Goal: Task Accomplishment & Management: Use online tool/utility

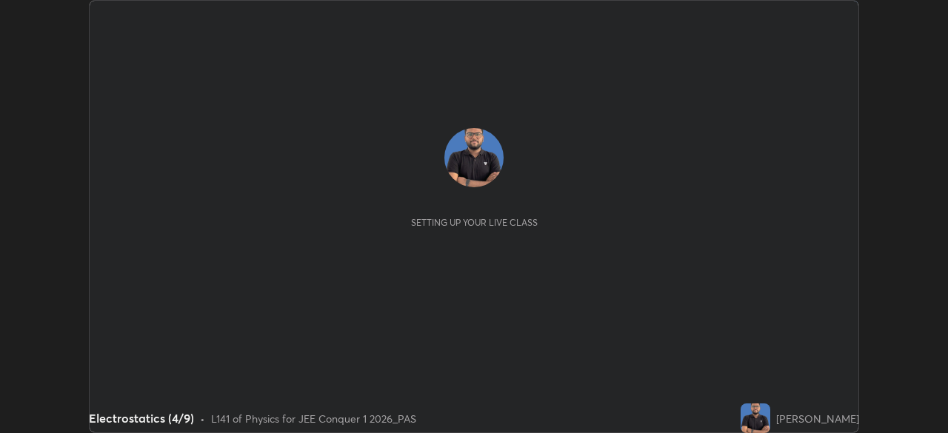
scroll to position [433, 948]
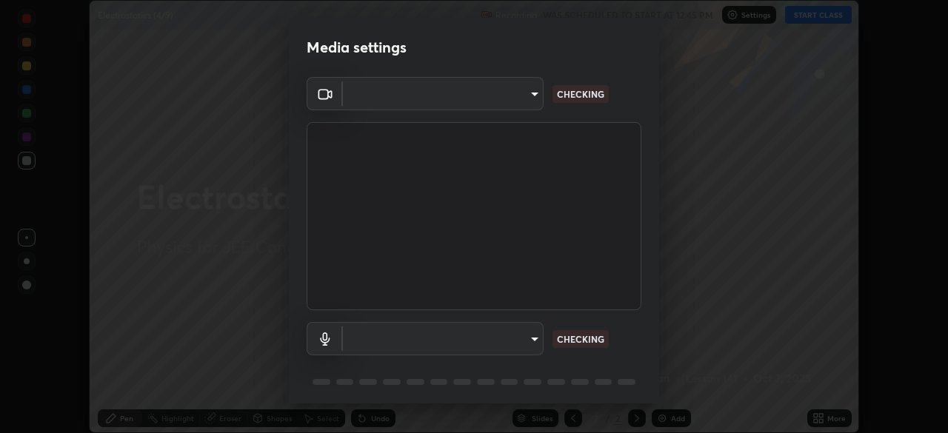
type input "b06fa8ff9ac4ffb7a92976e327235824ae8e01cfa839dbeb6f48655f2a6a4ac4"
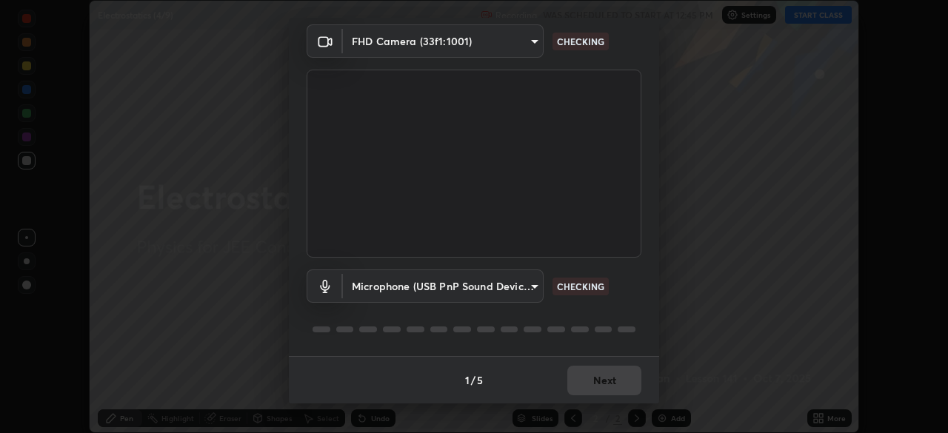
click at [522, 286] on body "Erase all Electrostatics (4/9) Recording WAS SCHEDULED TO START AT 12:45 PM Set…" at bounding box center [474, 216] width 948 height 433
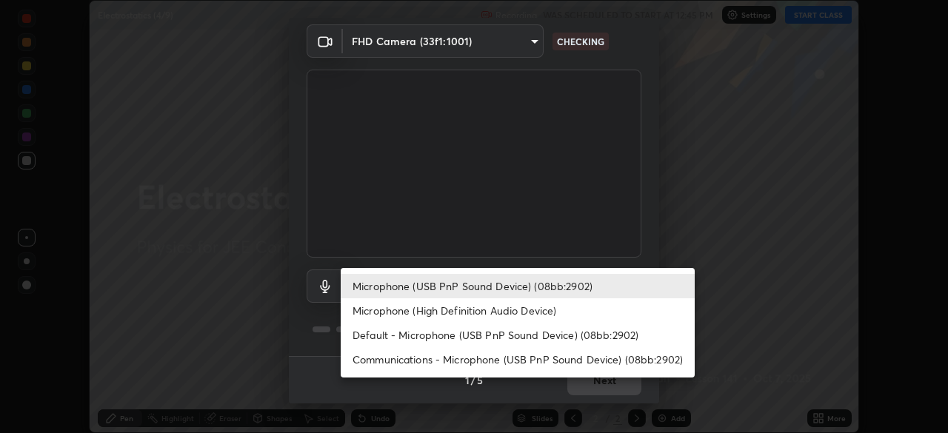
click at [492, 316] on li "Microphone (High Definition Audio Device)" at bounding box center [518, 311] width 354 height 24
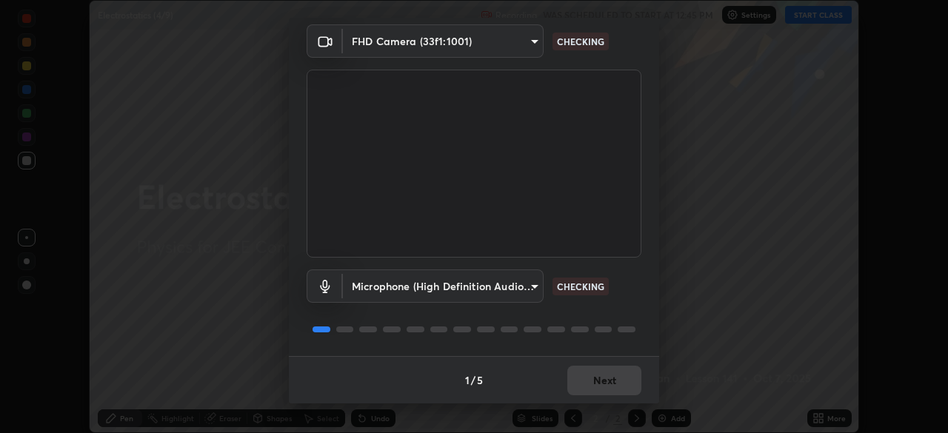
click at [517, 290] on body "Erase all Electrostatics (4/9) Recording WAS SCHEDULED TO START AT 12:45 PM Set…" at bounding box center [474, 216] width 948 height 433
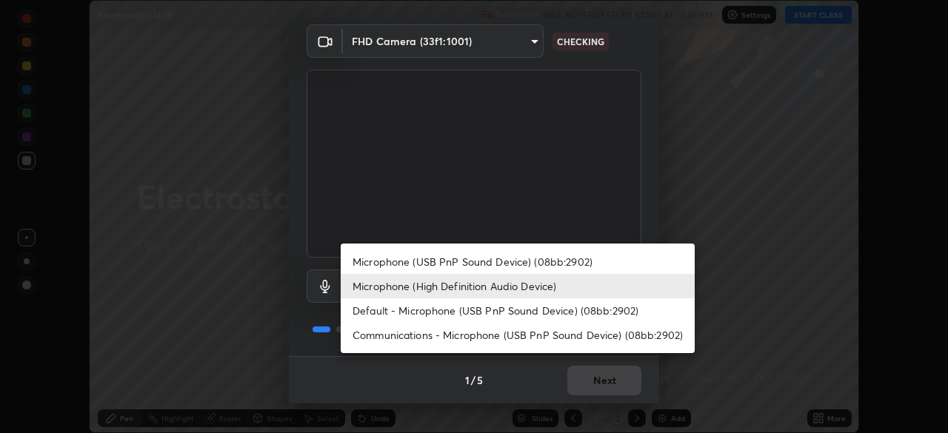
click at [516, 269] on li "Microphone (USB PnP Sound Device) (08bb:2902)" at bounding box center [518, 262] width 354 height 24
type input "748da08c81be5cec1973fe60e113b81b5cc8526e08fbeed224a9076affa9920f"
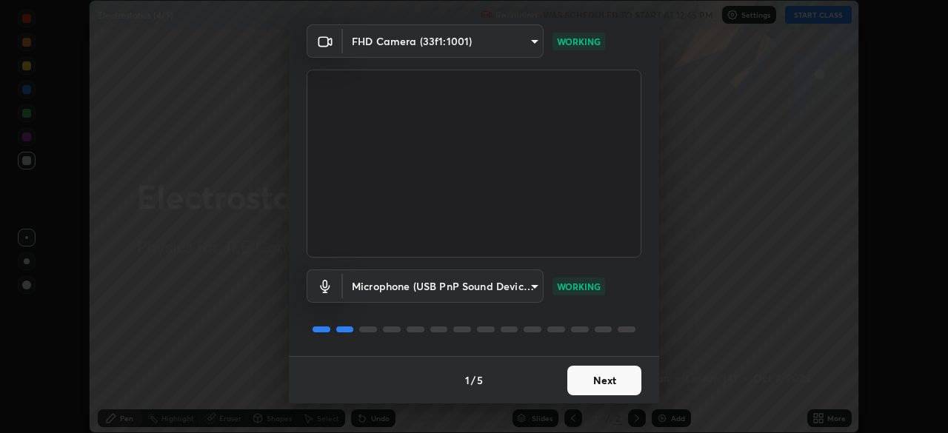
click at [588, 379] on button "Next" at bounding box center [605, 381] width 74 height 30
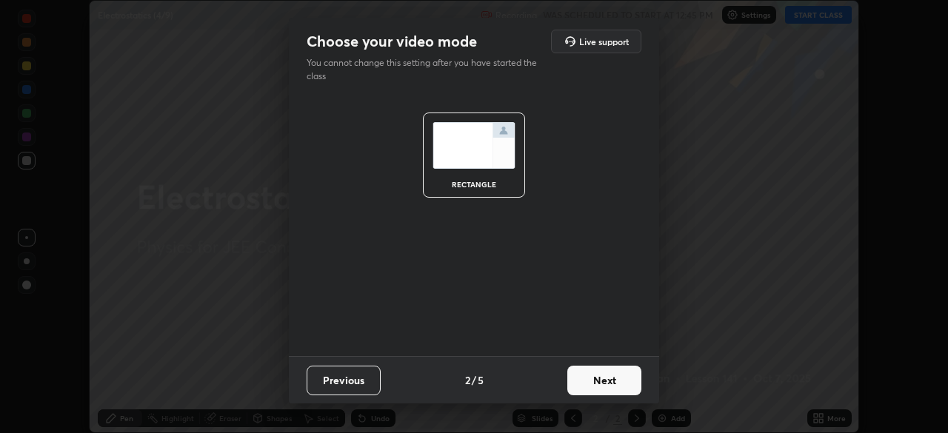
click at [584, 381] on button "Next" at bounding box center [605, 381] width 74 height 30
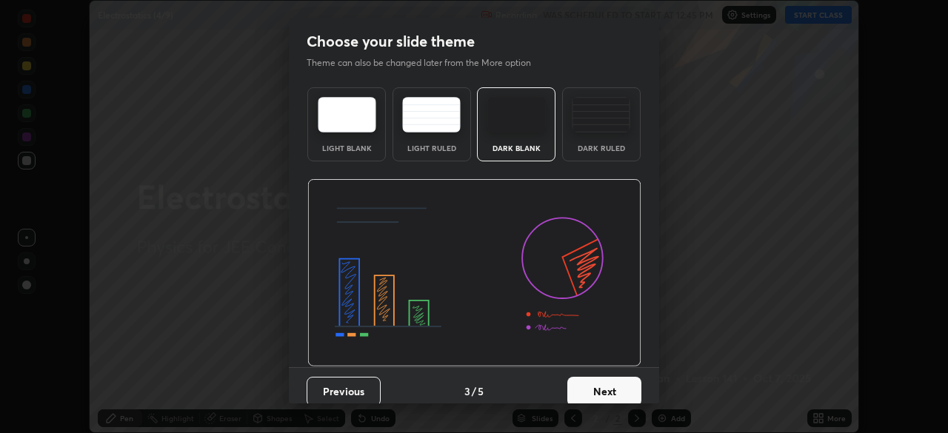
click at [588, 383] on button "Next" at bounding box center [605, 392] width 74 height 30
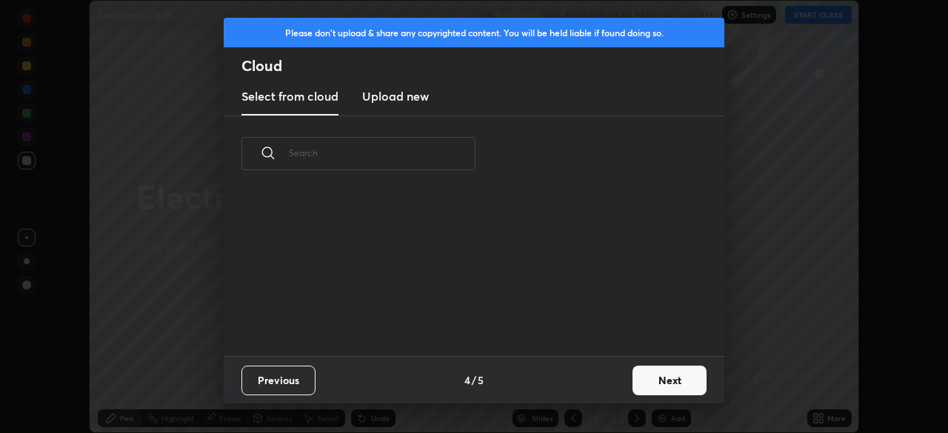
click at [599, 390] on div "Previous 4 / 5 Next" at bounding box center [474, 379] width 501 height 47
click at [639, 377] on button "Next" at bounding box center [670, 381] width 74 height 30
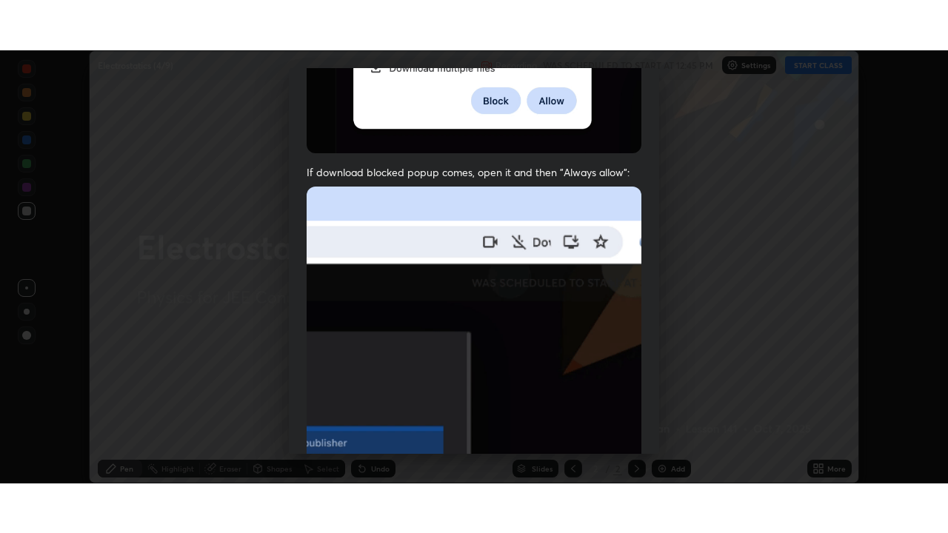
scroll to position [355, 0]
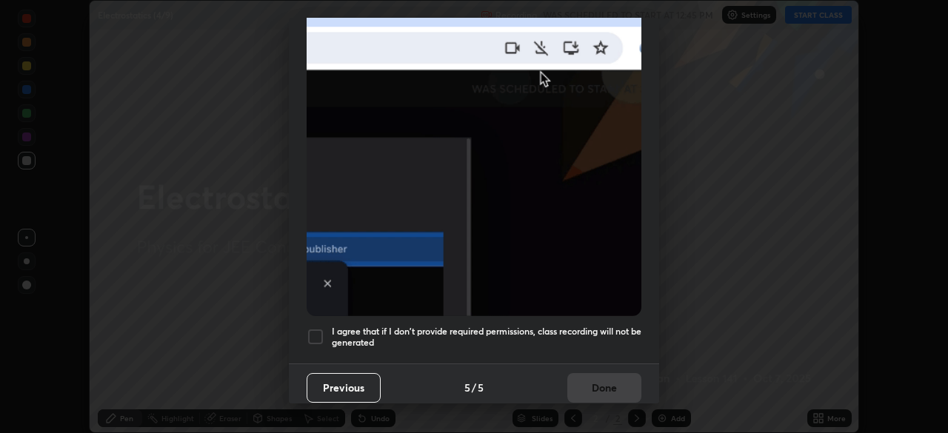
click at [398, 326] on h5 "I agree that if I don't provide required permissions, class recording will not …" at bounding box center [487, 337] width 310 height 23
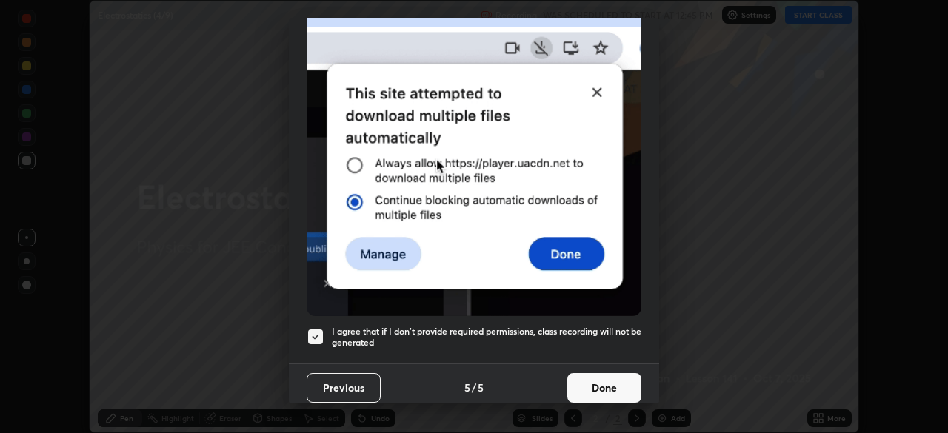
click at [584, 380] on button "Done" at bounding box center [605, 388] width 74 height 30
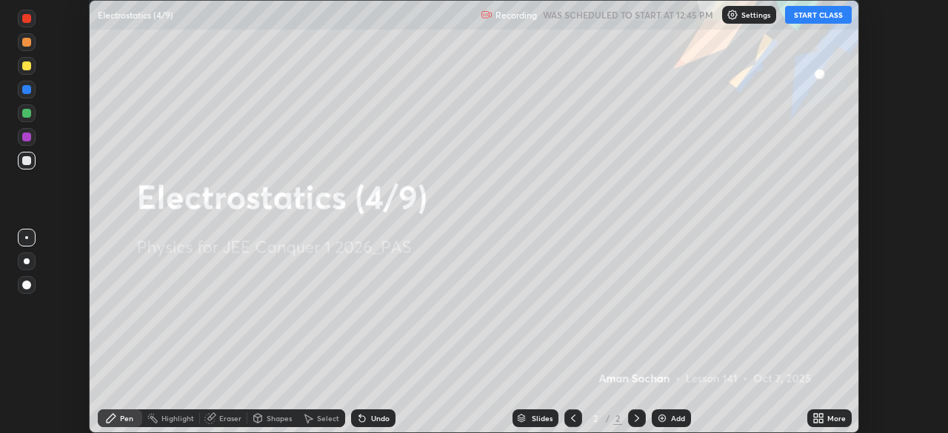
click at [816, 415] on icon at bounding box center [816, 416] width 4 height 4
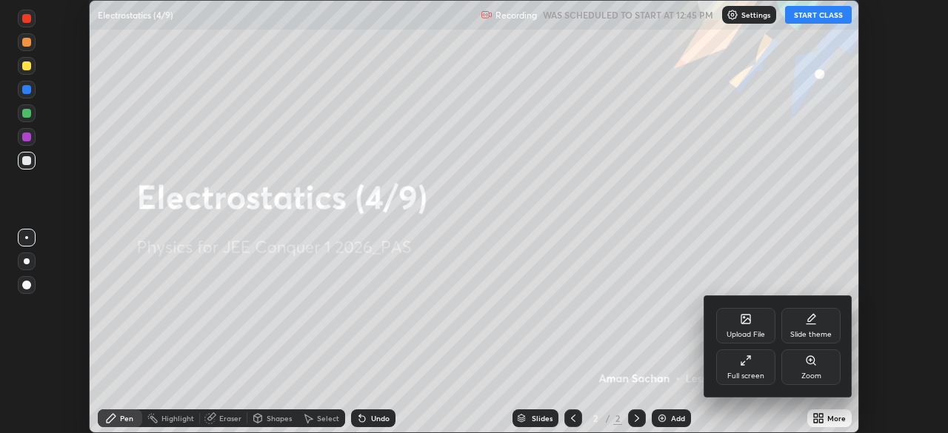
click at [745, 369] on div "Full screen" at bounding box center [745, 368] width 59 height 36
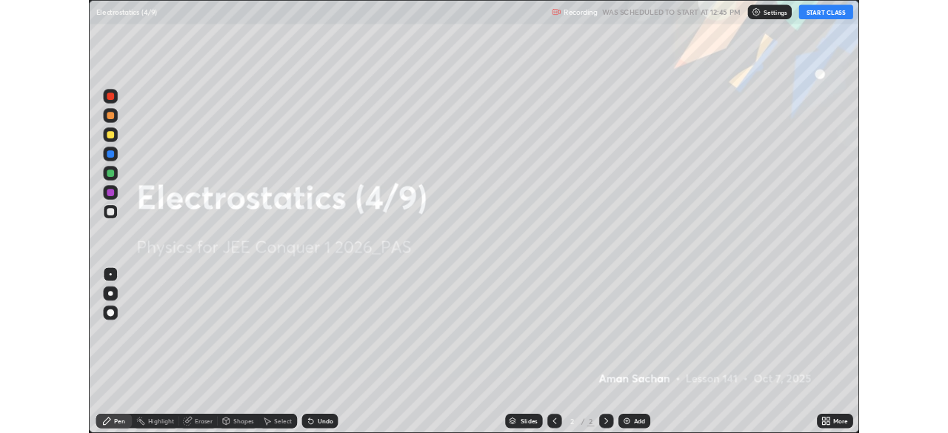
scroll to position [533, 948]
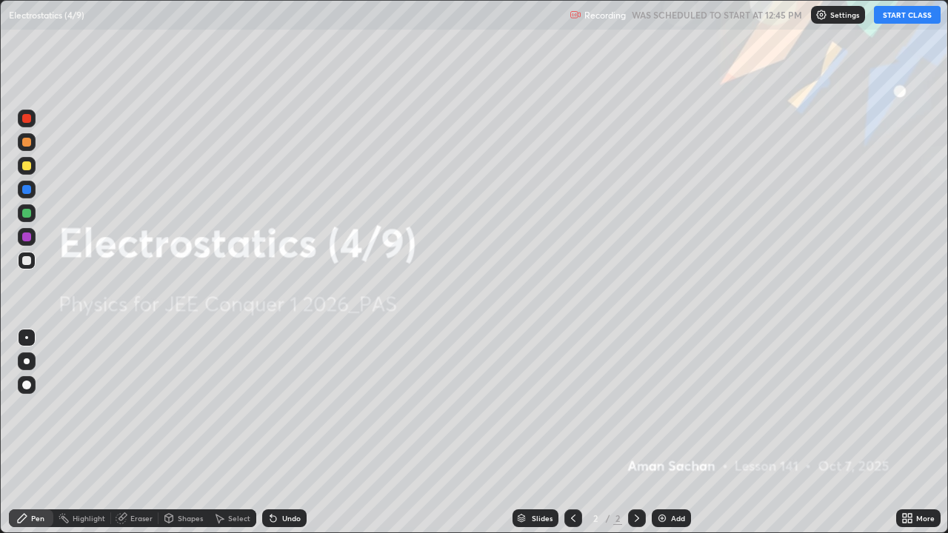
click at [898, 17] on button "START CLASS" at bounding box center [907, 15] width 67 height 18
click at [910, 433] on icon at bounding box center [910, 521] width 4 height 4
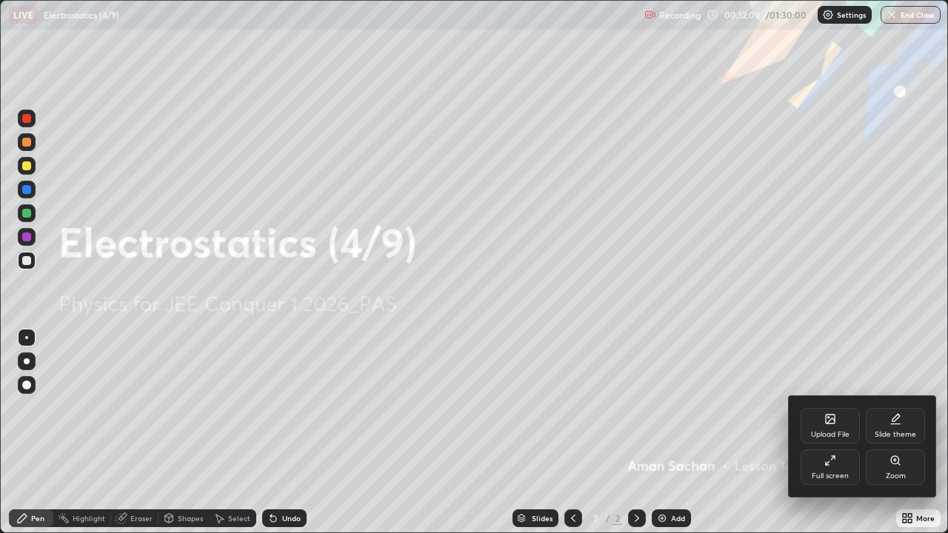
click at [896, 425] on icon at bounding box center [895, 425] width 9 height 0
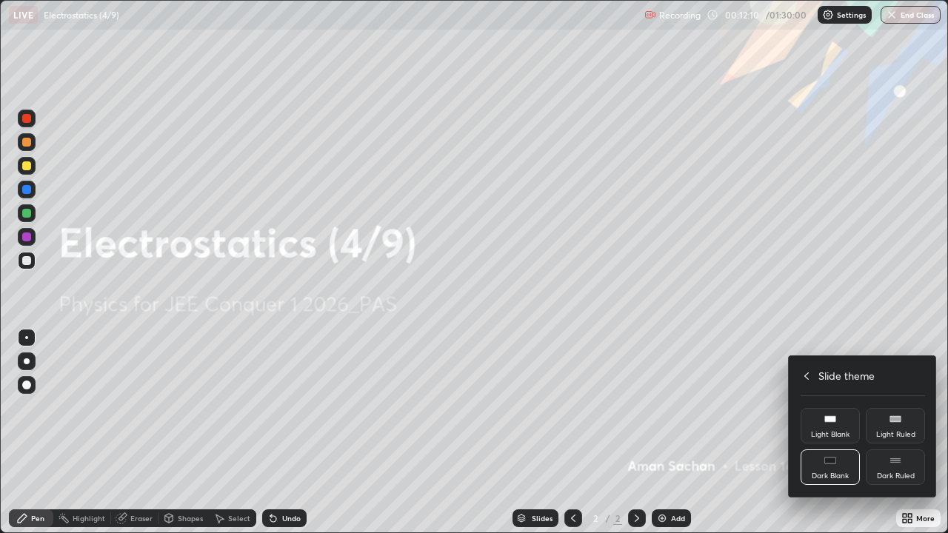
click at [882, 433] on div "Dark Ruled" at bounding box center [896, 476] width 38 height 7
click at [808, 375] on icon at bounding box center [807, 376] width 12 height 12
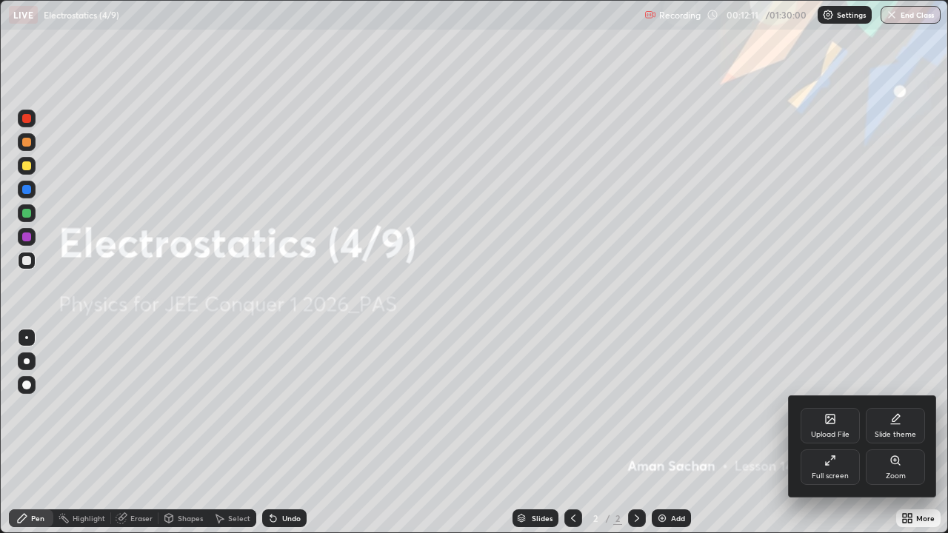
click at [813, 338] on div at bounding box center [474, 266] width 948 height 533
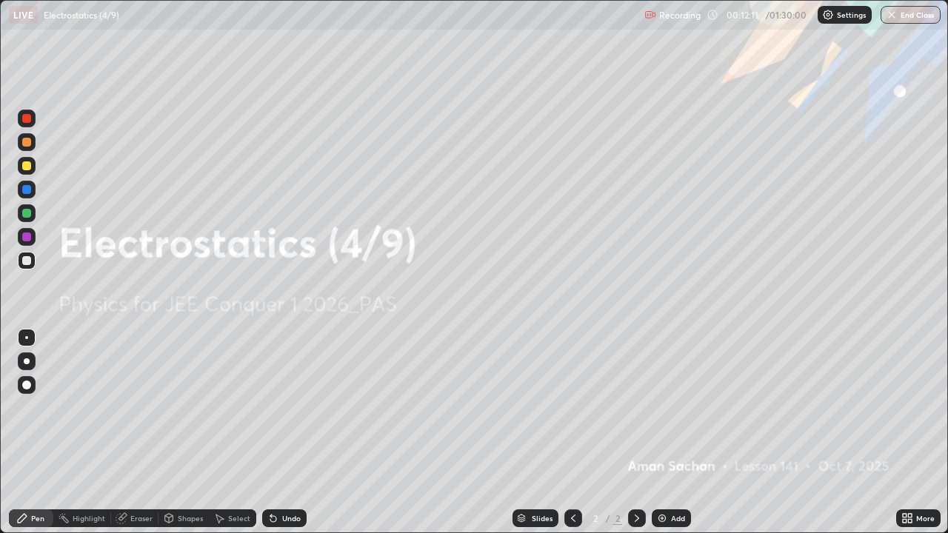
click at [668, 433] on div "Add" at bounding box center [671, 519] width 39 height 18
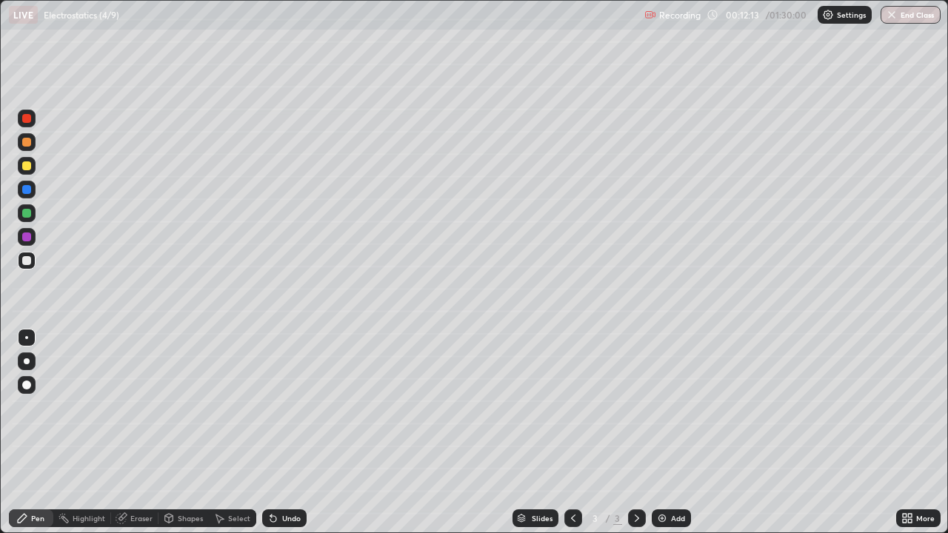
click at [30, 165] on div at bounding box center [26, 166] width 9 height 9
click at [27, 362] on div at bounding box center [27, 362] width 6 height 6
click at [30, 168] on div at bounding box center [26, 166] width 9 height 9
click at [181, 433] on div "Shapes" at bounding box center [190, 518] width 25 height 7
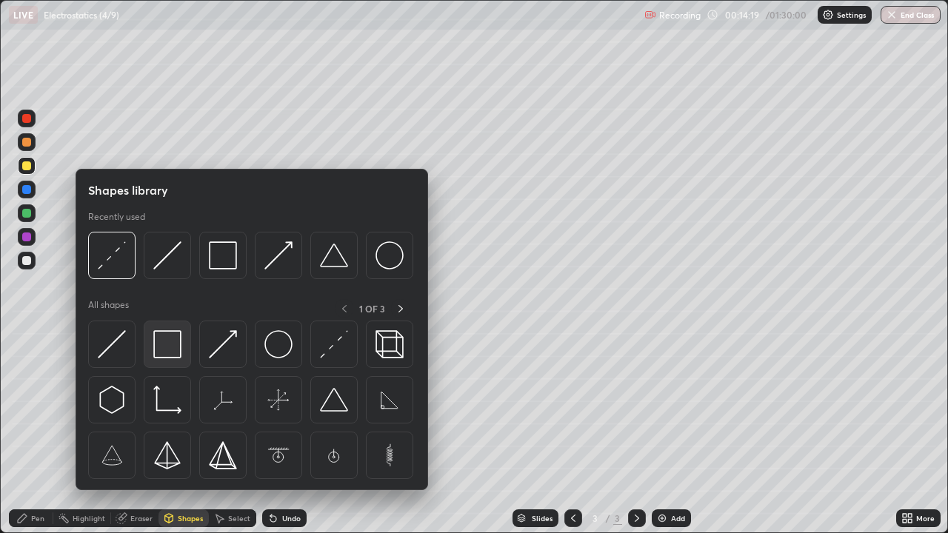
click at [166, 350] on img at bounding box center [167, 344] width 28 height 28
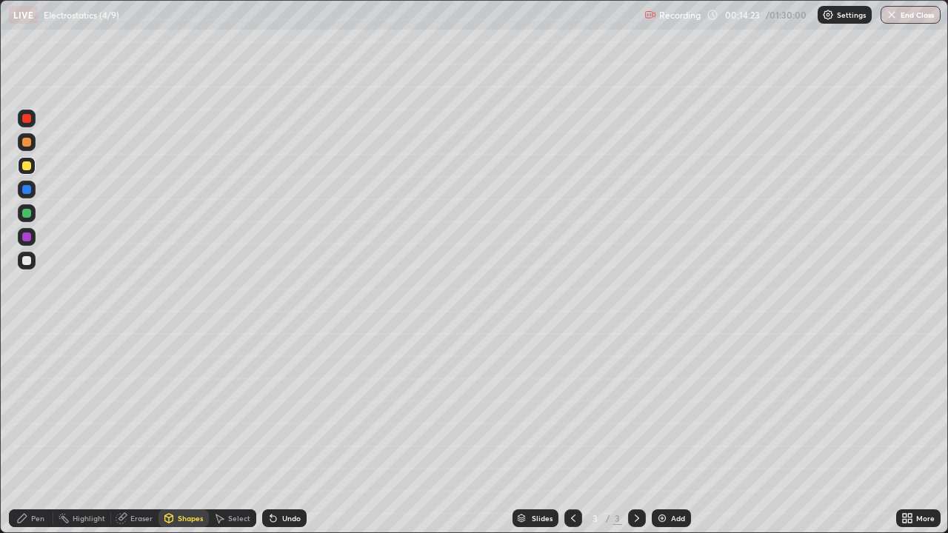
click at [39, 433] on div "Pen" at bounding box center [37, 518] width 13 height 7
click at [27, 260] on div at bounding box center [26, 260] width 9 height 9
click at [25, 259] on div at bounding box center [26, 260] width 9 height 9
click at [279, 433] on div "Undo" at bounding box center [284, 519] width 44 height 18
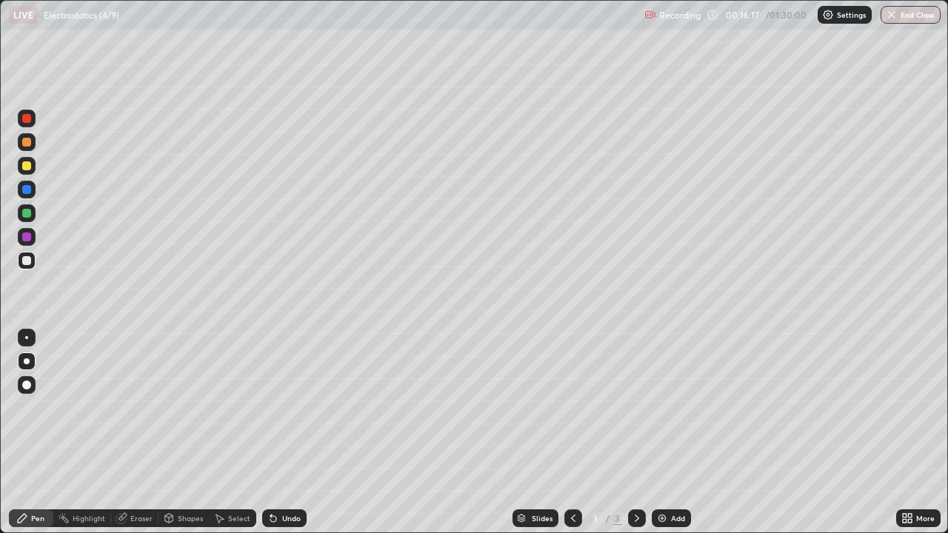
click at [279, 433] on div "Undo" at bounding box center [284, 519] width 44 height 18
click at [29, 240] on div at bounding box center [26, 237] width 9 height 9
click at [27, 261] on div at bounding box center [26, 260] width 9 height 9
click at [29, 220] on div at bounding box center [27, 213] width 18 height 18
click at [29, 241] on div at bounding box center [26, 237] width 9 height 9
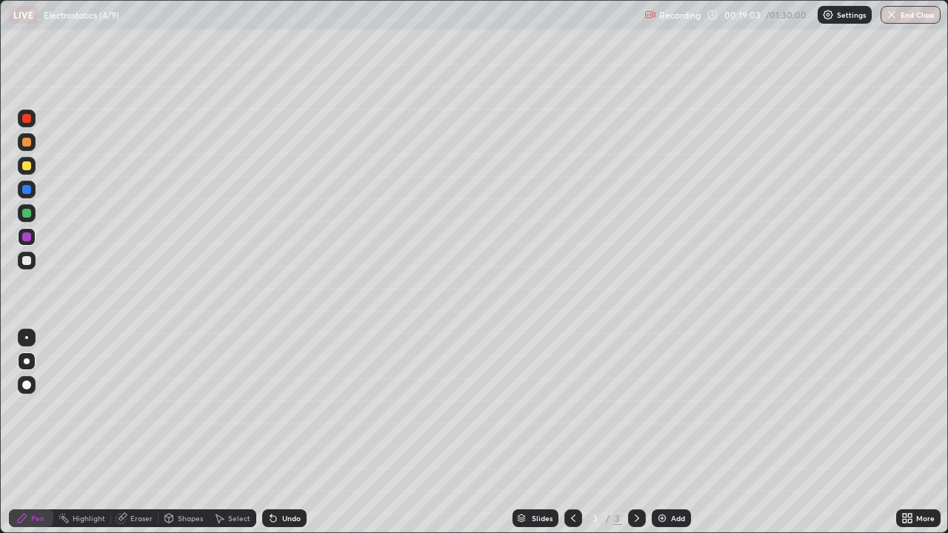
click at [24, 261] on div at bounding box center [26, 260] width 9 height 9
click at [22, 237] on div at bounding box center [26, 237] width 9 height 9
click at [30, 265] on div at bounding box center [27, 261] width 18 height 18
click at [671, 433] on div "Add" at bounding box center [678, 518] width 14 height 7
click at [29, 164] on div at bounding box center [26, 166] width 9 height 9
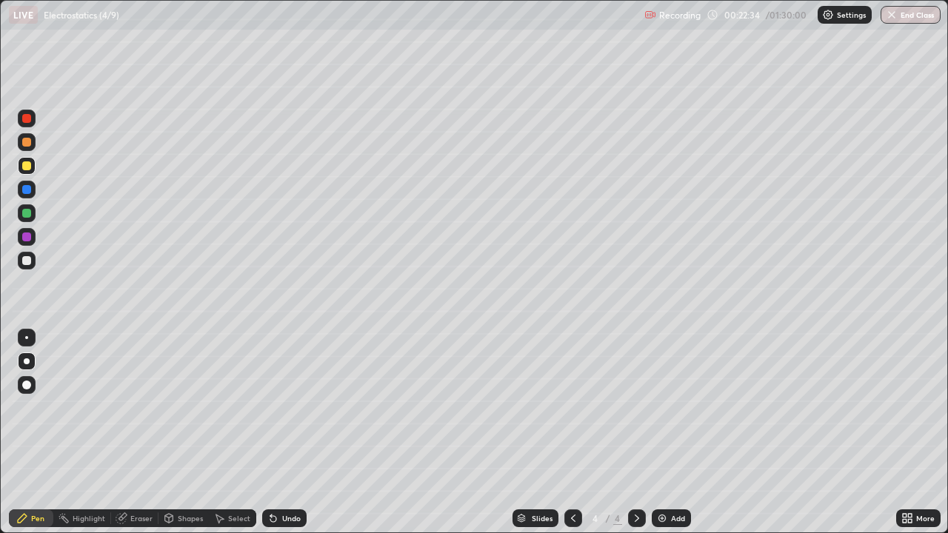
click at [179, 433] on div "Shapes" at bounding box center [190, 518] width 25 height 7
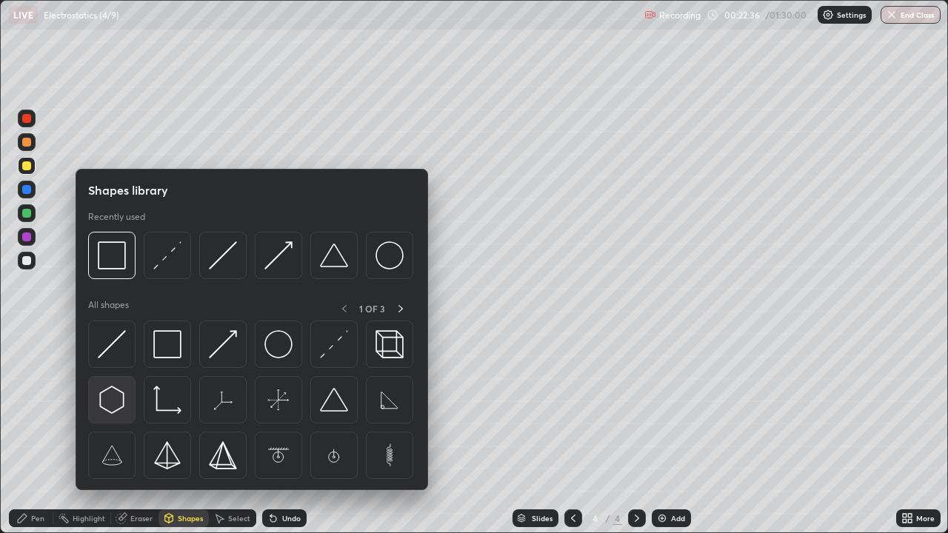
click at [118, 396] on img at bounding box center [112, 400] width 28 height 28
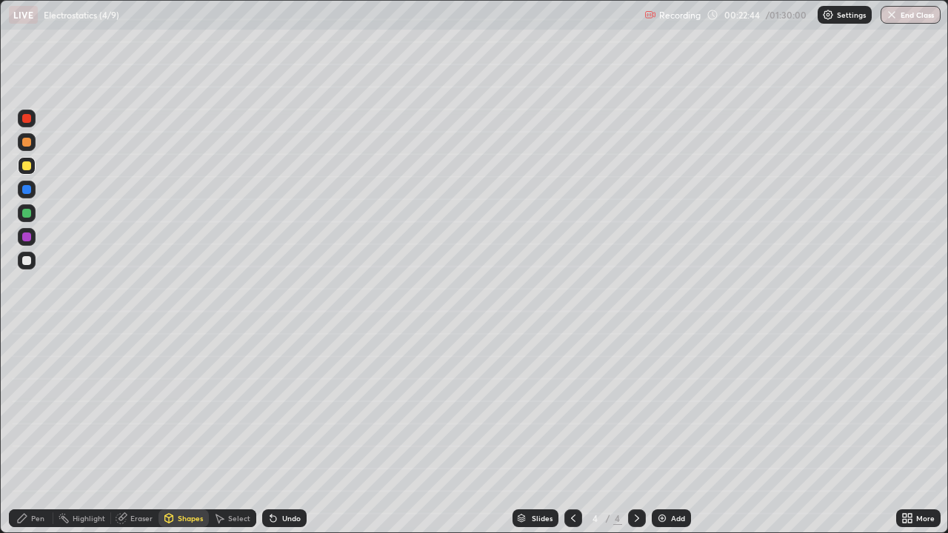
click at [36, 433] on div "Pen" at bounding box center [31, 519] width 44 height 18
click at [186, 433] on div "Shapes" at bounding box center [190, 518] width 25 height 7
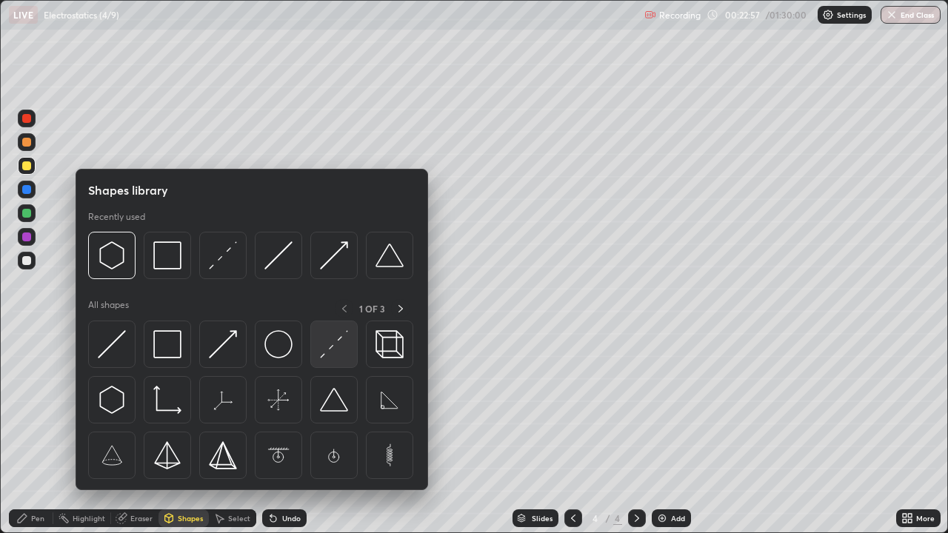
click at [340, 350] on img at bounding box center [334, 344] width 28 height 28
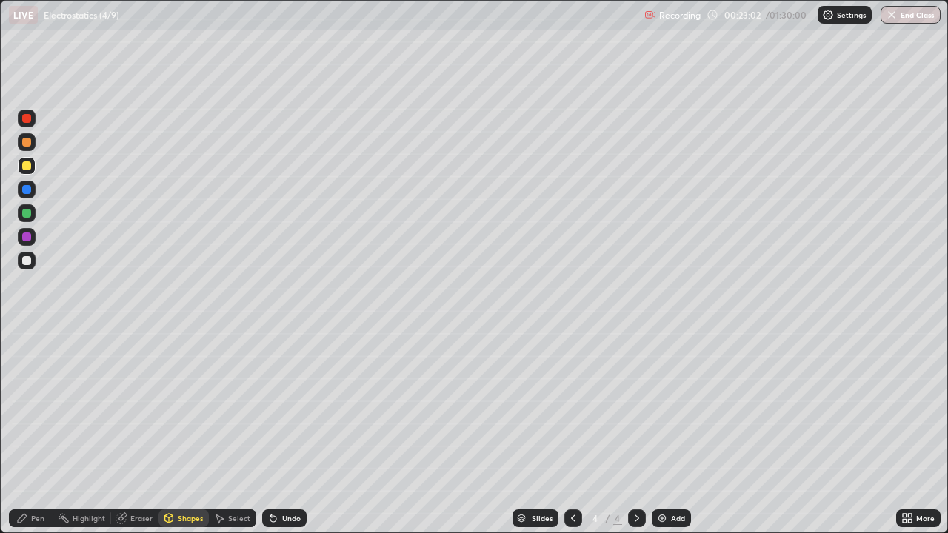
click at [37, 433] on div "Pen" at bounding box center [37, 518] width 13 height 7
click at [28, 213] on div at bounding box center [26, 213] width 9 height 9
click at [27, 166] on div at bounding box center [26, 166] width 9 height 9
click at [189, 433] on div "Shapes" at bounding box center [190, 518] width 25 height 7
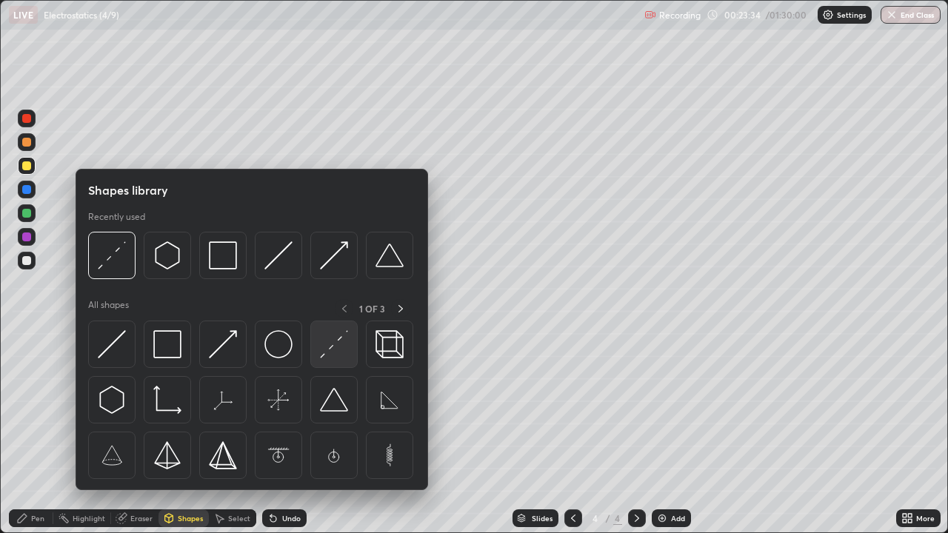
click at [337, 345] on img at bounding box center [334, 344] width 28 height 28
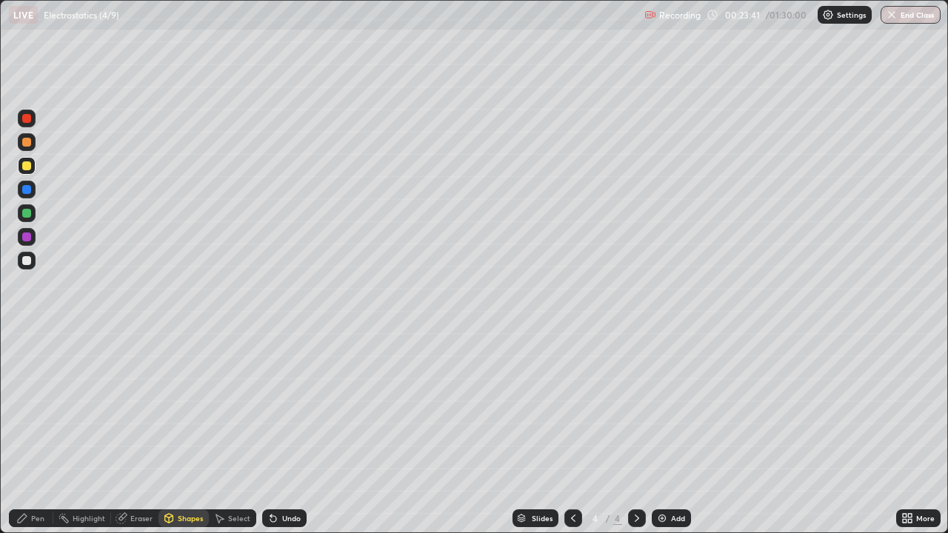
click at [39, 433] on div "Pen" at bounding box center [37, 518] width 13 height 7
click at [27, 262] on div at bounding box center [26, 260] width 9 height 9
click at [27, 267] on div at bounding box center [27, 261] width 18 height 18
click at [33, 259] on div at bounding box center [27, 261] width 18 height 18
click at [25, 235] on div at bounding box center [26, 237] width 9 height 9
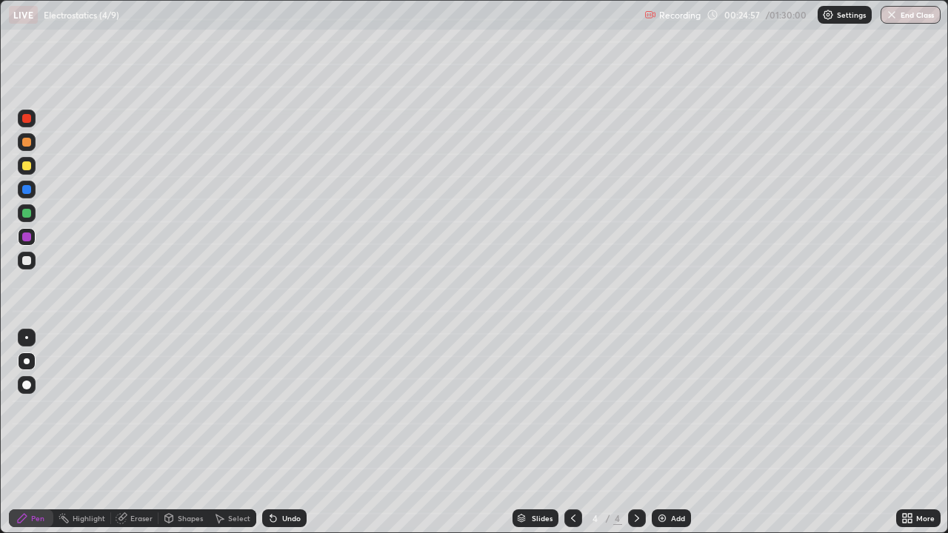
click at [271, 433] on icon at bounding box center [273, 519] width 6 height 6
click at [276, 433] on icon at bounding box center [273, 519] width 12 height 12
click at [273, 433] on icon at bounding box center [273, 519] width 6 height 6
click at [271, 433] on icon at bounding box center [273, 519] width 6 height 6
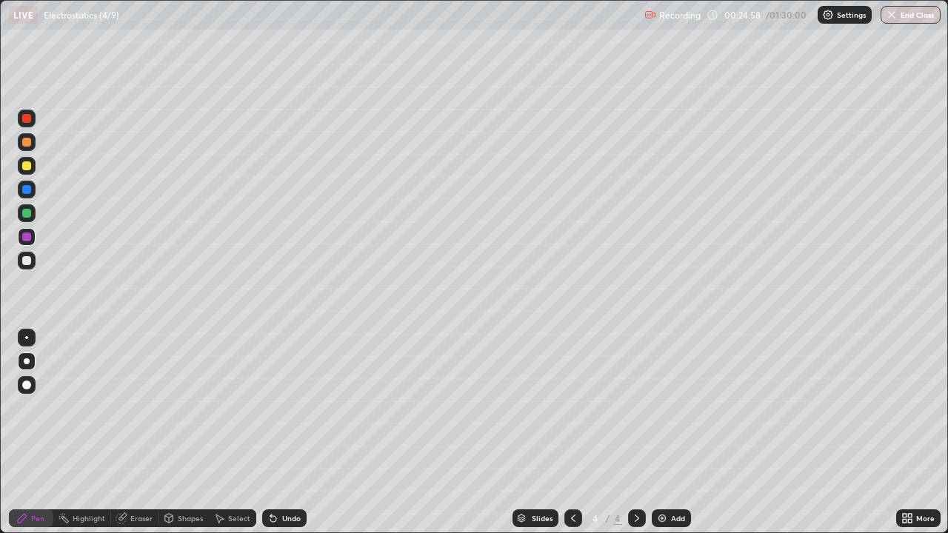
click at [278, 433] on div "Undo" at bounding box center [284, 519] width 44 height 18
click at [27, 262] on div at bounding box center [26, 260] width 9 height 9
click at [30, 238] on div at bounding box center [26, 237] width 9 height 9
click at [22, 254] on div at bounding box center [27, 261] width 18 height 18
click at [30, 238] on div at bounding box center [26, 237] width 9 height 9
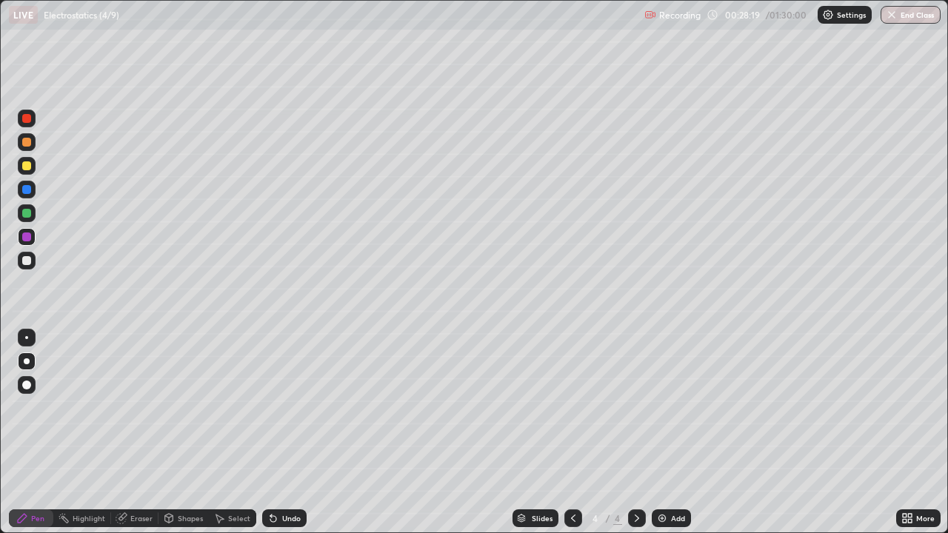
click at [24, 258] on div at bounding box center [26, 260] width 9 height 9
click at [295, 433] on div "Undo" at bounding box center [291, 518] width 19 height 7
click at [30, 212] on div at bounding box center [26, 213] width 9 height 9
click at [27, 259] on div at bounding box center [26, 260] width 9 height 9
click at [30, 216] on div at bounding box center [26, 213] width 9 height 9
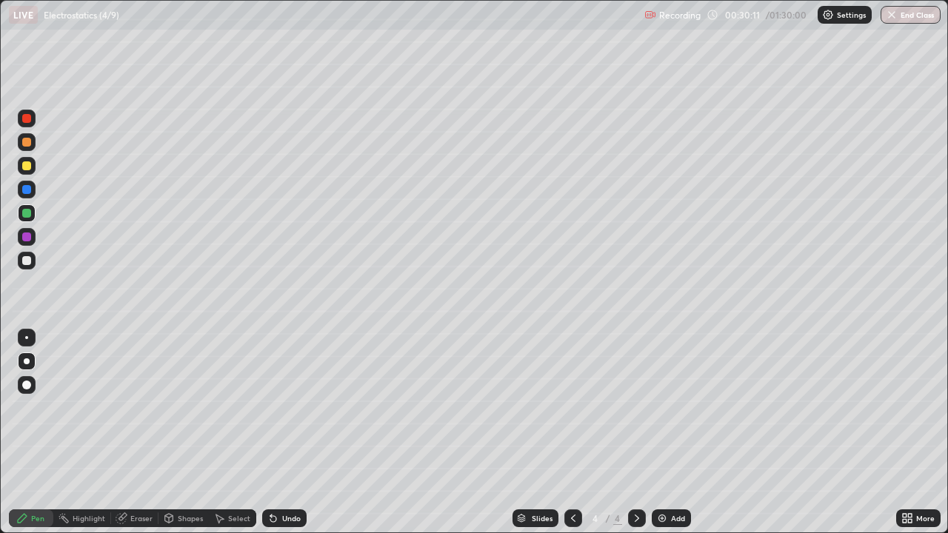
click at [28, 237] on div at bounding box center [26, 237] width 9 height 9
click at [669, 433] on div "Add" at bounding box center [671, 519] width 39 height 18
click at [29, 165] on div at bounding box center [26, 166] width 9 height 9
click at [183, 433] on div "Shapes" at bounding box center [190, 518] width 25 height 7
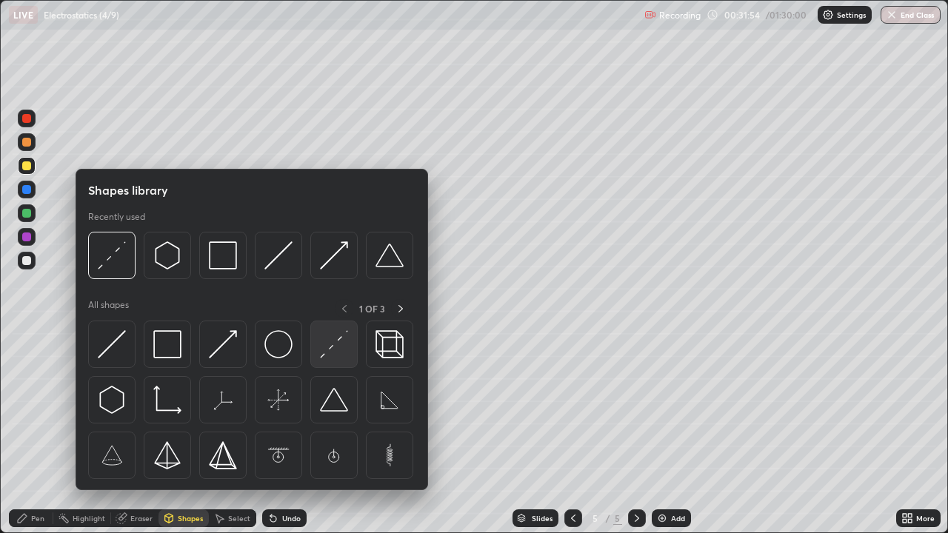
click at [325, 362] on div at bounding box center [333, 344] width 47 height 47
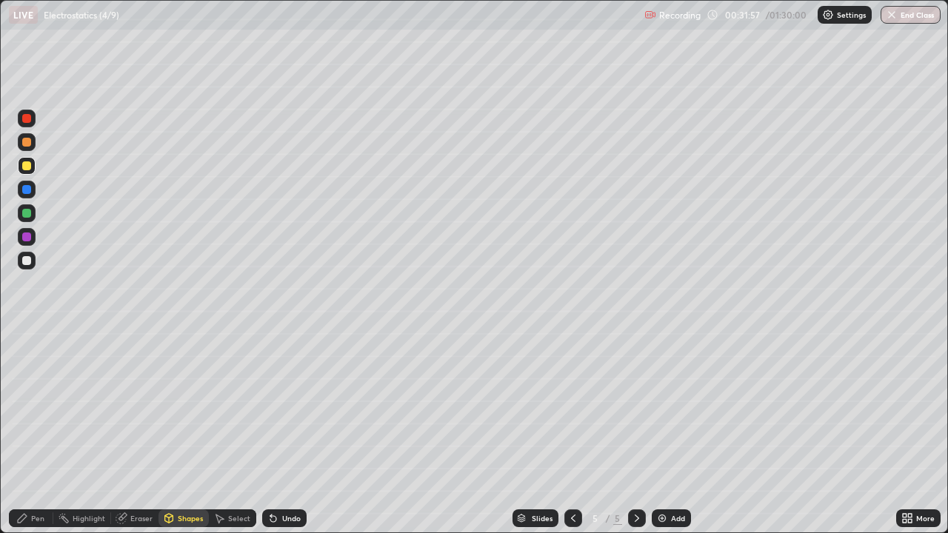
click at [40, 433] on div "Pen" at bounding box center [37, 518] width 13 height 7
click at [25, 262] on div at bounding box center [26, 260] width 9 height 9
click at [28, 213] on div at bounding box center [26, 213] width 9 height 9
click at [28, 264] on div at bounding box center [26, 260] width 9 height 9
click at [283, 433] on div "Undo" at bounding box center [291, 518] width 19 height 7
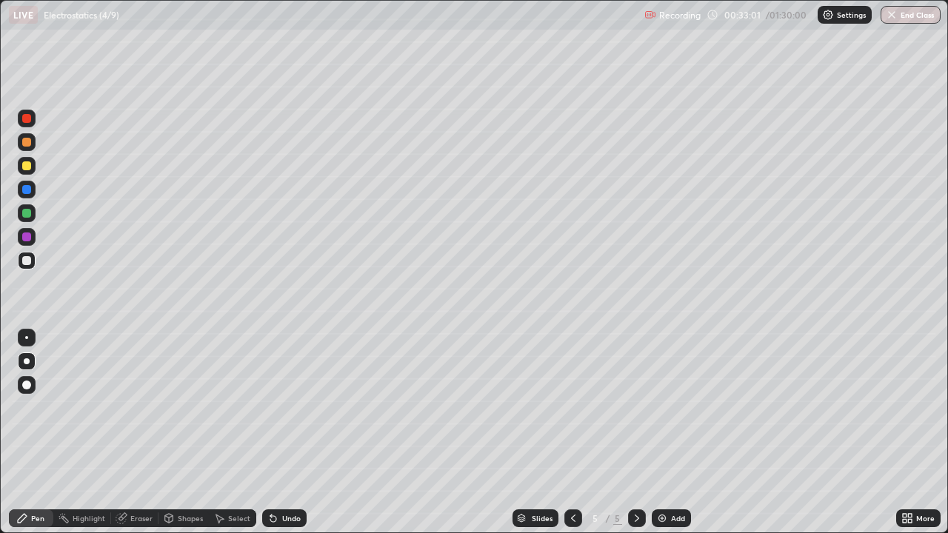
click at [283, 433] on div "Undo" at bounding box center [291, 518] width 19 height 7
click at [285, 433] on div "Undo" at bounding box center [291, 518] width 19 height 7
click at [287, 433] on div "Undo" at bounding box center [284, 519] width 44 height 18
click at [271, 433] on icon at bounding box center [273, 519] width 6 height 6
click at [33, 237] on div at bounding box center [27, 237] width 18 height 18
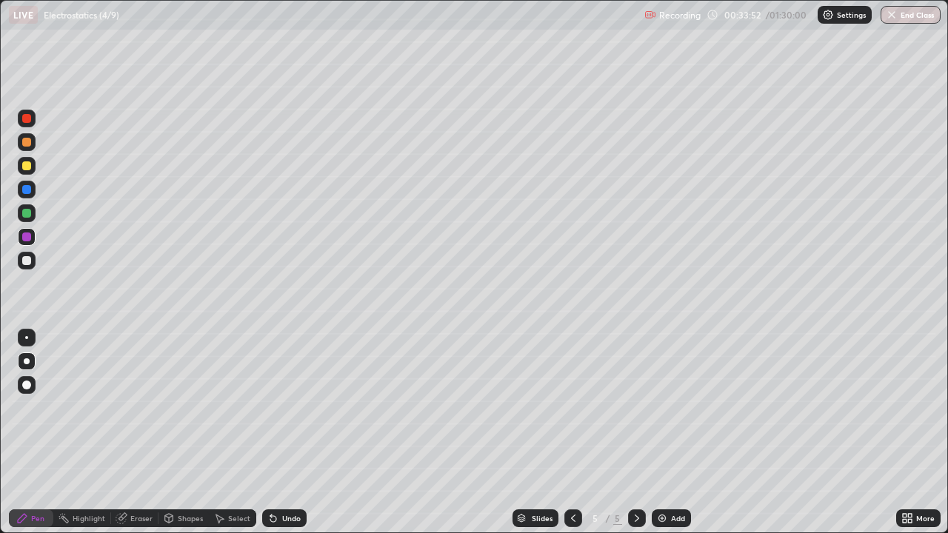
click at [175, 433] on div "Shapes" at bounding box center [184, 519] width 50 height 18
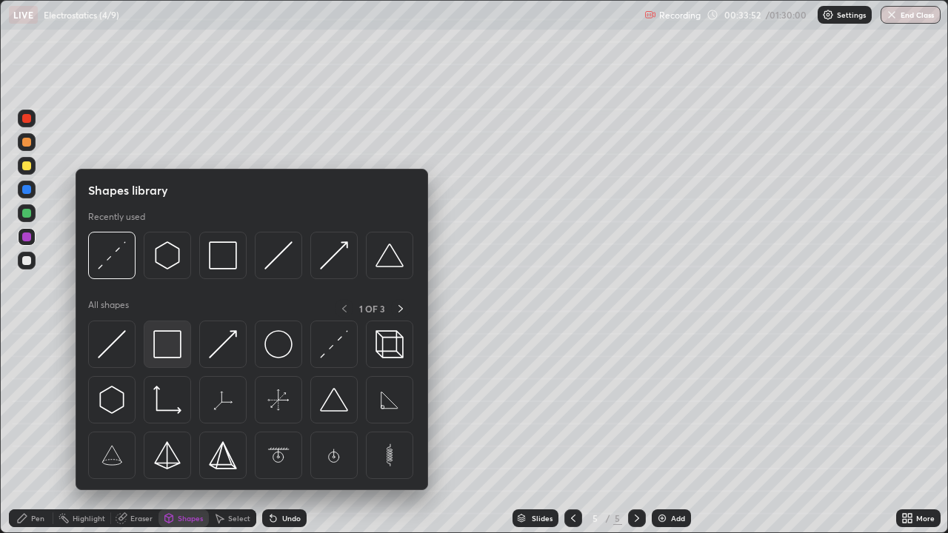
click at [163, 344] on img at bounding box center [167, 344] width 28 height 28
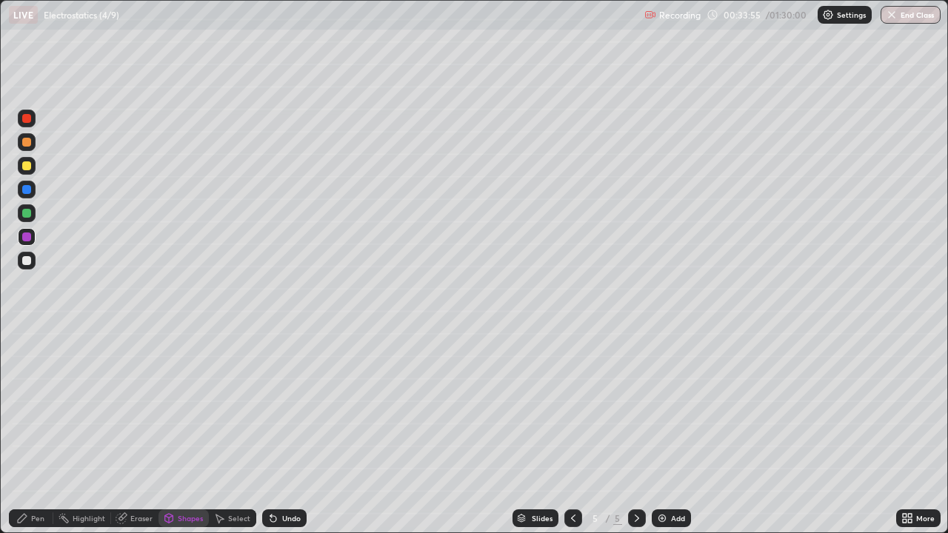
click at [39, 433] on div "Pen" at bounding box center [37, 518] width 13 height 7
click at [27, 259] on div at bounding box center [26, 260] width 9 height 9
click at [26, 219] on div at bounding box center [27, 213] width 18 height 18
click at [671, 433] on div "Add" at bounding box center [678, 518] width 14 height 7
click at [28, 165] on div at bounding box center [26, 166] width 9 height 9
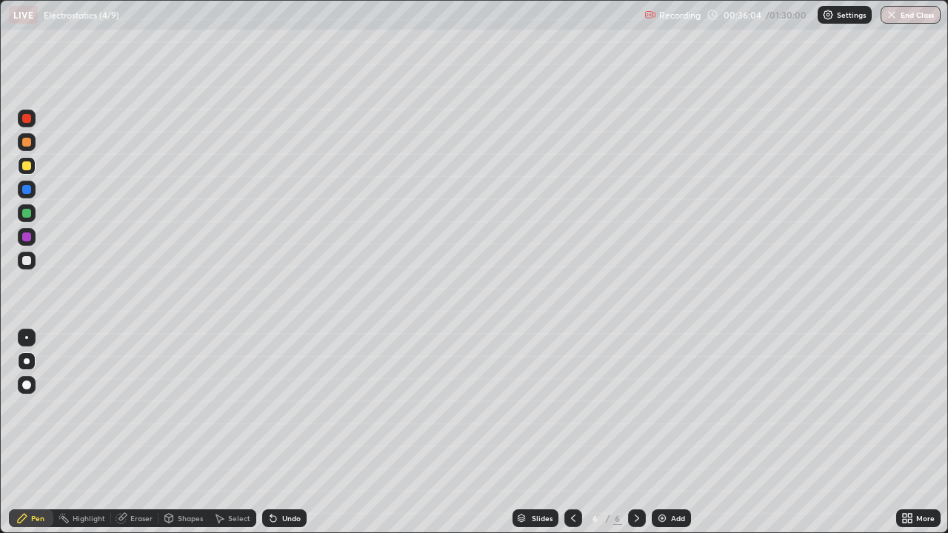
click at [184, 433] on div "Shapes" at bounding box center [190, 518] width 25 height 7
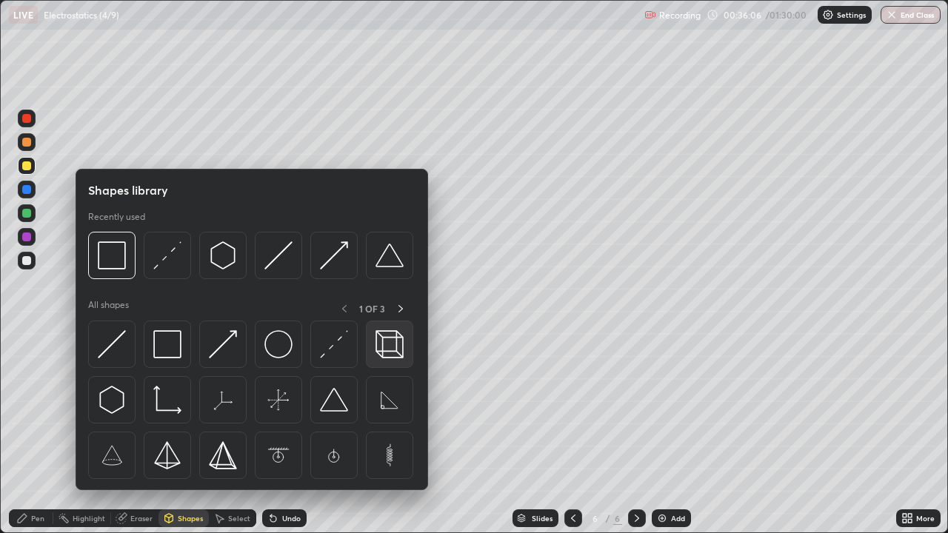
click at [387, 350] on img at bounding box center [390, 344] width 28 height 28
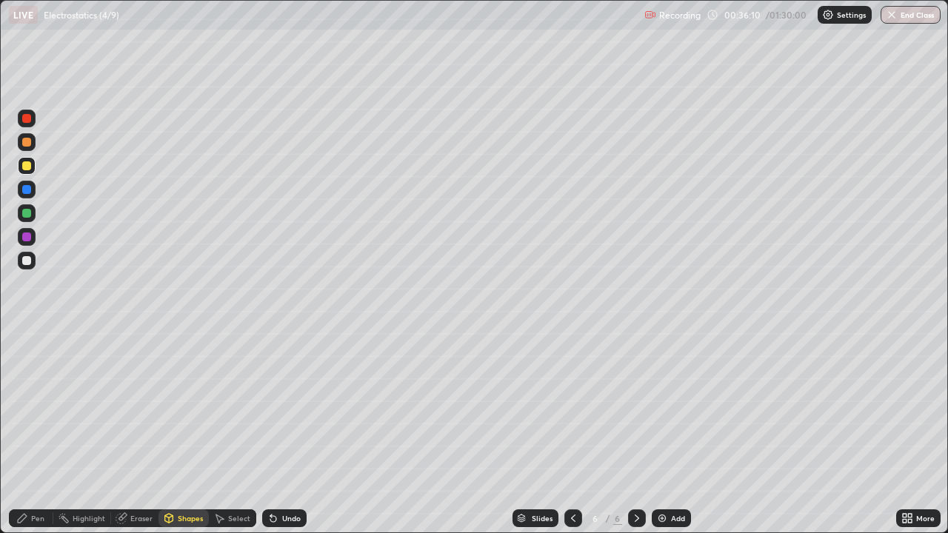
click at [193, 433] on div "Shapes" at bounding box center [190, 518] width 25 height 7
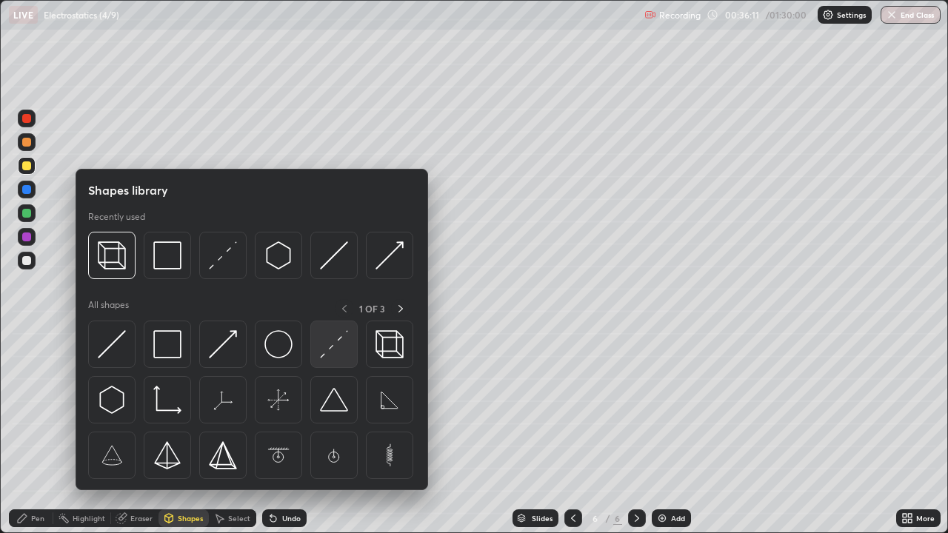
click at [333, 353] on img at bounding box center [334, 344] width 28 height 28
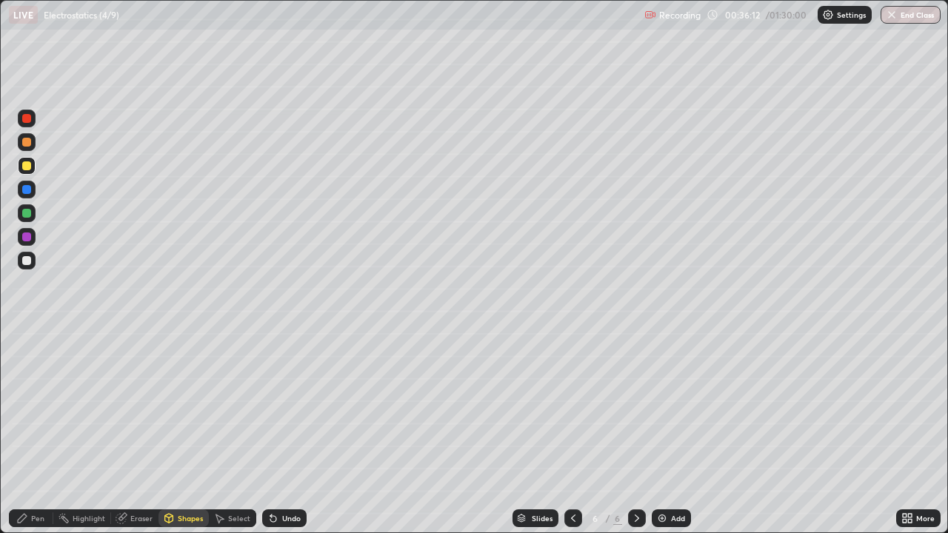
click at [27, 213] on div at bounding box center [26, 213] width 9 height 9
click at [35, 433] on div "Pen" at bounding box center [31, 519] width 44 height 18
click at [23, 169] on div at bounding box center [26, 166] width 9 height 9
click at [28, 262] on div at bounding box center [26, 260] width 9 height 9
click at [178, 433] on div "Shapes" at bounding box center [184, 519] width 50 height 18
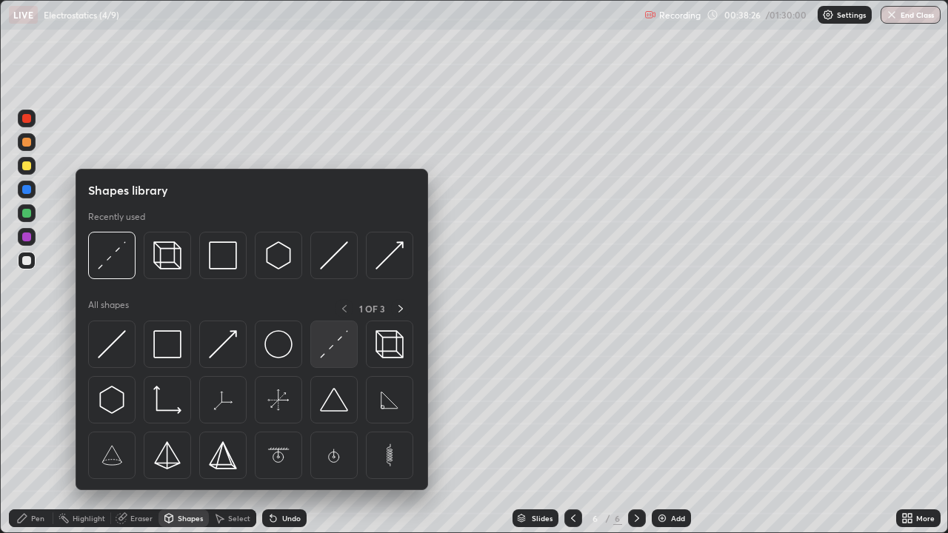
click at [330, 355] on img at bounding box center [334, 344] width 28 height 28
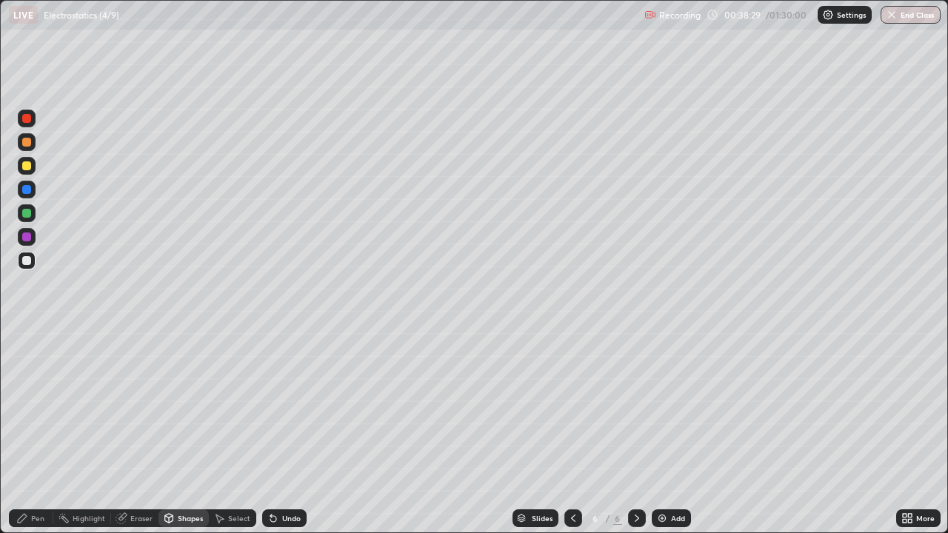
click at [41, 433] on div "Pen" at bounding box center [31, 519] width 44 height 18
click at [571, 433] on icon at bounding box center [574, 519] width 12 height 12
click at [636, 433] on icon at bounding box center [637, 519] width 12 height 12
click at [287, 433] on div "Undo" at bounding box center [291, 518] width 19 height 7
click at [284, 433] on div "Undo" at bounding box center [291, 518] width 19 height 7
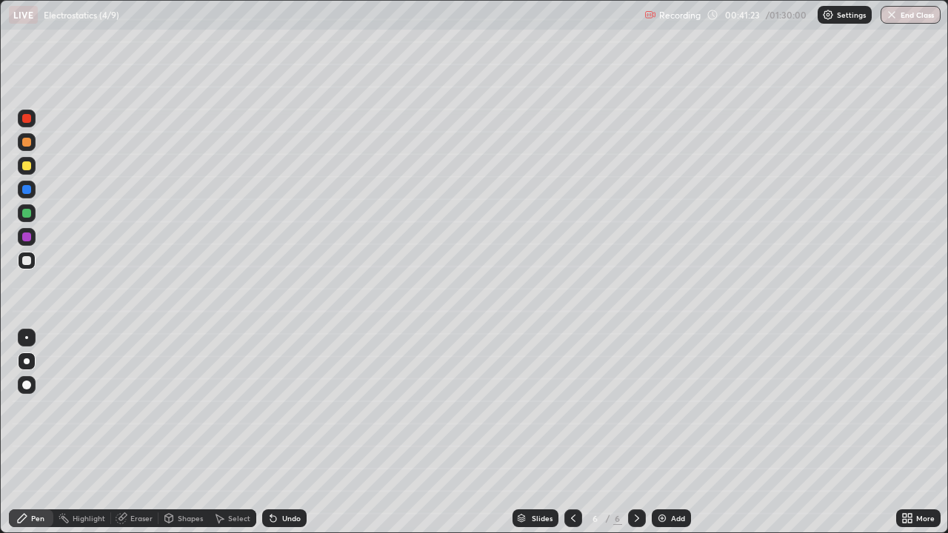
click at [133, 433] on div "Eraser" at bounding box center [141, 518] width 22 height 7
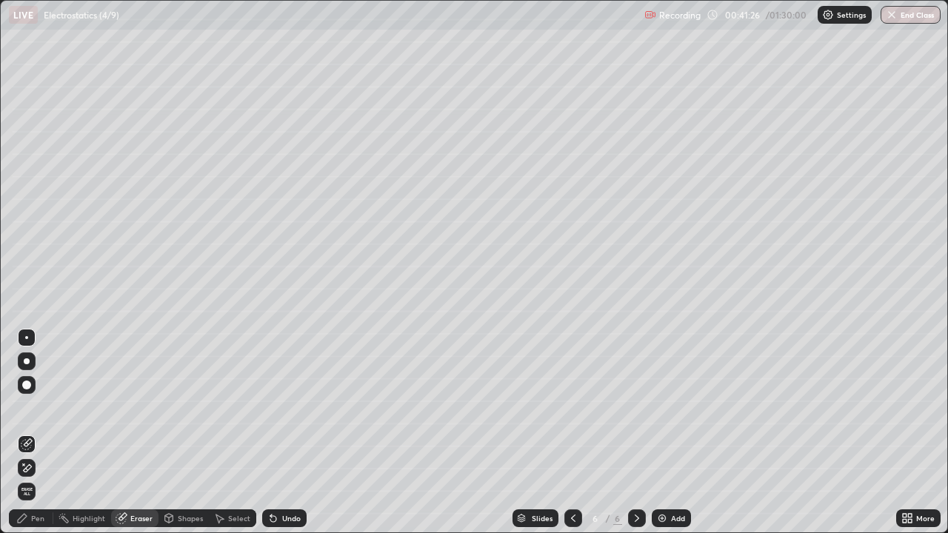
click at [42, 433] on div "Pen" at bounding box center [37, 518] width 13 height 7
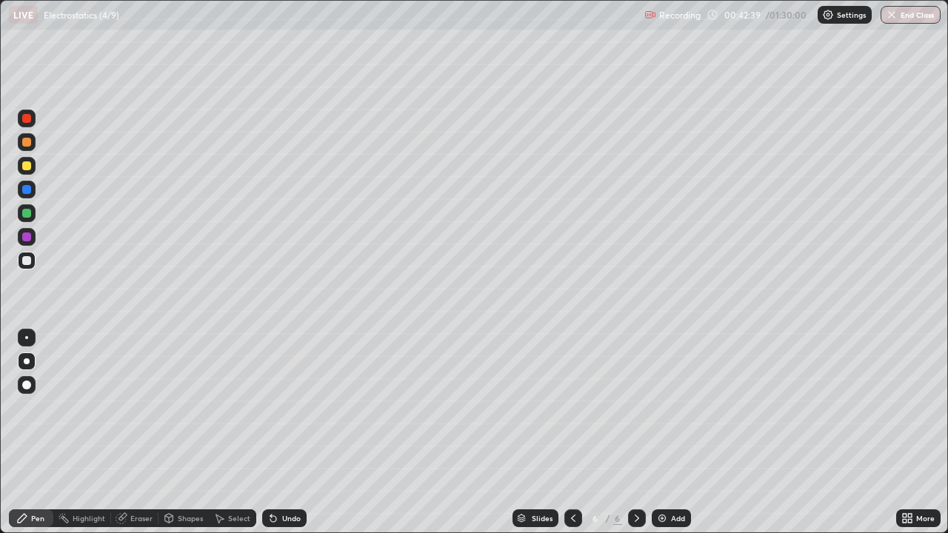
click at [23, 234] on div at bounding box center [26, 237] width 9 height 9
click at [179, 433] on div "Shapes" at bounding box center [190, 518] width 25 height 7
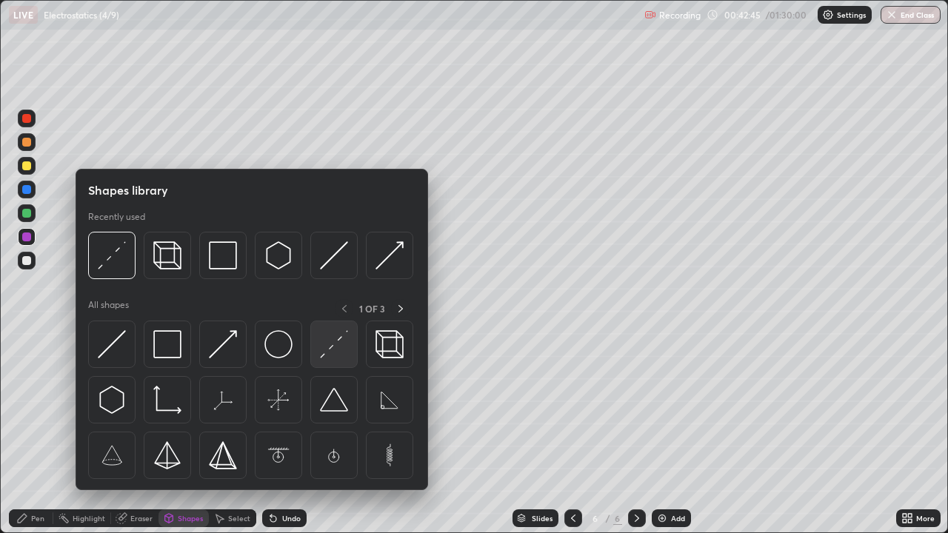
click at [336, 353] on img at bounding box center [334, 344] width 28 height 28
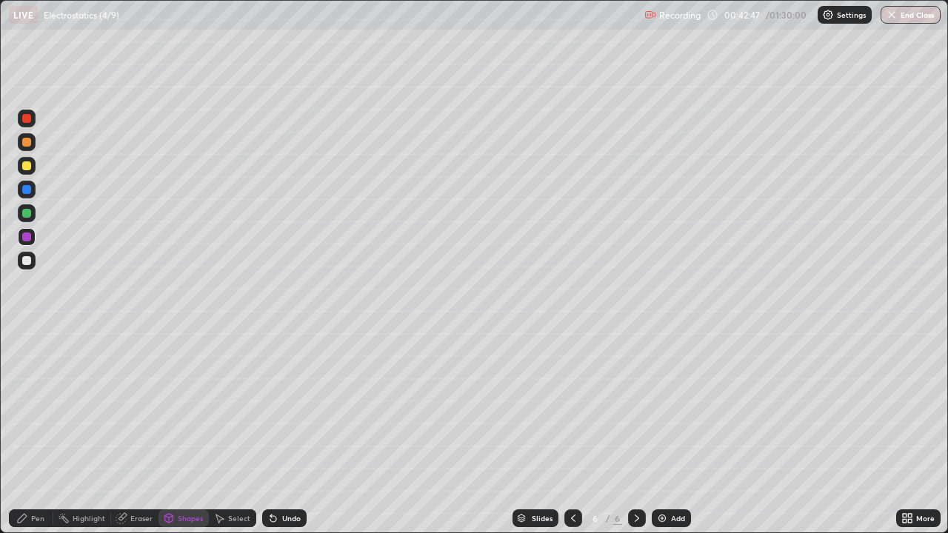
click at [41, 433] on div "Pen" at bounding box center [37, 518] width 13 height 7
click at [276, 433] on icon at bounding box center [273, 519] width 12 height 12
click at [270, 433] on icon at bounding box center [273, 519] width 6 height 6
click at [274, 433] on icon at bounding box center [273, 519] width 6 height 6
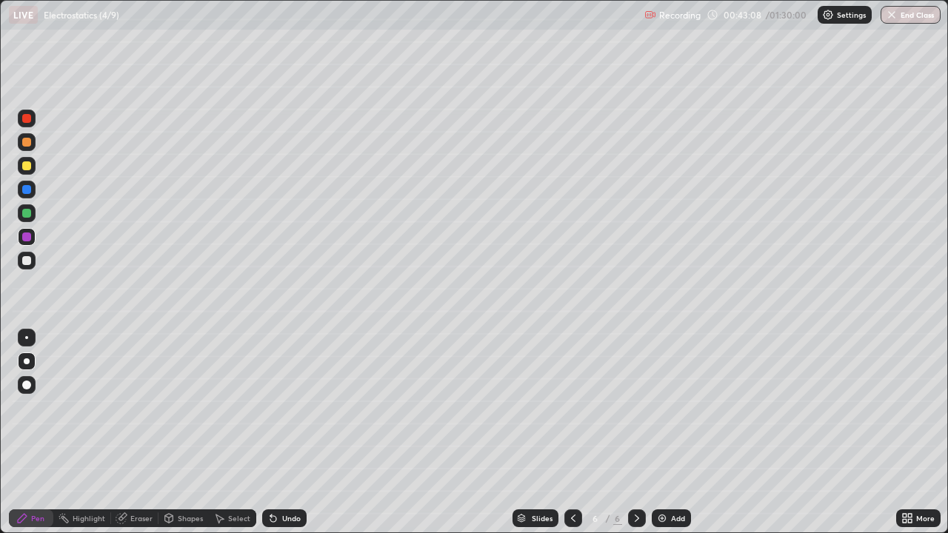
click at [271, 433] on icon at bounding box center [273, 519] width 6 height 6
click at [267, 433] on icon at bounding box center [273, 519] width 12 height 12
click at [272, 433] on icon at bounding box center [273, 519] width 12 height 12
click at [25, 237] on div at bounding box center [26, 237] width 9 height 9
click at [682, 433] on div "Add" at bounding box center [678, 518] width 14 height 7
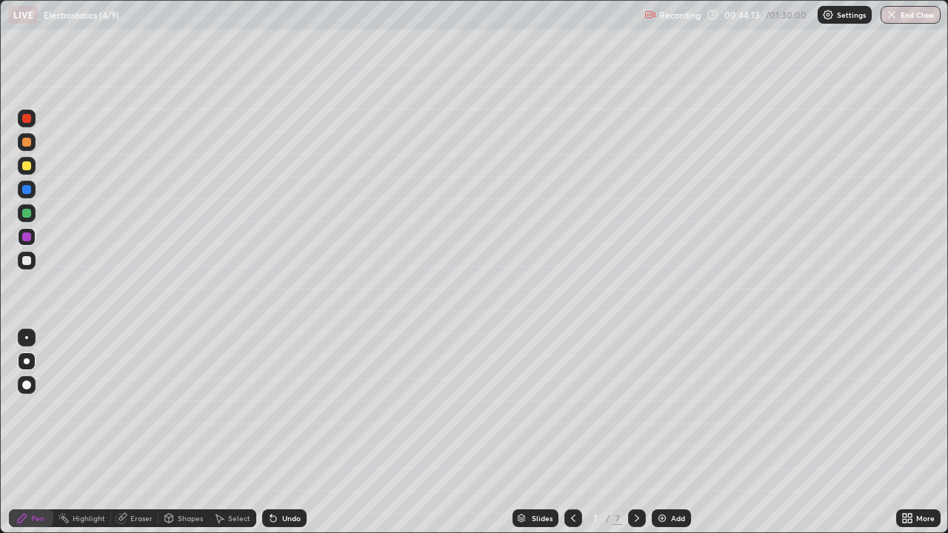
click at [27, 168] on div at bounding box center [26, 166] width 9 height 9
click at [189, 433] on div "Shapes" at bounding box center [190, 518] width 25 height 7
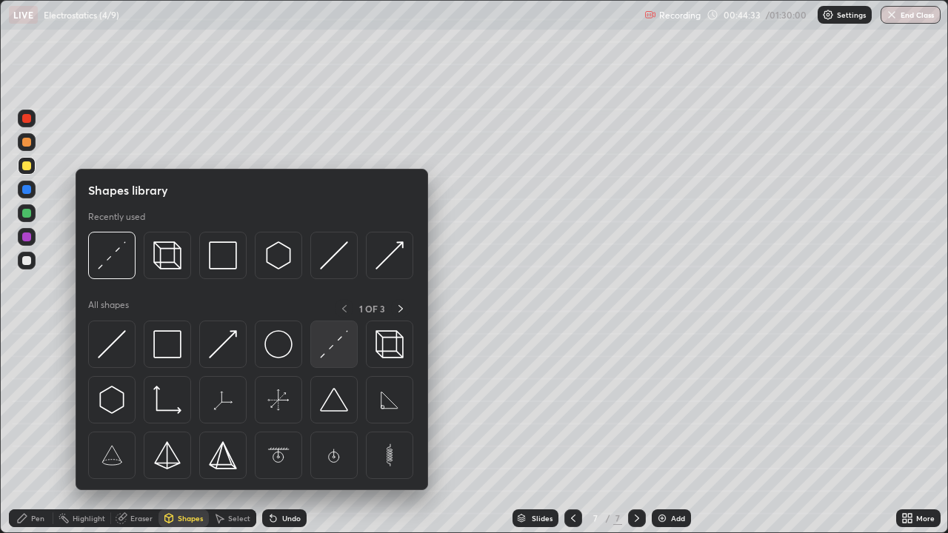
click at [333, 356] on img at bounding box center [334, 344] width 28 height 28
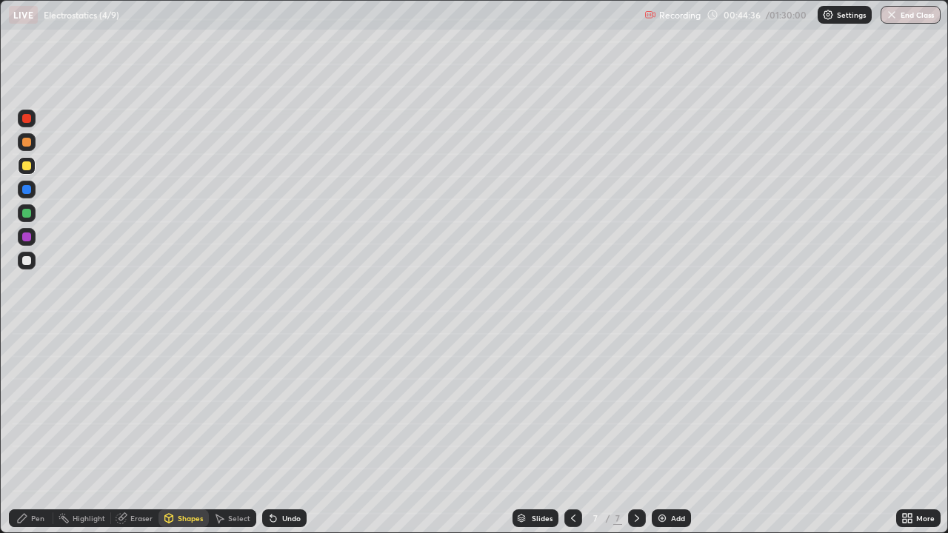
click at [38, 433] on div "Pen" at bounding box center [37, 518] width 13 height 7
click at [184, 433] on div "Shapes" at bounding box center [190, 518] width 25 height 7
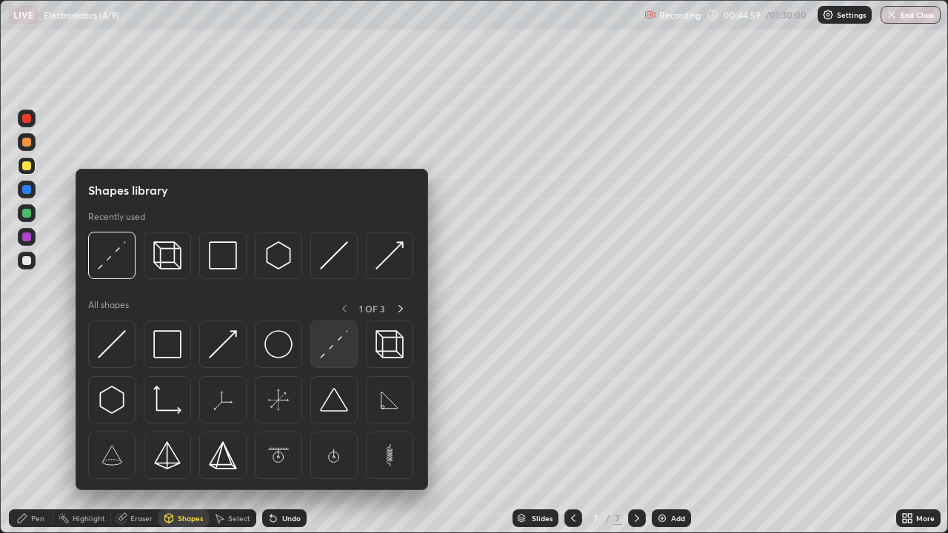
click at [336, 354] on img at bounding box center [334, 344] width 28 height 28
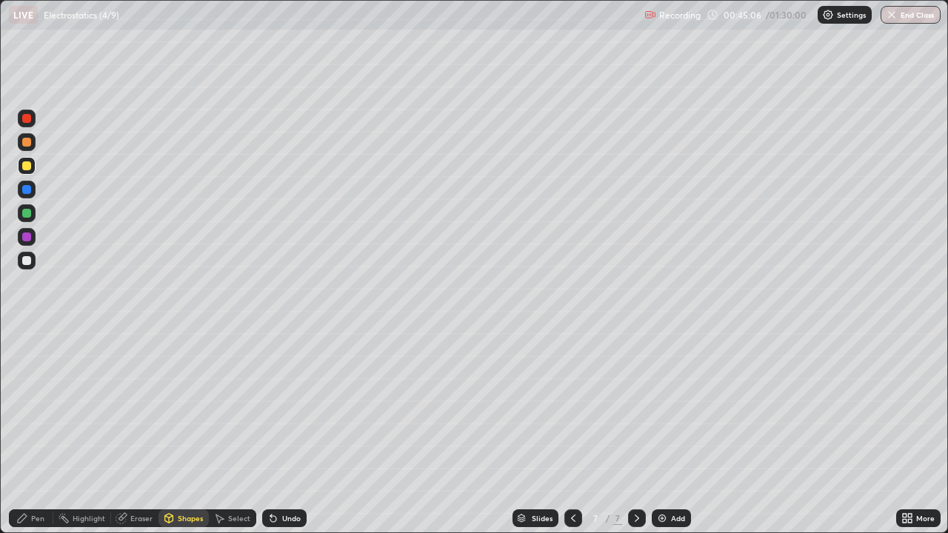
click at [37, 433] on div "Pen" at bounding box center [37, 518] width 13 height 7
click at [30, 142] on div at bounding box center [26, 142] width 9 height 9
click at [28, 167] on div at bounding box center [26, 166] width 9 height 9
click at [25, 262] on div at bounding box center [26, 260] width 9 height 9
click at [132, 433] on div "Eraser" at bounding box center [141, 518] width 22 height 7
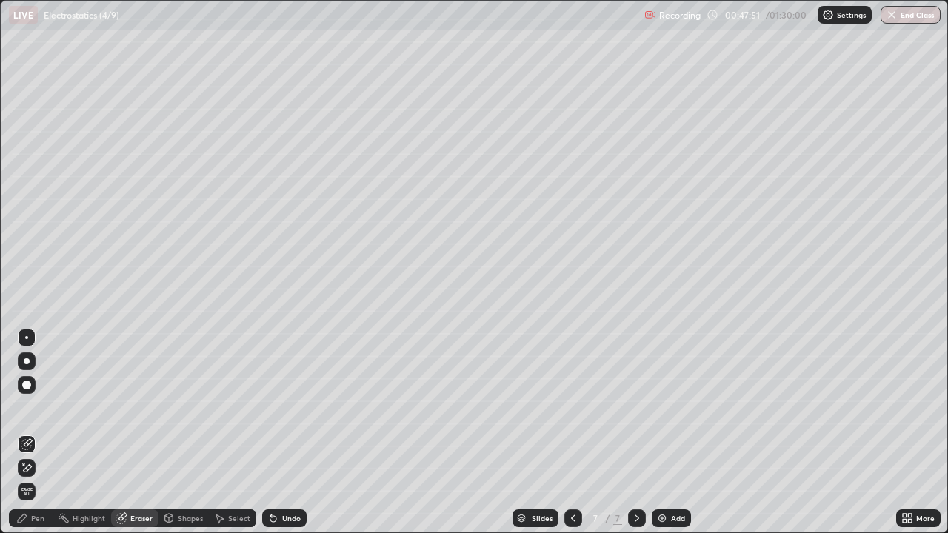
click at [29, 433] on icon at bounding box center [27, 468] width 12 height 13
click at [44, 433] on div "Pen" at bounding box center [31, 519] width 44 height 18
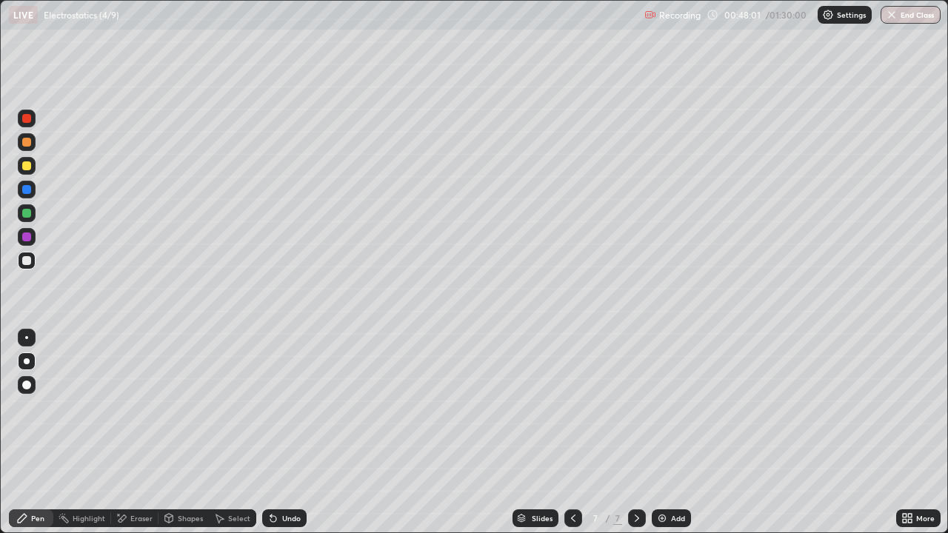
click at [24, 263] on div at bounding box center [26, 260] width 9 height 9
click at [284, 433] on div "Undo" at bounding box center [291, 518] width 19 height 7
click at [275, 433] on icon at bounding box center [273, 519] width 12 height 12
click at [276, 433] on icon at bounding box center [273, 519] width 12 height 12
click at [273, 433] on icon at bounding box center [273, 519] width 6 height 6
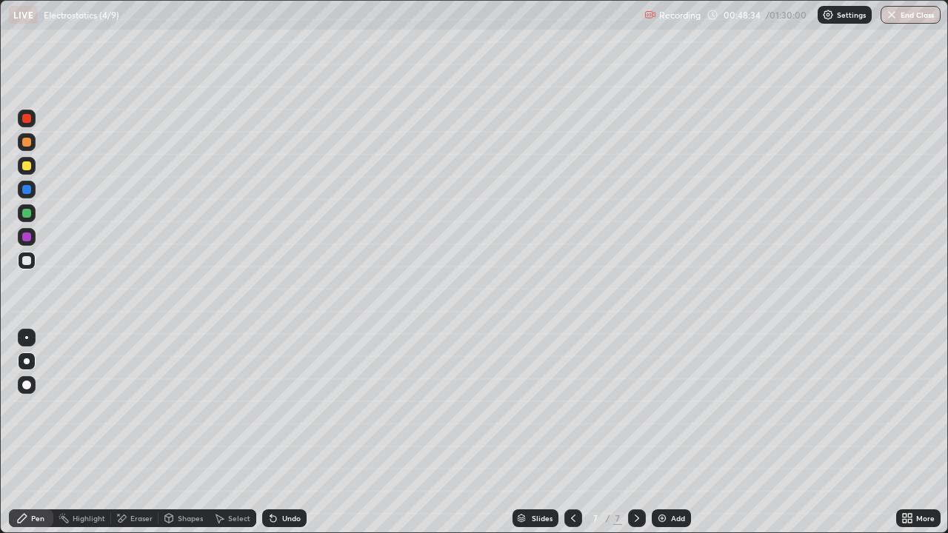
click at [270, 433] on icon at bounding box center [273, 519] width 6 height 6
click at [268, 433] on icon at bounding box center [273, 519] width 12 height 12
click at [267, 433] on icon at bounding box center [273, 519] width 12 height 12
click at [270, 433] on icon at bounding box center [273, 519] width 6 height 6
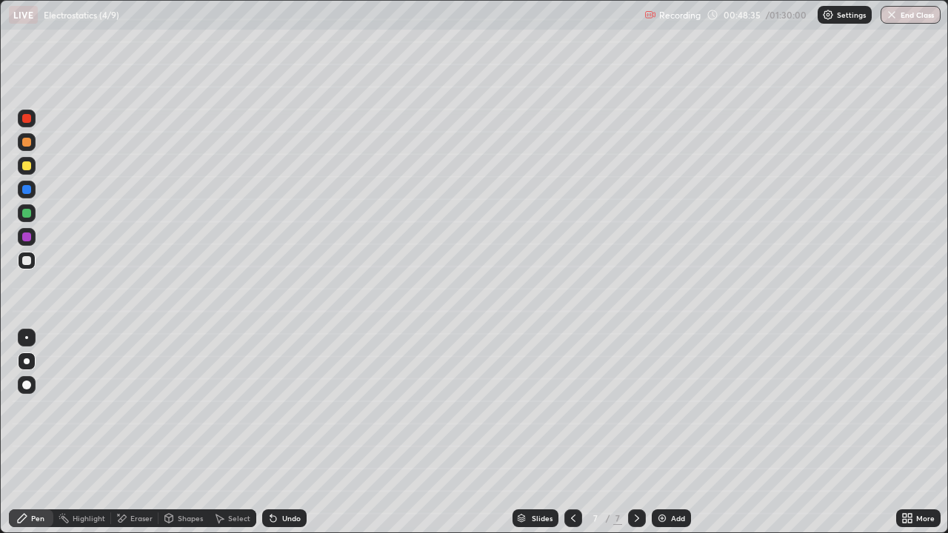
click at [270, 433] on icon at bounding box center [273, 519] width 6 height 6
click at [267, 433] on icon at bounding box center [273, 519] width 12 height 12
click at [267, 433] on div "Undo" at bounding box center [284, 519] width 44 height 18
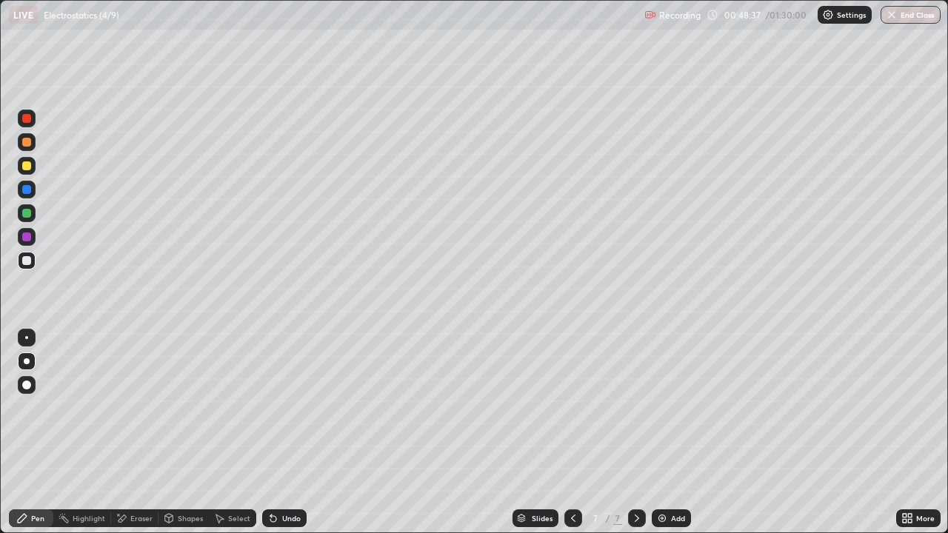
click at [282, 433] on div "Undo" at bounding box center [291, 518] width 19 height 7
click at [277, 433] on div "Undo" at bounding box center [284, 519] width 44 height 18
click at [271, 433] on icon at bounding box center [273, 519] width 6 height 6
click at [274, 433] on icon at bounding box center [273, 519] width 12 height 12
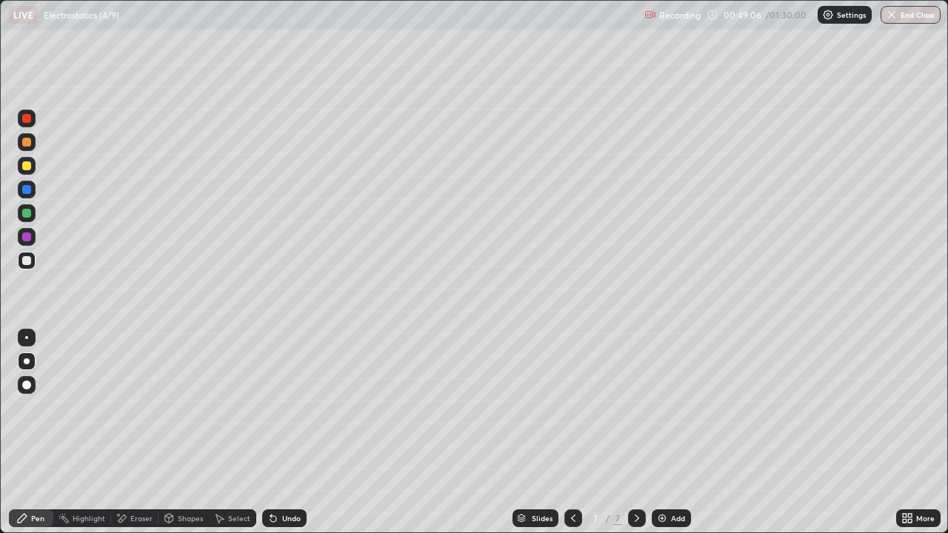
click at [268, 433] on div "Undo" at bounding box center [284, 519] width 44 height 18
click at [11, 433] on div "Erase all" at bounding box center [27, 267] width 36 height 474
click at [283, 433] on div "Undo" at bounding box center [284, 519] width 44 height 18
click at [285, 433] on div "Undo" at bounding box center [291, 518] width 19 height 7
click at [27, 213] on div at bounding box center [26, 213] width 9 height 9
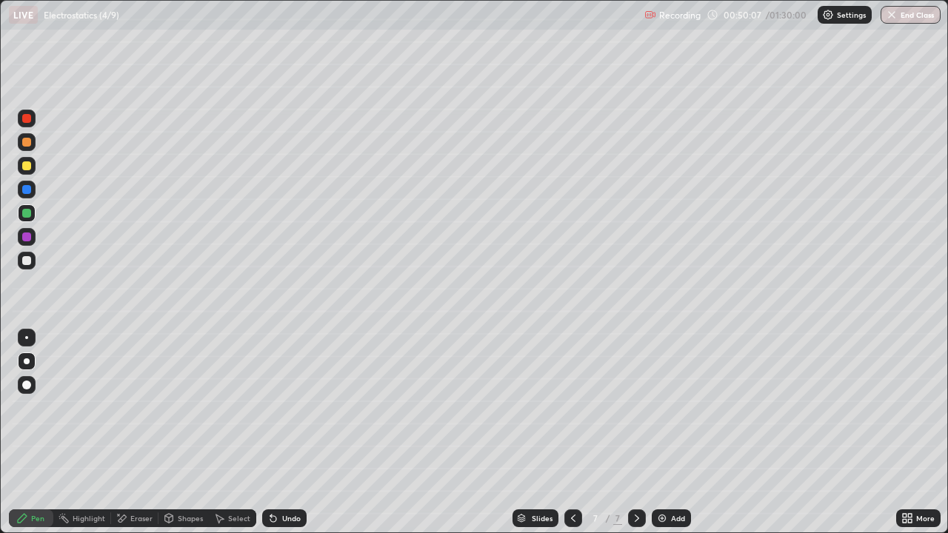
click at [26, 262] on div at bounding box center [26, 260] width 9 height 9
click at [28, 213] on div at bounding box center [26, 213] width 9 height 9
click at [27, 261] on div at bounding box center [26, 260] width 9 height 9
click at [27, 216] on div at bounding box center [26, 213] width 9 height 9
click at [665, 433] on img at bounding box center [662, 519] width 12 height 12
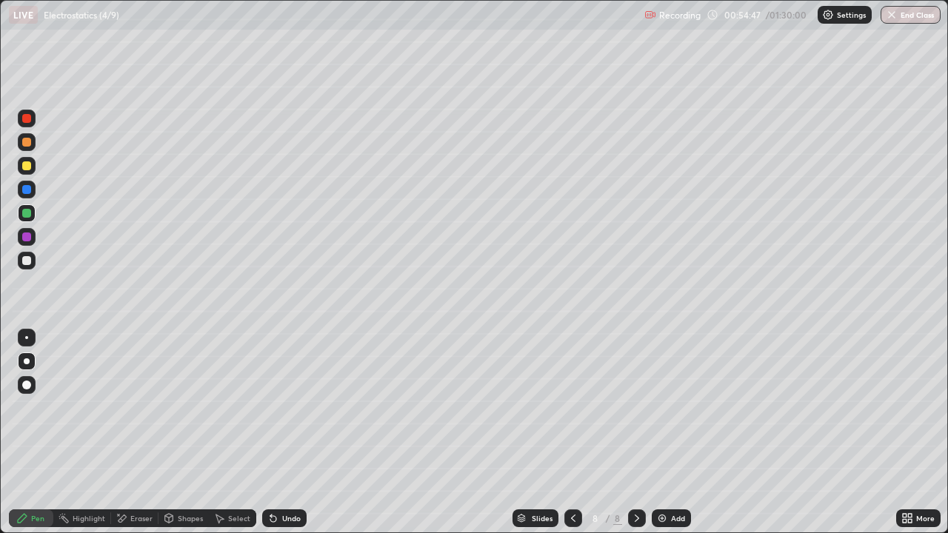
click at [28, 165] on div at bounding box center [26, 166] width 9 height 9
click at [194, 433] on div "Shapes" at bounding box center [190, 518] width 25 height 7
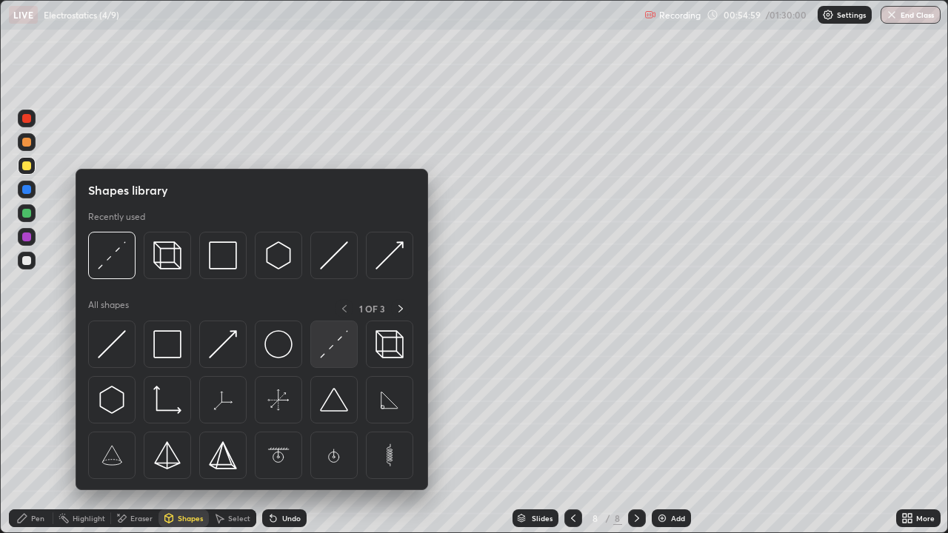
click at [328, 350] on img at bounding box center [334, 344] width 28 height 28
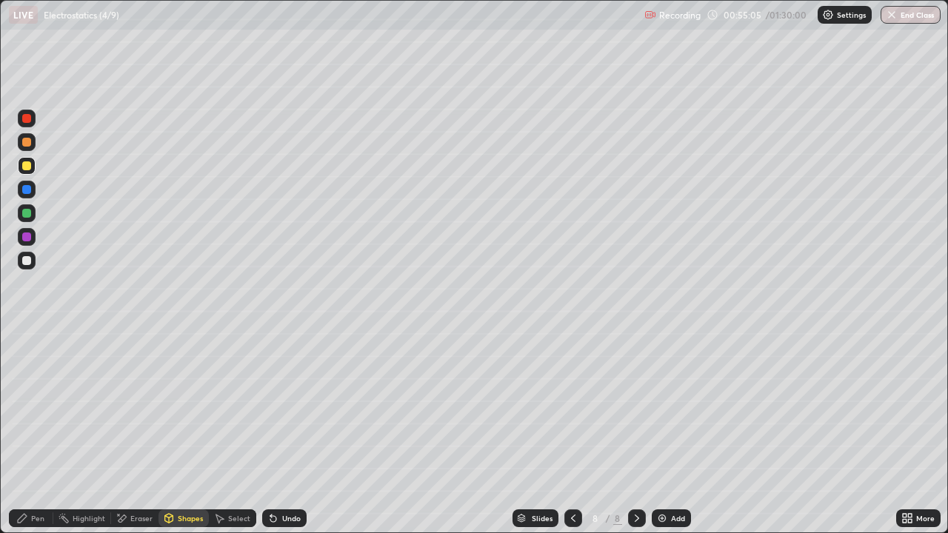
click at [31, 433] on div "Pen" at bounding box center [31, 519] width 44 height 18
click at [27, 141] on div at bounding box center [26, 142] width 9 height 9
click at [28, 259] on div at bounding box center [26, 260] width 9 height 9
click at [27, 213] on div at bounding box center [26, 213] width 9 height 9
click at [290, 433] on div "Undo" at bounding box center [291, 518] width 19 height 7
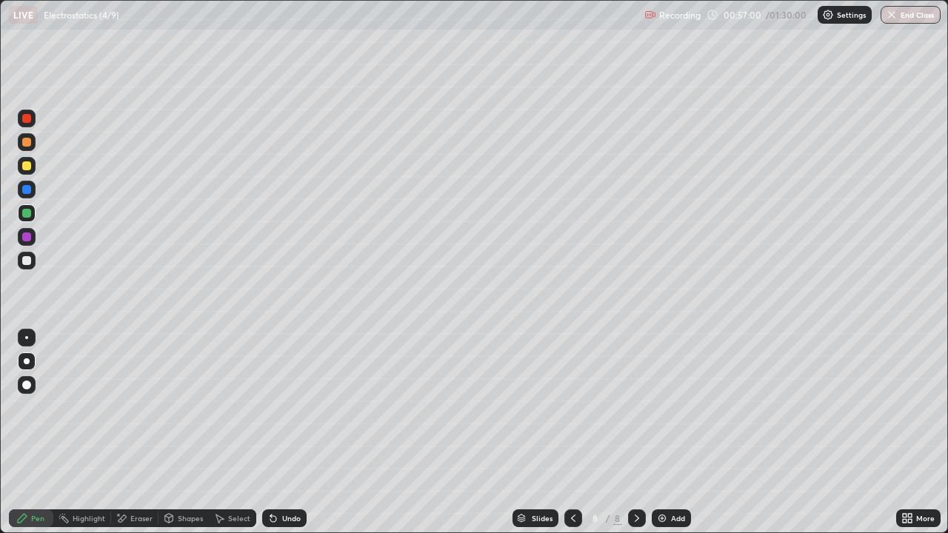
click at [28, 267] on div at bounding box center [27, 261] width 18 height 18
click at [290, 433] on div "Undo" at bounding box center [291, 518] width 19 height 7
click at [30, 190] on div at bounding box center [26, 189] width 9 height 9
click at [27, 265] on div at bounding box center [26, 260] width 9 height 9
click at [27, 213] on div at bounding box center [26, 213] width 9 height 9
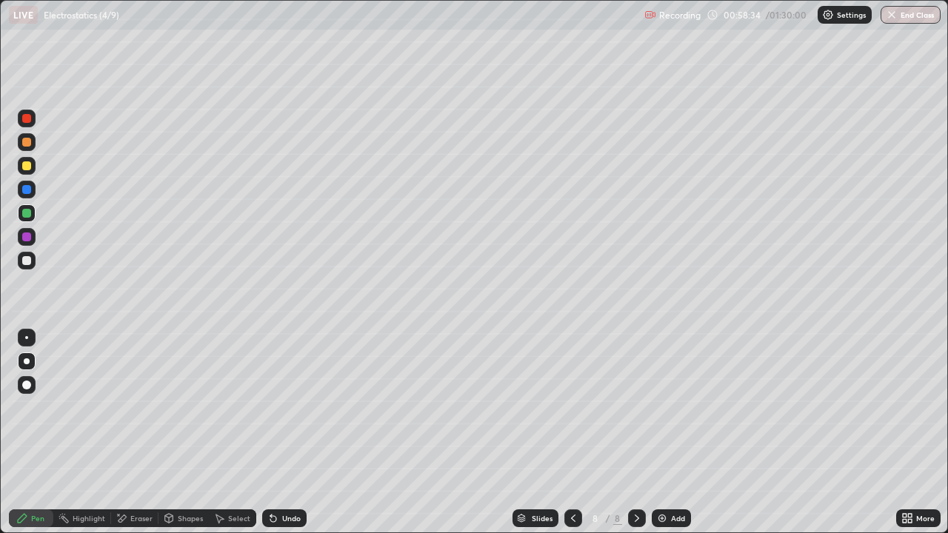
click at [28, 264] on div at bounding box center [26, 260] width 9 height 9
click at [30, 239] on div at bounding box center [27, 237] width 18 height 18
click at [21, 214] on div at bounding box center [27, 213] width 18 height 18
click at [666, 433] on img at bounding box center [662, 519] width 12 height 12
click at [30, 167] on div at bounding box center [26, 166] width 9 height 9
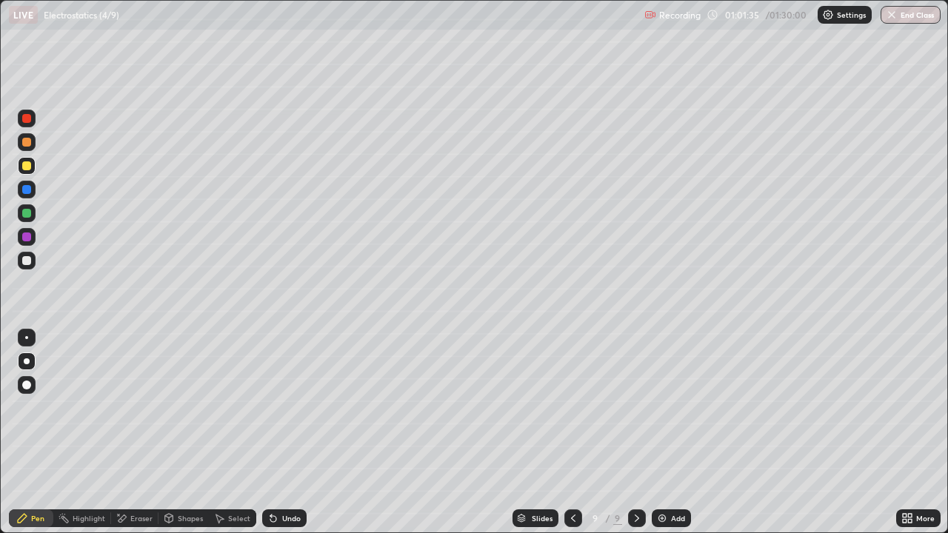
click at [185, 433] on div "Shapes" at bounding box center [190, 518] width 25 height 7
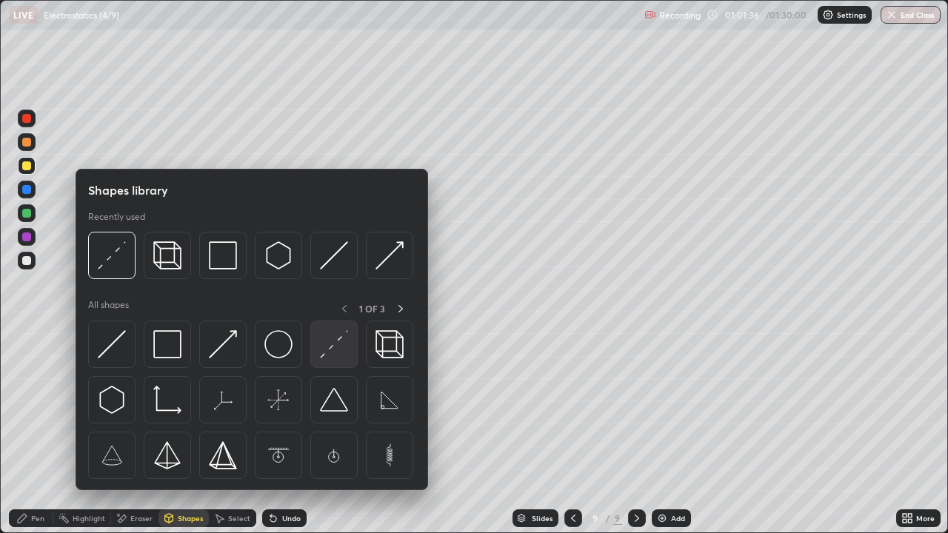
click at [330, 349] on img at bounding box center [334, 344] width 28 height 28
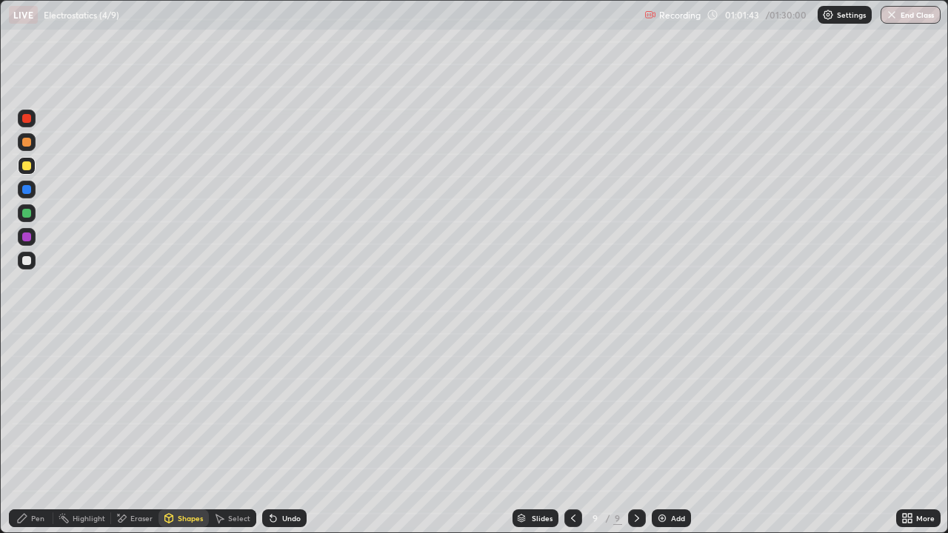
click at [40, 433] on div "Pen" at bounding box center [31, 519] width 44 height 18
click at [25, 263] on div at bounding box center [26, 260] width 9 height 9
click at [910, 433] on icon at bounding box center [910, 521] width 4 height 4
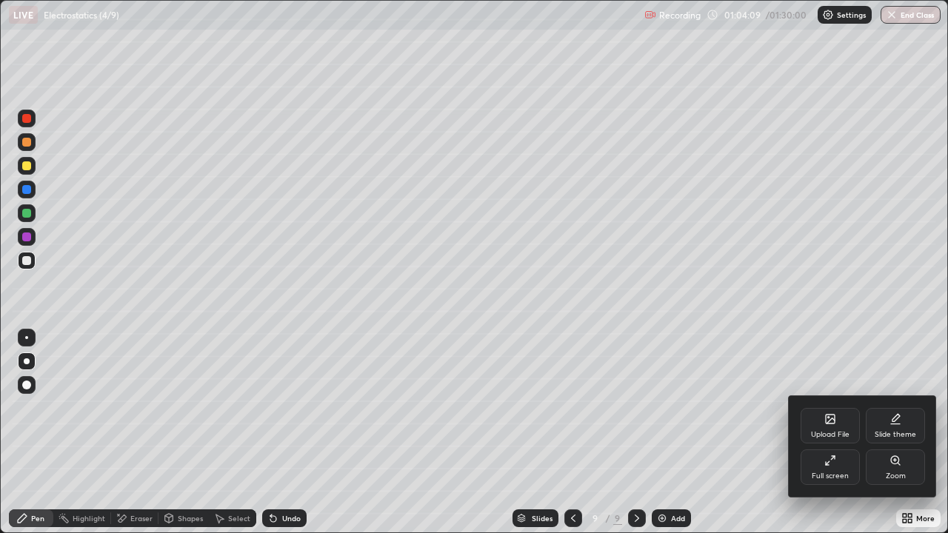
click at [843, 433] on div "Full screen" at bounding box center [830, 468] width 59 height 36
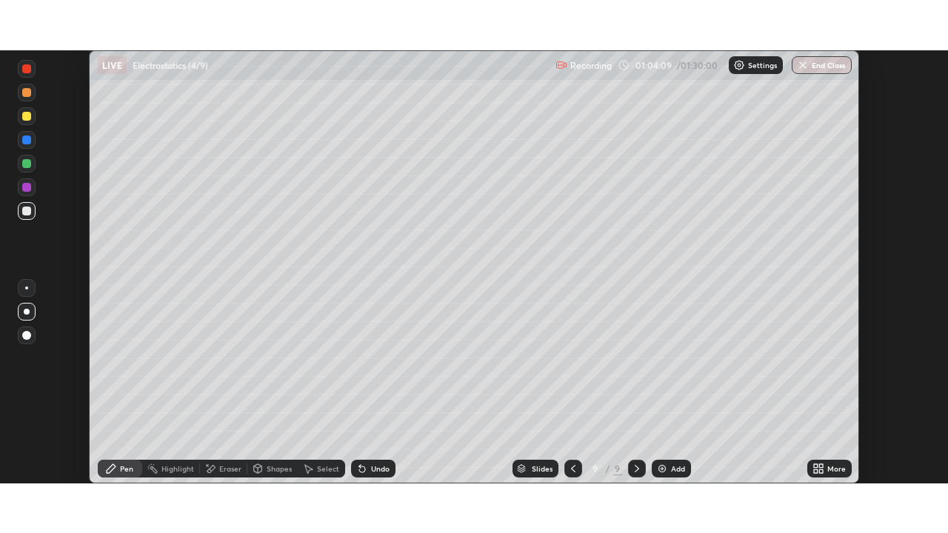
scroll to position [73660, 73145]
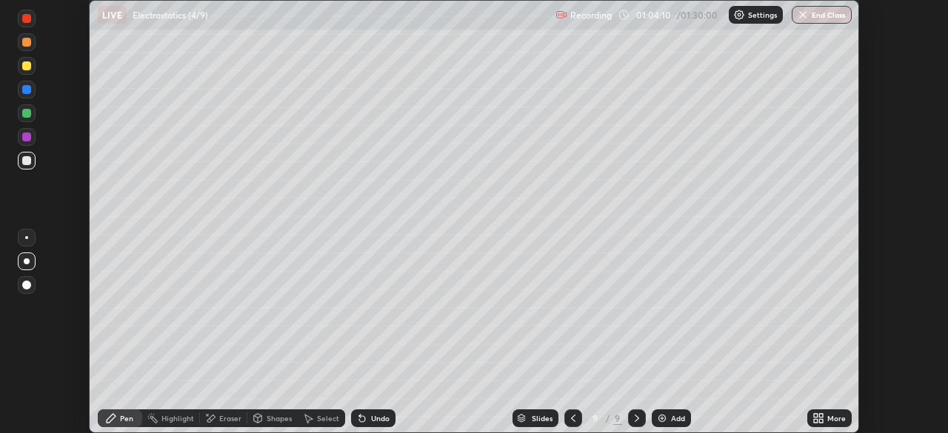
click at [828, 416] on div "More" at bounding box center [837, 418] width 19 height 7
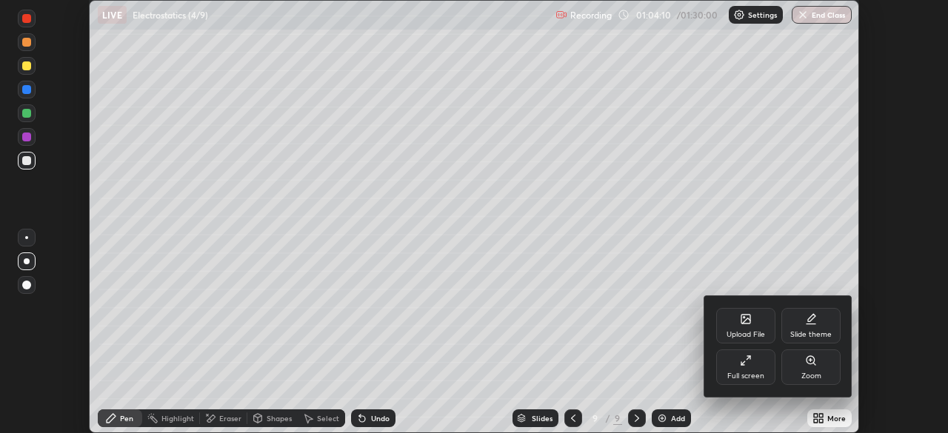
click at [758, 370] on div "Full screen" at bounding box center [745, 368] width 59 height 36
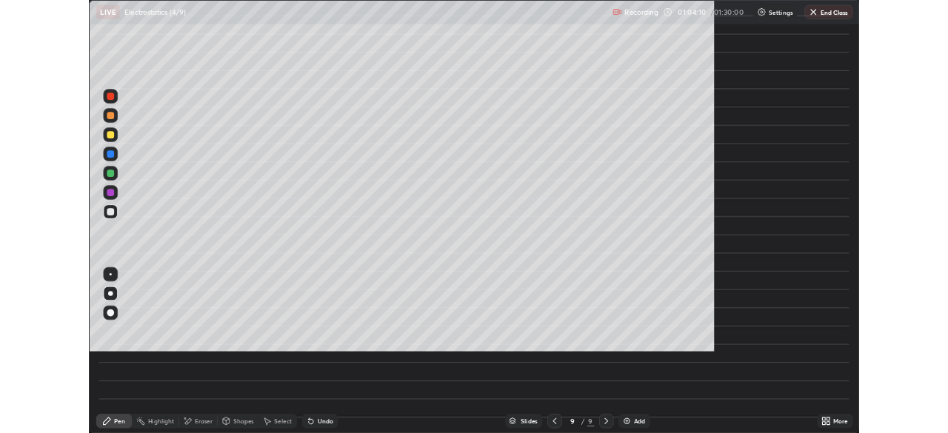
scroll to position [533, 948]
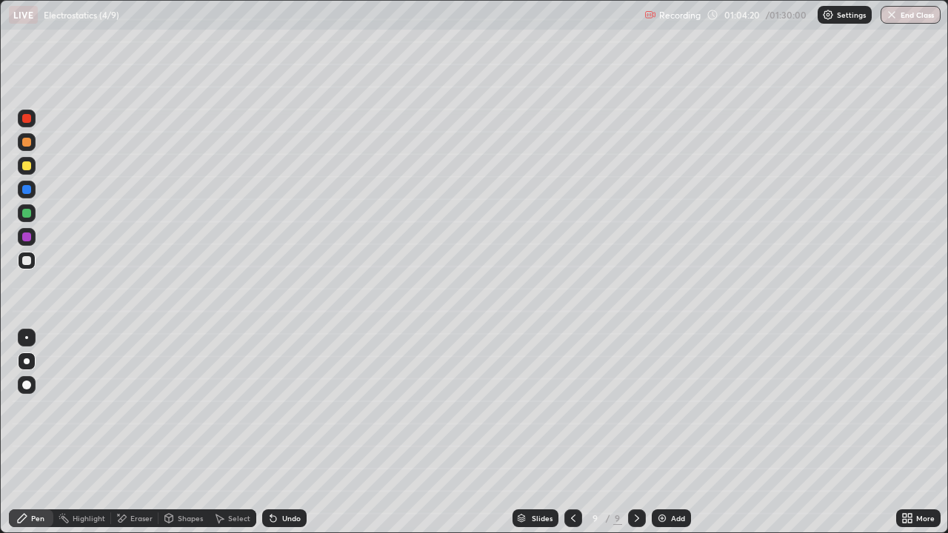
click at [32, 212] on div at bounding box center [27, 213] width 18 height 18
click at [28, 256] on div at bounding box center [26, 260] width 9 height 9
click at [282, 433] on div "Undo" at bounding box center [284, 519] width 44 height 18
click at [283, 433] on div "Undo" at bounding box center [284, 519] width 44 height 18
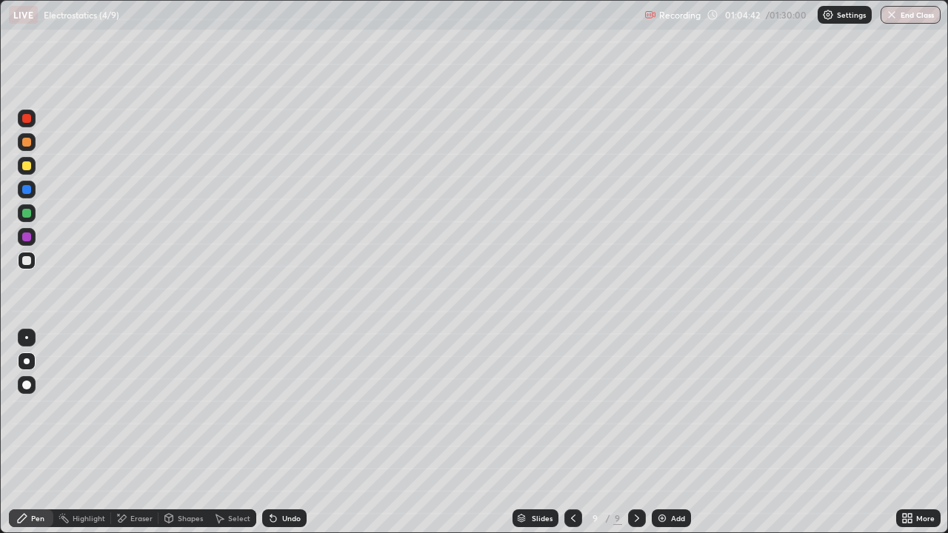
click at [282, 433] on div "Undo" at bounding box center [284, 519] width 44 height 18
click at [665, 433] on img at bounding box center [662, 519] width 12 height 12
click at [27, 170] on div at bounding box center [26, 166] width 9 height 9
click at [195, 433] on div "Shapes" at bounding box center [190, 518] width 25 height 7
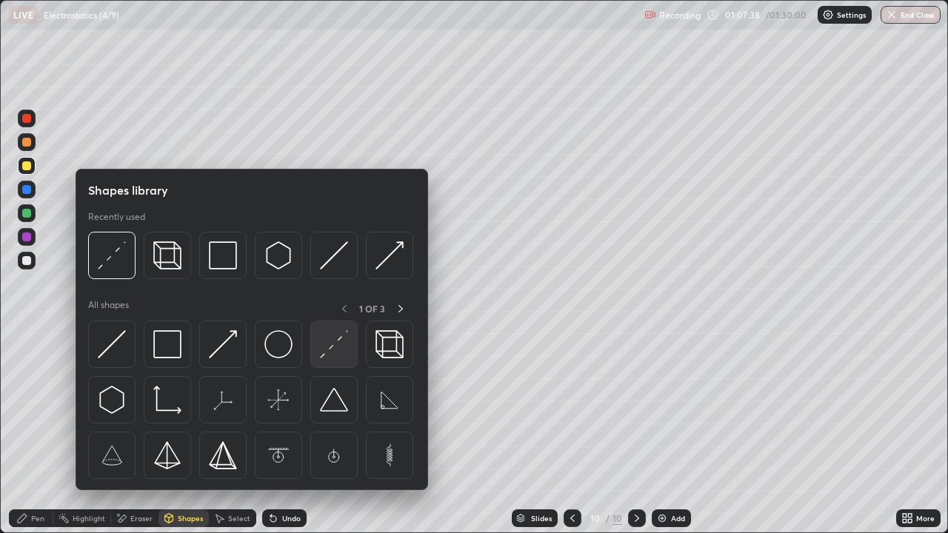
click at [328, 356] on img at bounding box center [334, 344] width 28 height 28
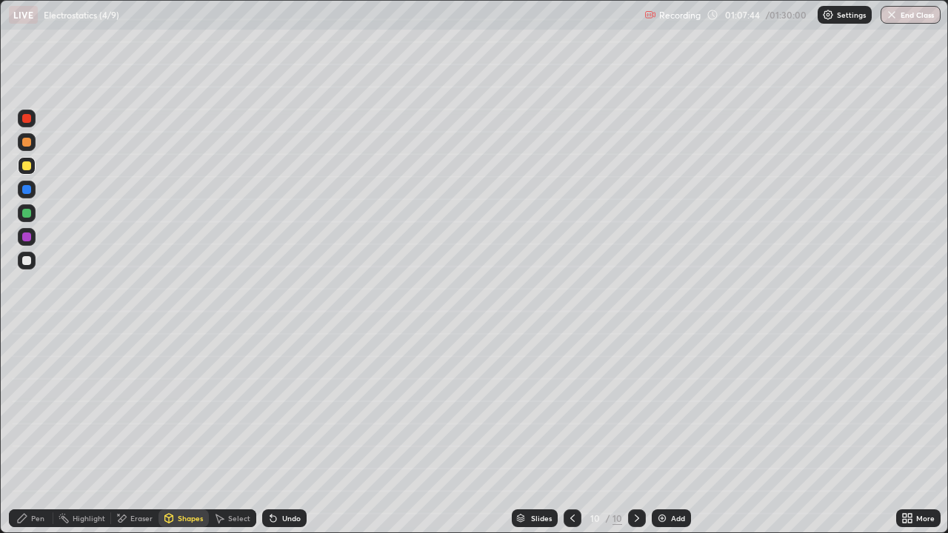
click at [21, 433] on div "Pen" at bounding box center [31, 519] width 44 height 18
click at [25, 262] on div at bounding box center [26, 260] width 9 height 9
click at [571, 433] on icon at bounding box center [573, 518] width 4 height 7
click at [570, 433] on icon at bounding box center [573, 519] width 12 height 12
click at [572, 433] on icon at bounding box center [573, 518] width 4 height 7
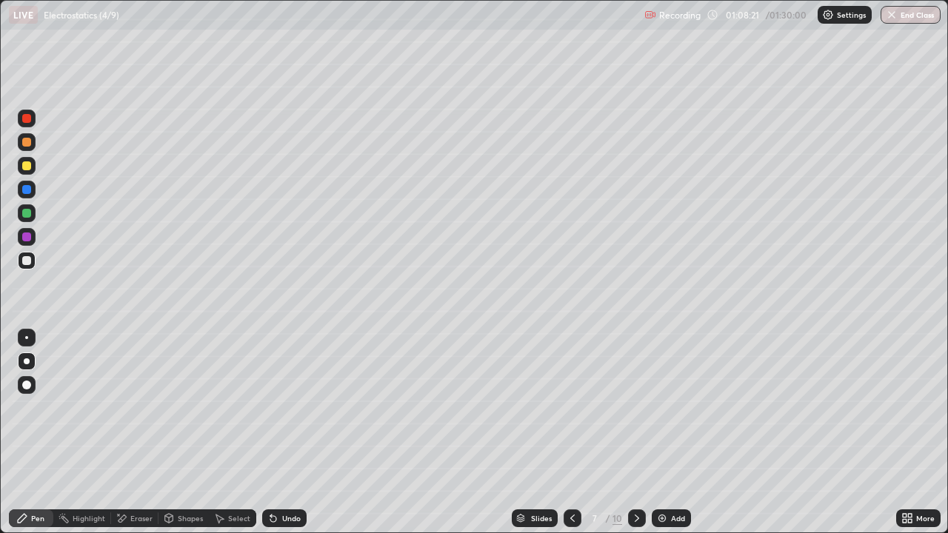
click at [634, 433] on icon at bounding box center [637, 519] width 12 height 12
click at [636, 433] on icon at bounding box center [637, 519] width 12 height 12
click at [635, 433] on icon at bounding box center [637, 519] width 12 height 12
click at [634, 433] on icon at bounding box center [637, 519] width 12 height 12
click at [24, 239] on div at bounding box center [26, 237] width 9 height 9
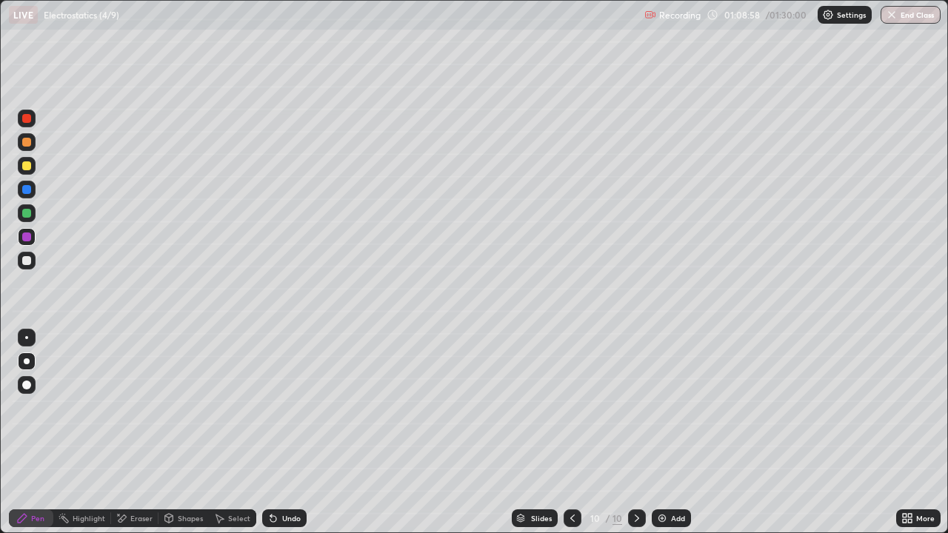
click at [24, 265] on div at bounding box center [26, 260] width 9 height 9
click at [25, 213] on div at bounding box center [26, 213] width 9 height 9
click at [30, 260] on div at bounding box center [26, 260] width 9 height 9
click at [24, 239] on div at bounding box center [26, 237] width 9 height 9
click at [28, 259] on div at bounding box center [26, 260] width 9 height 9
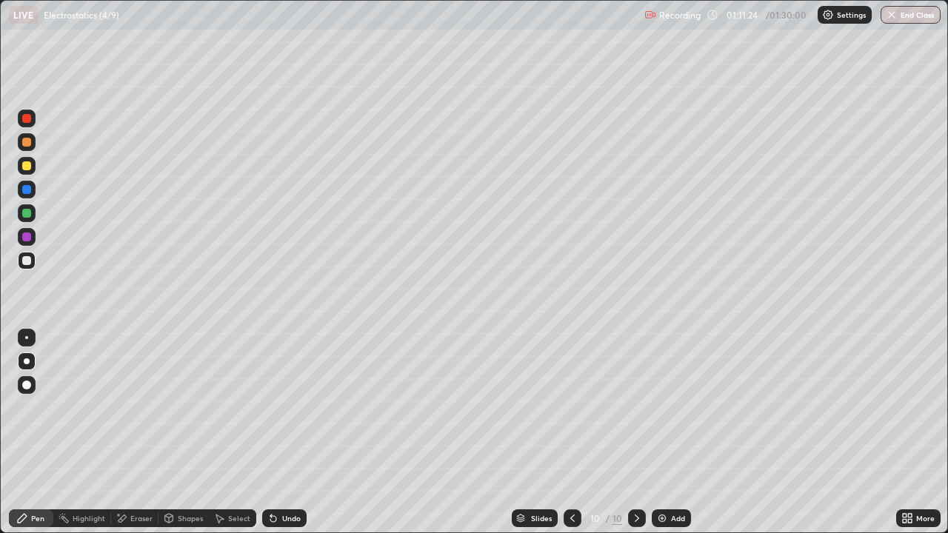
click at [28, 213] on div at bounding box center [26, 213] width 9 height 9
click at [571, 433] on div at bounding box center [573, 519] width 18 height 18
click at [572, 433] on icon at bounding box center [573, 519] width 12 height 12
click at [571, 433] on icon at bounding box center [573, 519] width 12 height 12
click at [636, 433] on icon at bounding box center [637, 519] width 12 height 12
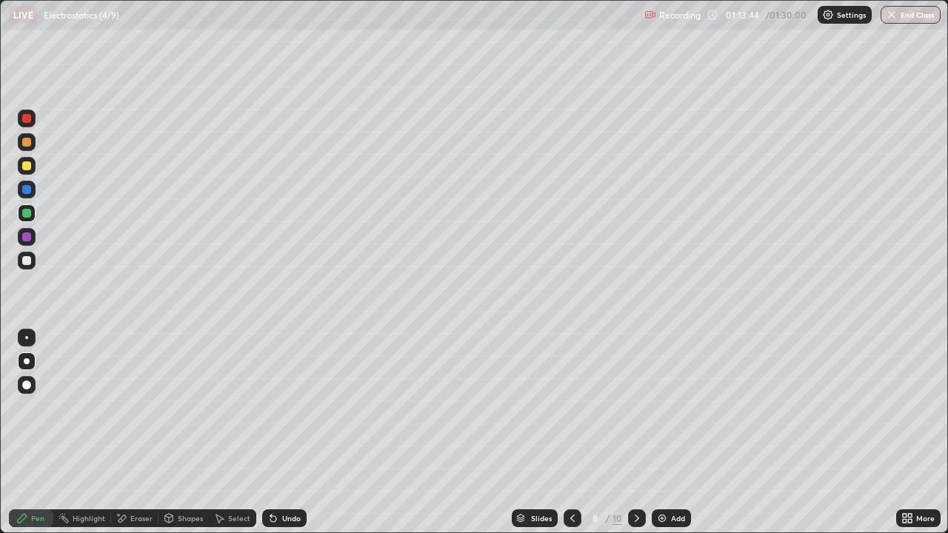
click at [636, 433] on icon at bounding box center [637, 519] width 12 height 12
click at [636, 433] on div at bounding box center [637, 519] width 18 height 18
click at [668, 433] on div "Add" at bounding box center [671, 519] width 39 height 18
click at [27, 164] on div at bounding box center [26, 166] width 9 height 9
click at [571, 433] on icon at bounding box center [574, 519] width 12 height 12
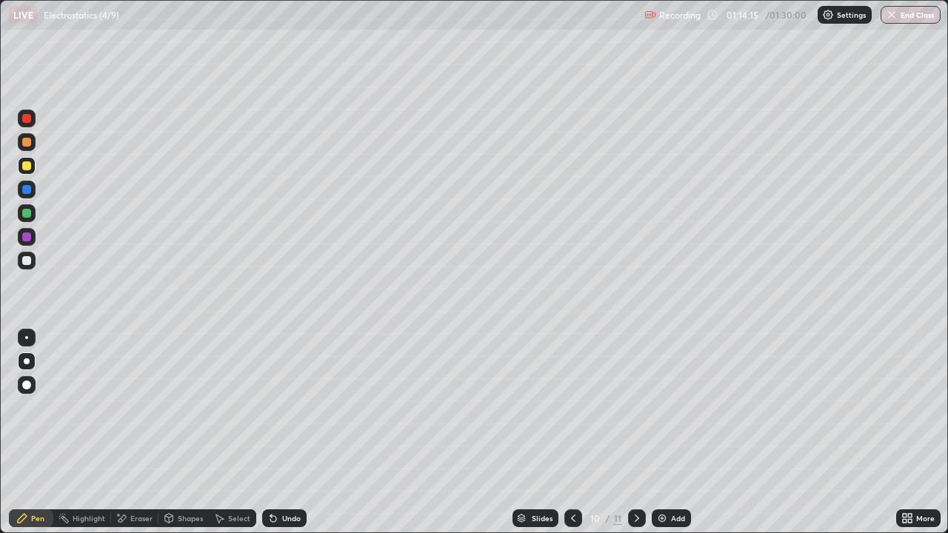
click at [571, 433] on icon at bounding box center [573, 518] width 4 height 7
click at [572, 433] on icon at bounding box center [574, 519] width 12 height 12
click at [634, 433] on div at bounding box center [637, 519] width 18 height 18
click at [635, 433] on icon at bounding box center [637, 519] width 12 height 12
click at [634, 433] on icon at bounding box center [637, 519] width 12 height 12
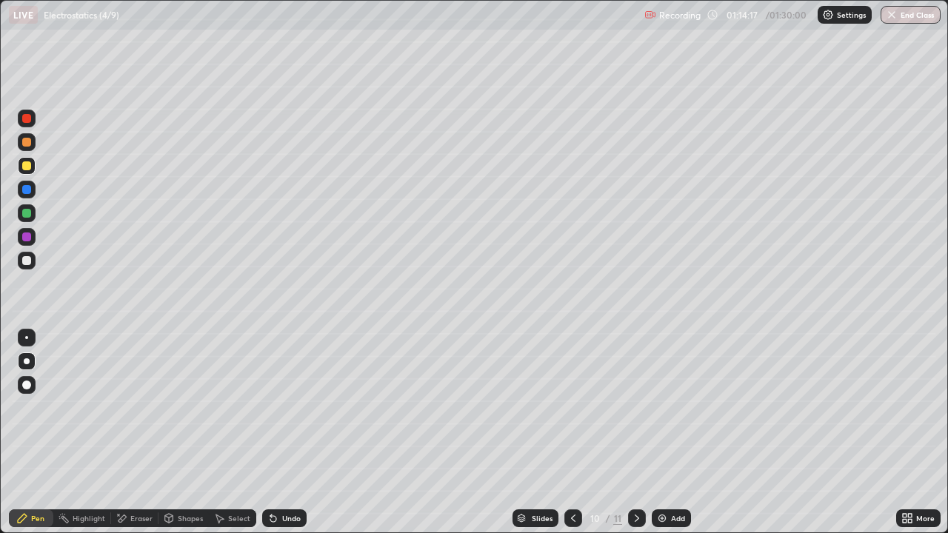
click at [635, 433] on icon at bounding box center [637, 519] width 12 height 12
click at [187, 433] on div "Shapes" at bounding box center [184, 519] width 50 height 18
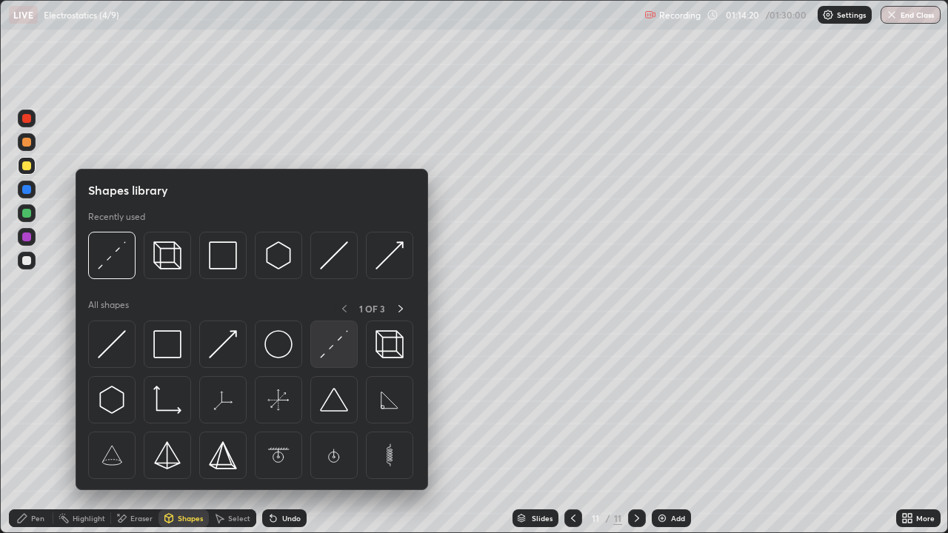
click at [331, 347] on img at bounding box center [334, 344] width 28 height 28
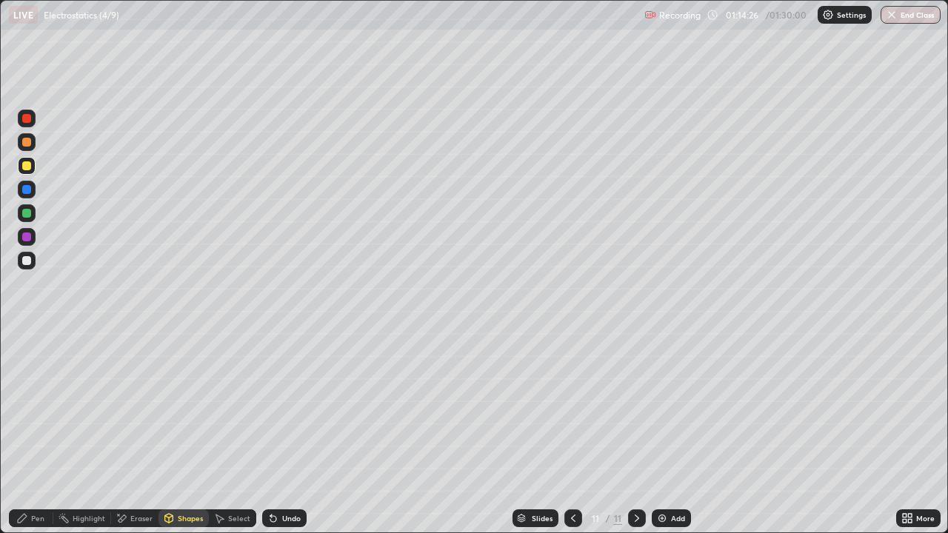
click at [33, 433] on div "Pen" at bounding box center [37, 518] width 13 height 7
click at [27, 262] on div at bounding box center [26, 260] width 9 height 9
click at [572, 433] on icon at bounding box center [574, 519] width 12 height 12
click at [573, 433] on div at bounding box center [574, 519] width 18 height 18
click at [572, 433] on icon at bounding box center [574, 519] width 12 height 12
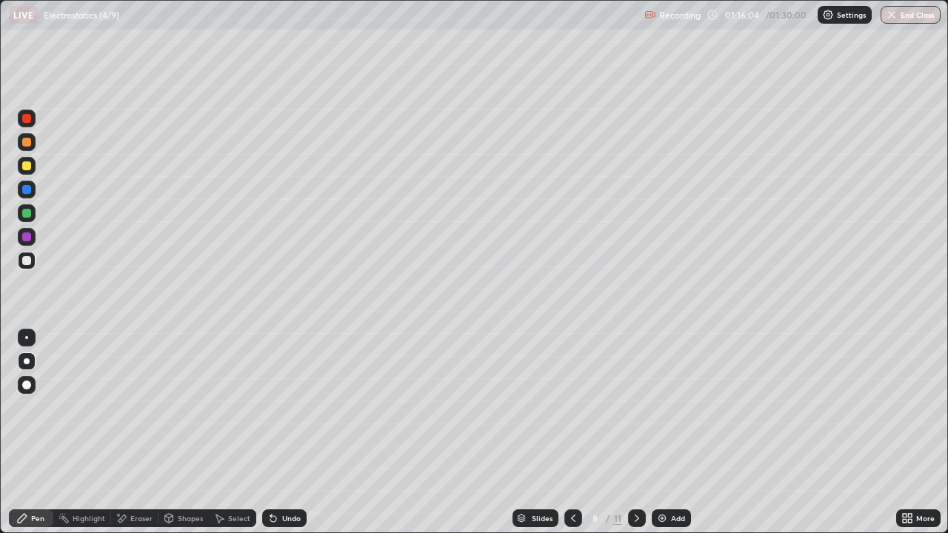
click at [634, 433] on icon at bounding box center [637, 519] width 12 height 12
click at [27, 214] on div at bounding box center [26, 213] width 9 height 9
click at [27, 261] on div at bounding box center [26, 260] width 9 height 9
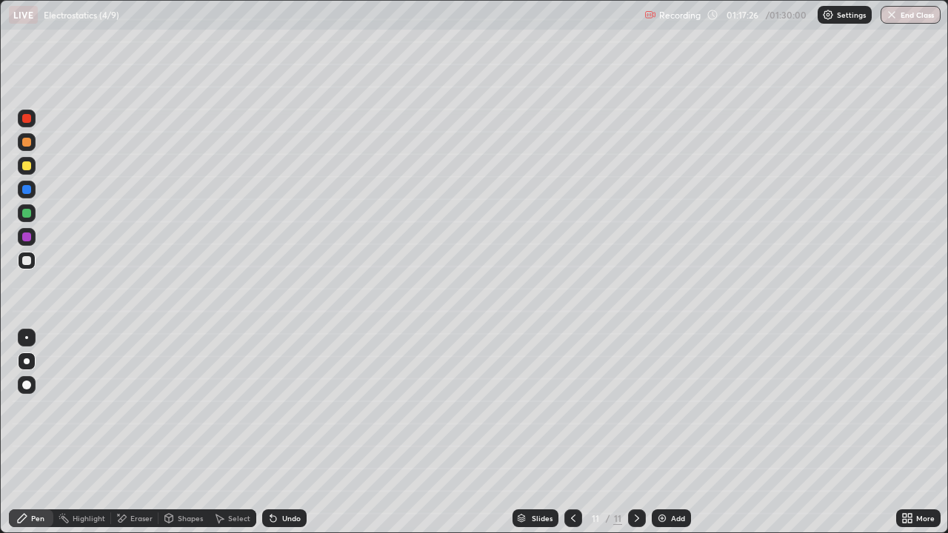
click at [287, 433] on div "Undo" at bounding box center [291, 518] width 19 height 7
click at [24, 214] on div at bounding box center [26, 213] width 9 height 9
click at [27, 260] on div at bounding box center [26, 260] width 9 height 9
click at [26, 239] on div at bounding box center [26, 237] width 9 height 9
click at [672, 433] on div "Add" at bounding box center [678, 518] width 14 height 7
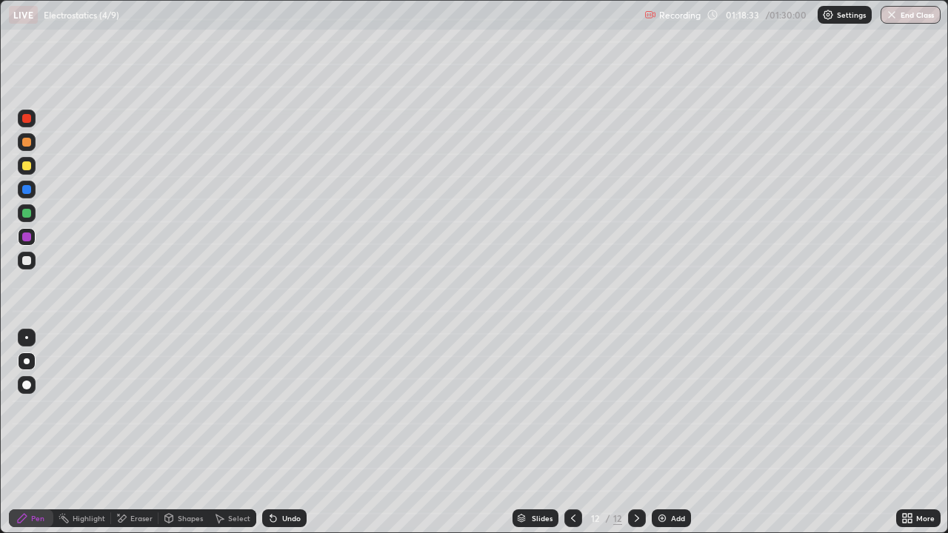
click at [26, 167] on div at bounding box center [26, 166] width 9 height 9
click at [187, 433] on div "Shapes" at bounding box center [190, 518] width 25 height 7
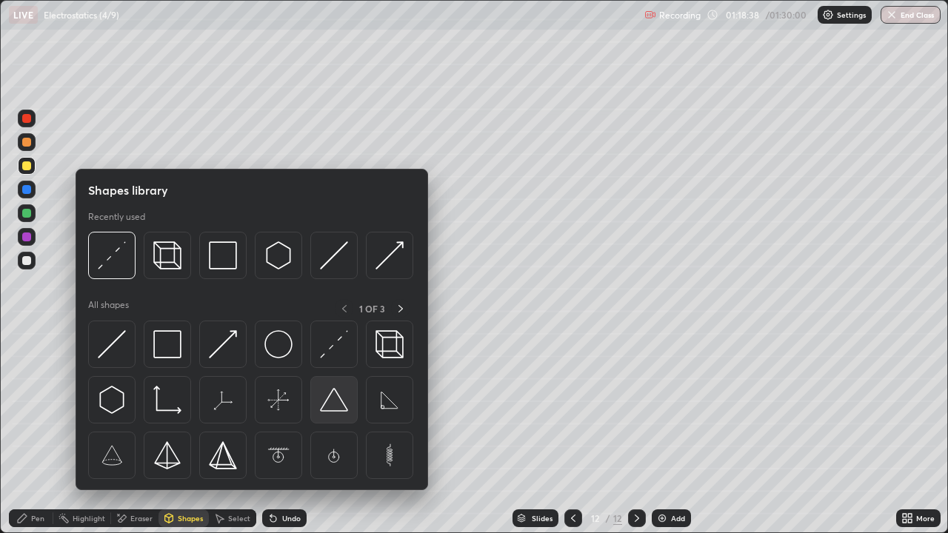
click at [332, 407] on img at bounding box center [334, 400] width 28 height 28
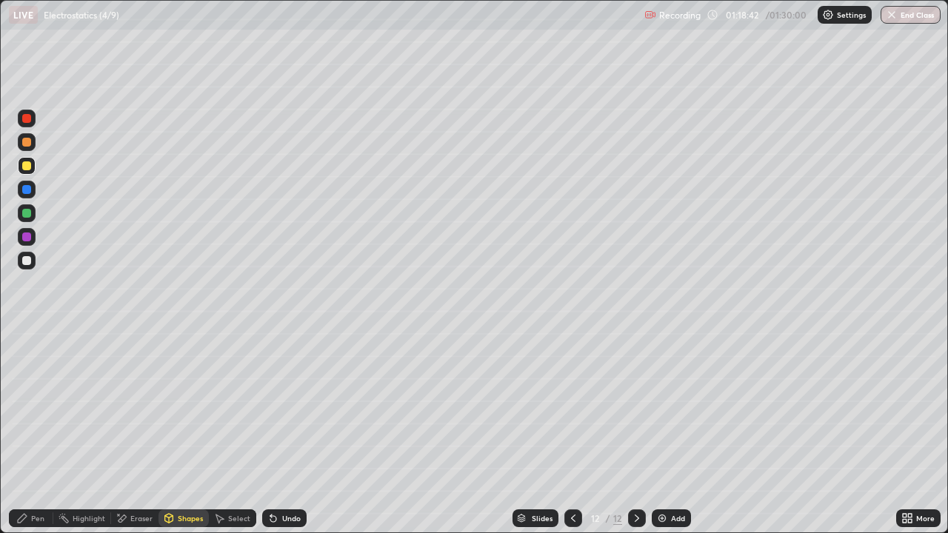
click at [35, 433] on div "Pen" at bounding box center [37, 518] width 13 height 7
click at [27, 214] on div at bounding box center [26, 213] width 9 height 9
click at [282, 433] on div "Undo" at bounding box center [291, 518] width 19 height 7
click at [289, 433] on div "Undo" at bounding box center [291, 518] width 19 height 7
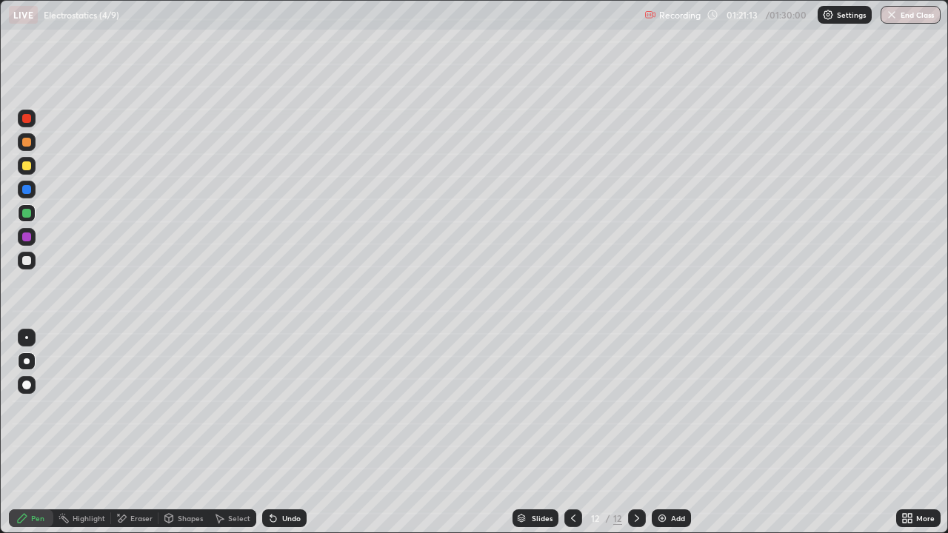
click at [25, 264] on div at bounding box center [26, 260] width 9 height 9
click at [30, 215] on div at bounding box center [26, 213] width 9 height 9
click at [286, 433] on div "Undo" at bounding box center [284, 519] width 44 height 18
click at [278, 433] on div "Undo" at bounding box center [284, 519] width 44 height 18
click at [282, 433] on div "Undo" at bounding box center [291, 518] width 19 height 7
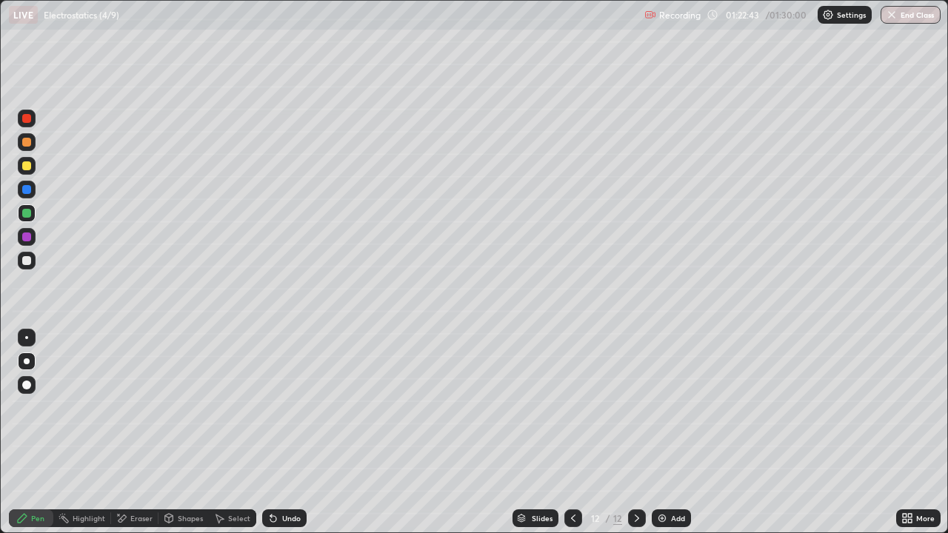
click at [285, 433] on div "Undo" at bounding box center [291, 518] width 19 height 7
click at [286, 433] on div "Undo" at bounding box center [291, 518] width 19 height 7
click at [30, 259] on div at bounding box center [26, 260] width 9 height 9
click at [28, 233] on div at bounding box center [26, 237] width 9 height 9
click at [30, 263] on div at bounding box center [26, 260] width 9 height 9
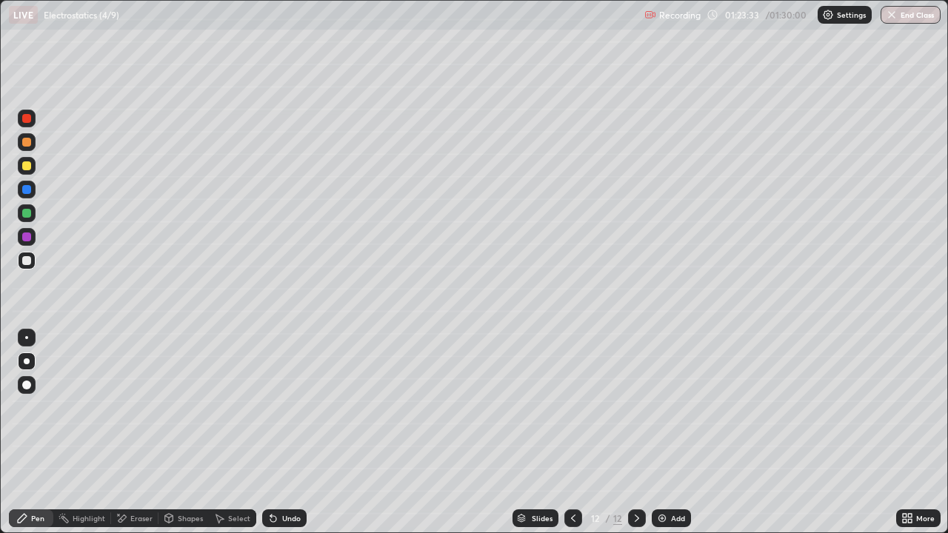
click at [27, 190] on div at bounding box center [26, 189] width 9 height 9
click at [282, 433] on div "Undo" at bounding box center [291, 518] width 19 height 7
click at [27, 262] on div at bounding box center [26, 260] width 9 height 9
click at [26, 213] on div at bounding box center [26, 213] width 9 height 9
click at [27, 259] on div at bounding box center [26, 260] width 9 height 9
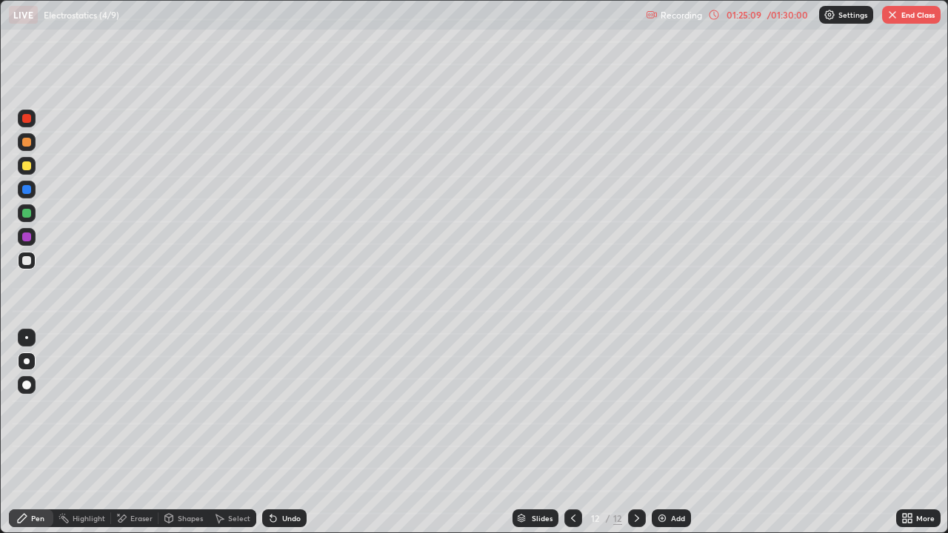
click at [28, 214] on div at bounding box center [26, 213] width 9 height 9
click at [35, 263] on div at bounding box center [27, 261] width 18 height 18
click at [27, 237] on div at bounding box center [26, 237] width 9 height 9
click at [674, 433] on div "Add" at bounding box center [671, 519] width 39 height 18
click at [29, 167] on div at bounding box center [26, 166] width 9 height 9
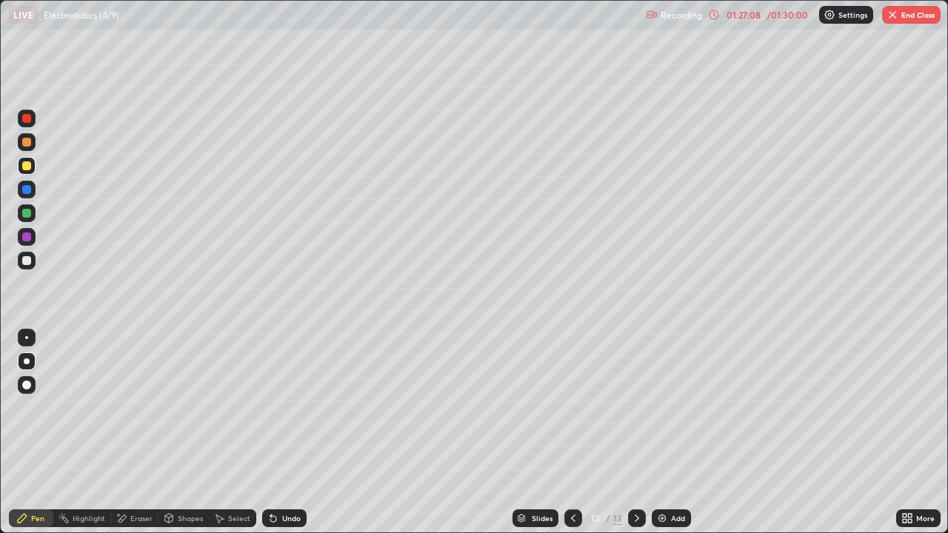
click at [910, 433] on icon at bounding box center [910, 521] width 4 height 4
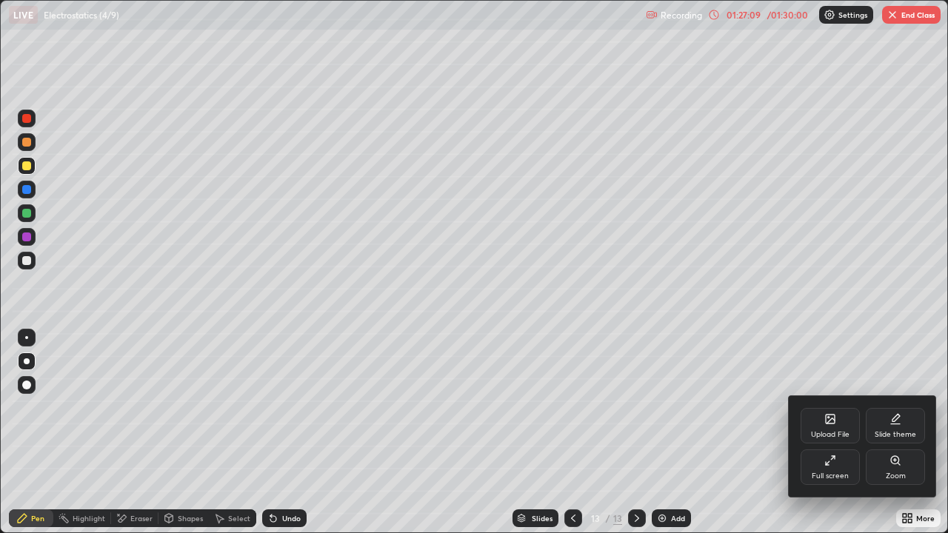
click at [820, 433] on div "Full screen" at bounding box center [830, 468] width 59 height 36
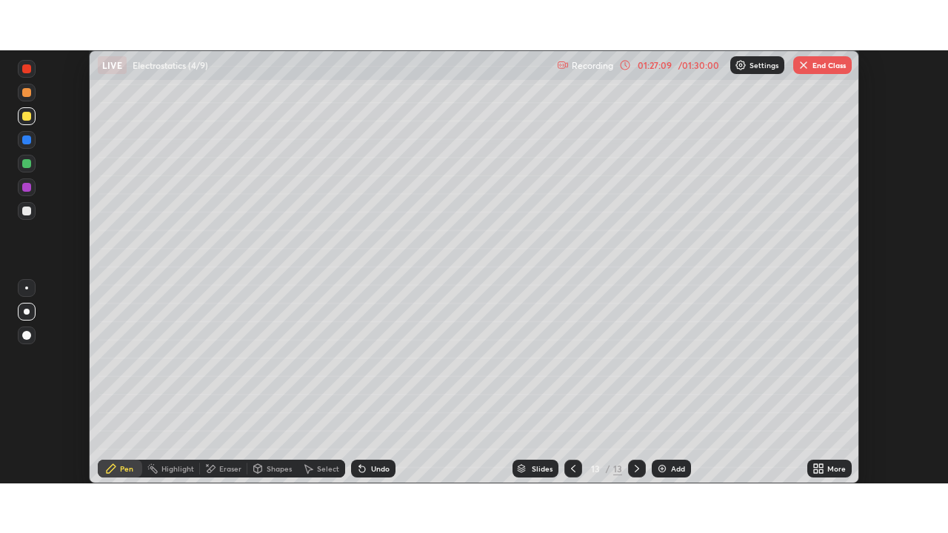
scroll to position [73660, 73145]
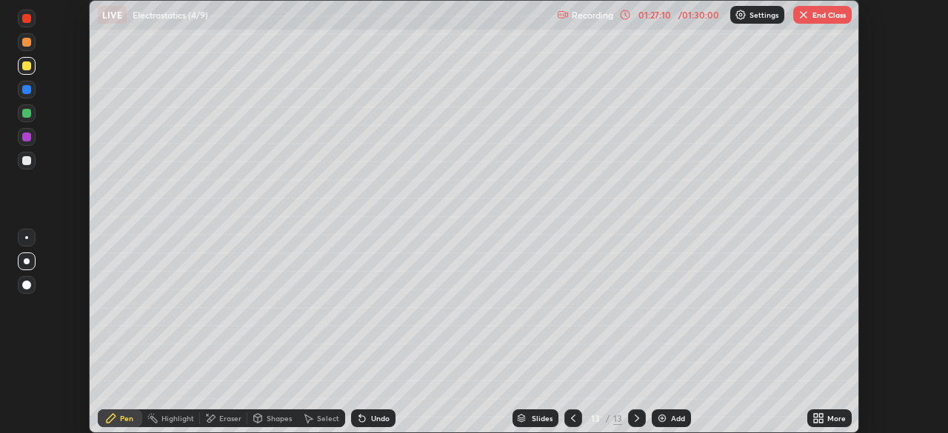
click at [831, 416] on div "More" at bounding box center [837, 418] width 19 height 7
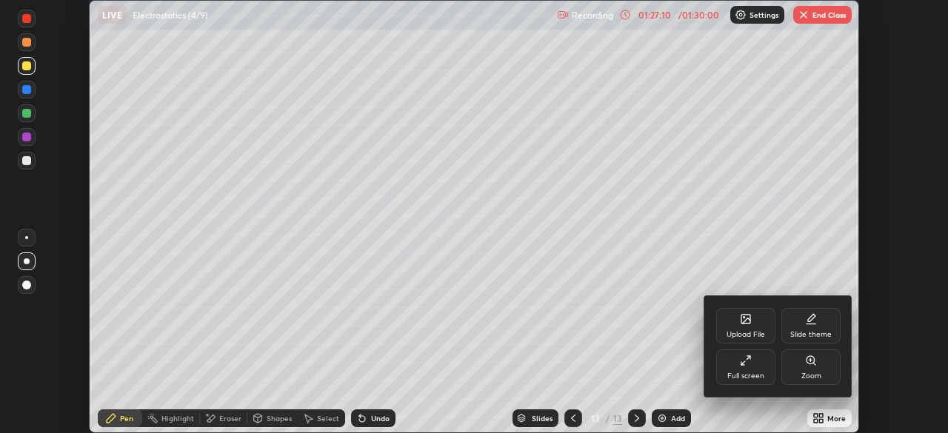
click at [742, 362] on icon at bounding box center [746, 361] width 12 height 12
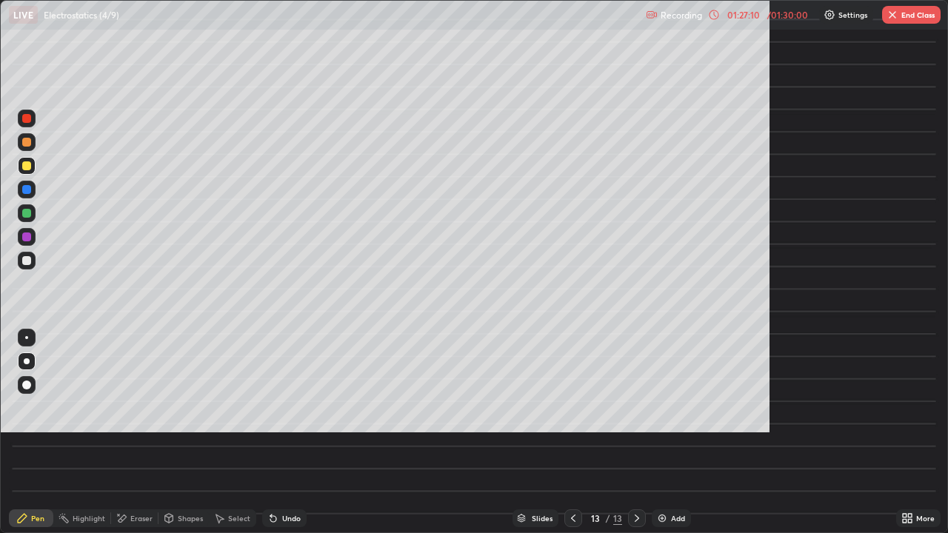
scroll to position [533, 948]
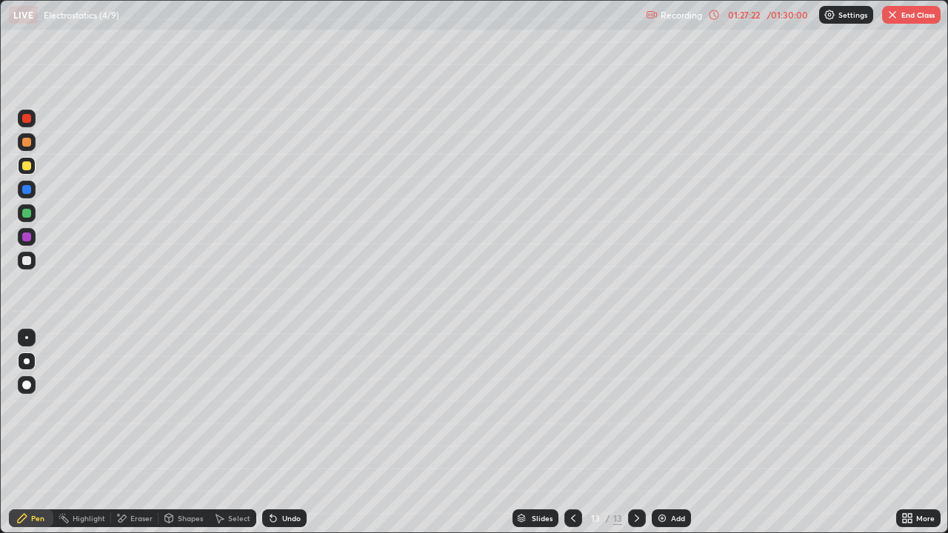
click at [184, 433] on div "Shapes" at bounding box center [190, 518] width 25 height 7
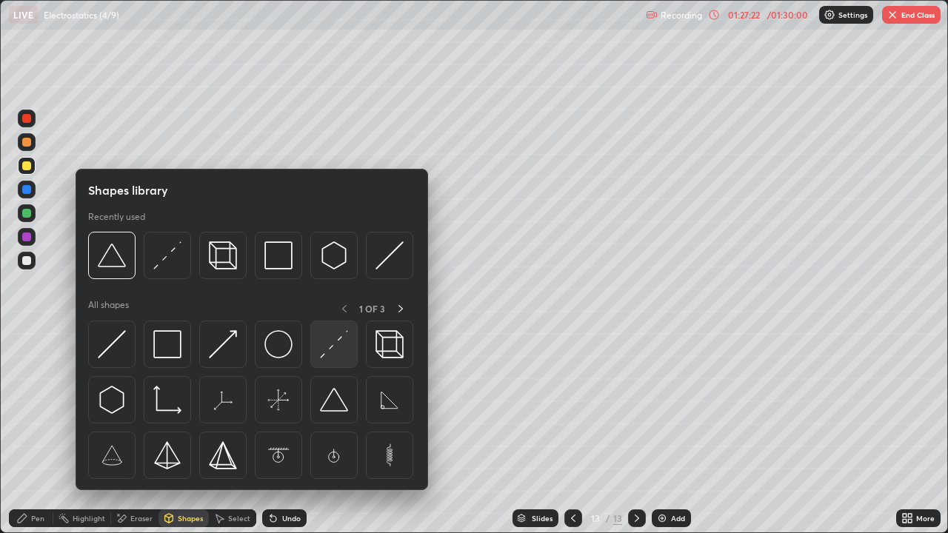
click at [338, 355] on img at bounding box center [334, 344] width 28 height 28
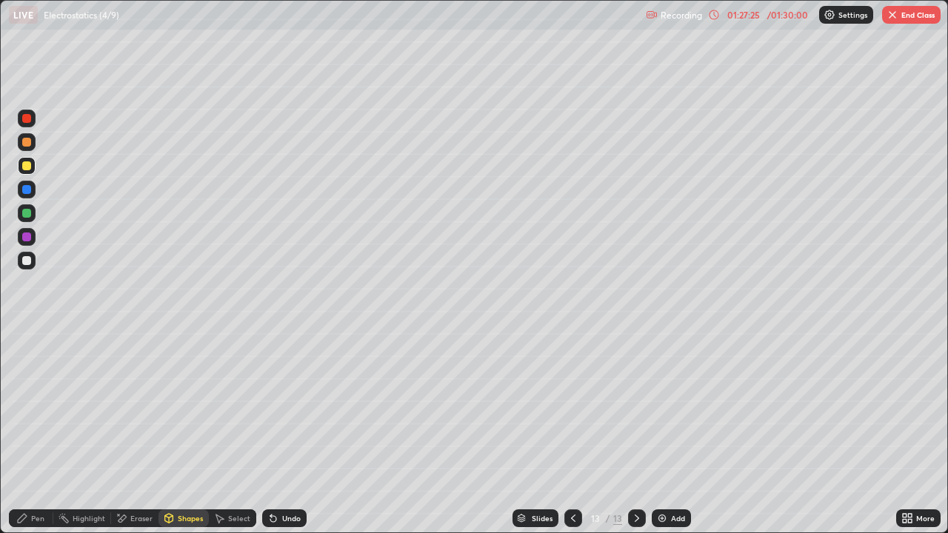
click at [34, 433] on div "Pen" at bounding box center [37, 518] width 13 height 7
click at [185, 433] on div "Shapes" at bounding box center [190, 518] width 25 height 7
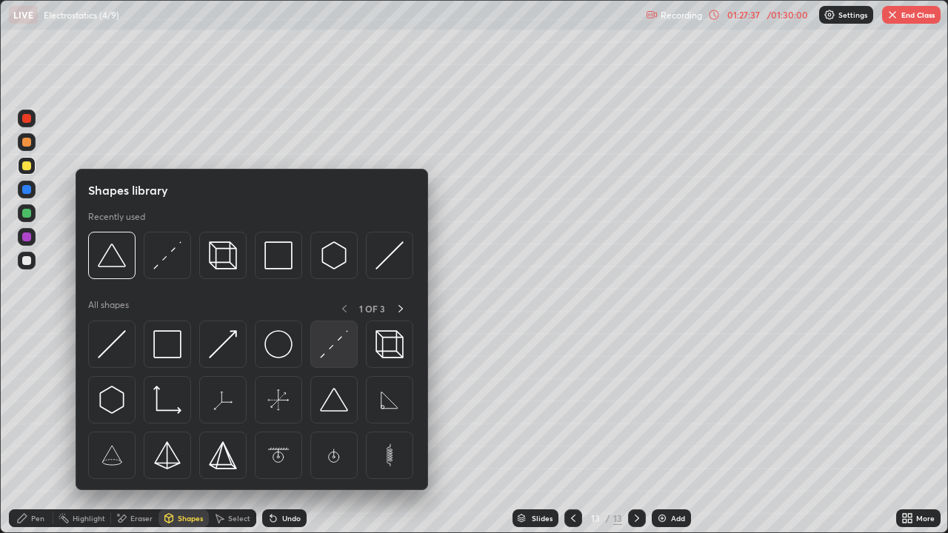
click at [334, 353] on img at bounding box center [334, 344] width 28 height 28
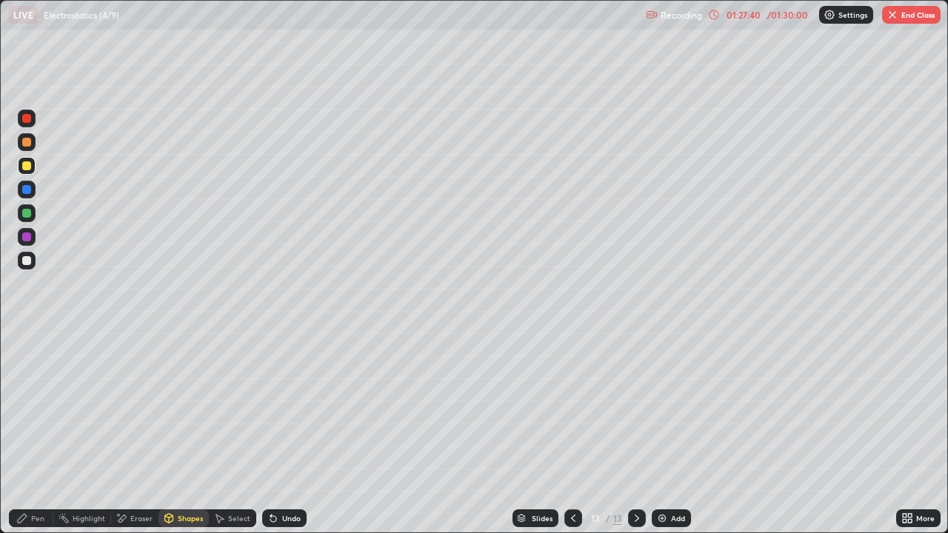
click at [49, 433] on div "Pen" at bounding box center [31, 519] width 44 height 18
click at [26, 259] on div at bounding box center [26, 260] width 9 height 9
click at [27, 190] on div at bounding box center [26, 189] width 9 height 9
click at [26, 213] on div at bounding box center [26, 213] width 9 height 9
click at [26, 259] on div at bounding box center [26, 260] width 9 height 9
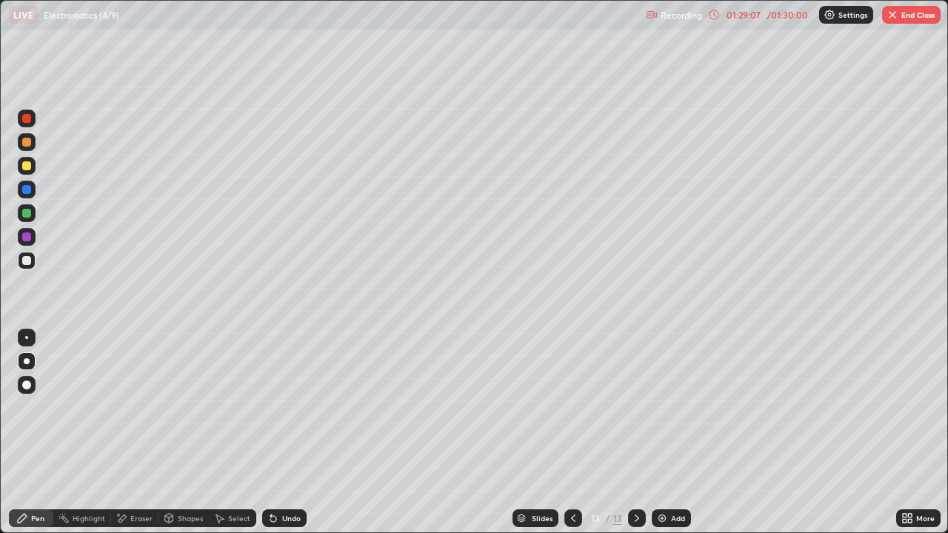
click at [279, 433] on div "Undo" at bounding box center [284, 519] width 44 height 18
click at [22, 238] on div at bounding box center [26, 237] width 9 height 9
click at [27, 213] on div at bounding box center [26, 213] width 9 height 9
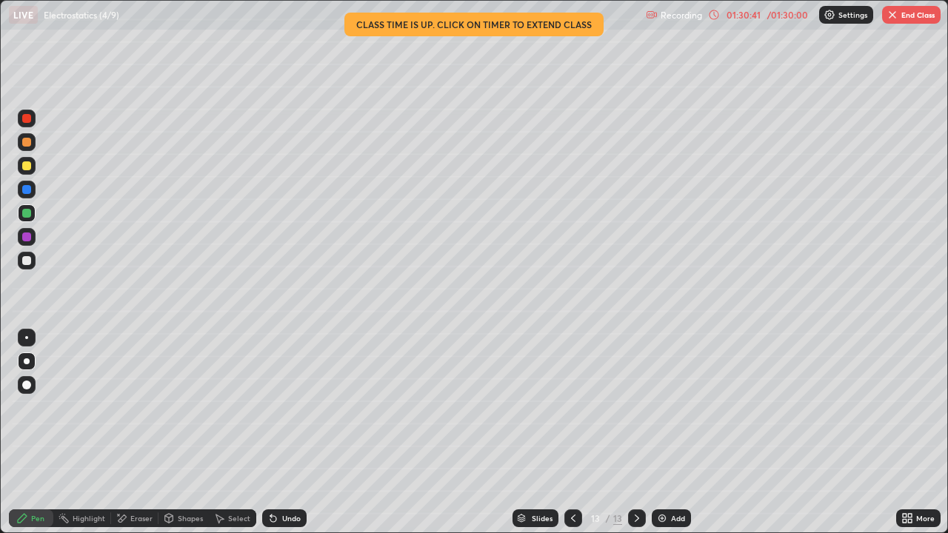
click at [754, 13] on div "01:30:41" at bounding box center [743, 14] width 41 height 9
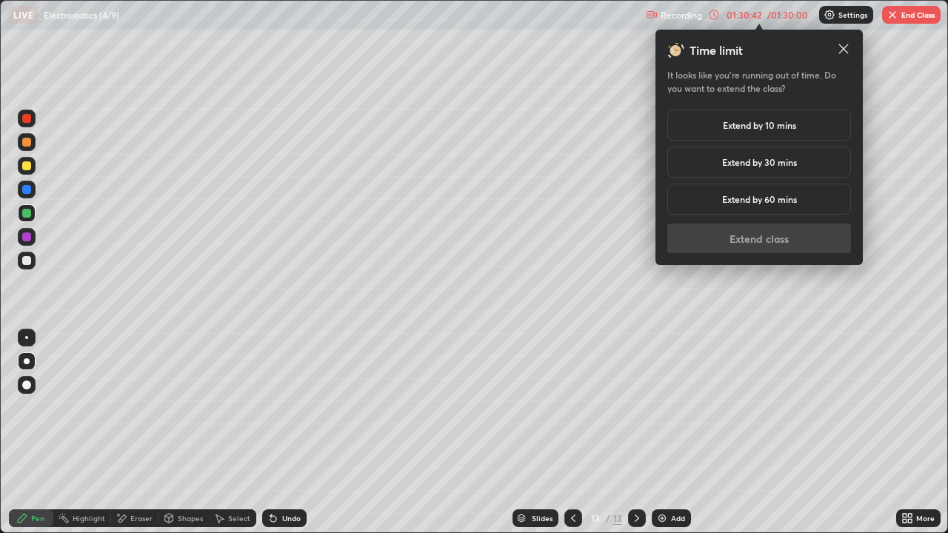
click at [715, 127] on div "Extend by 10 mins" at bounding box center [760, 125] width 184 height 31
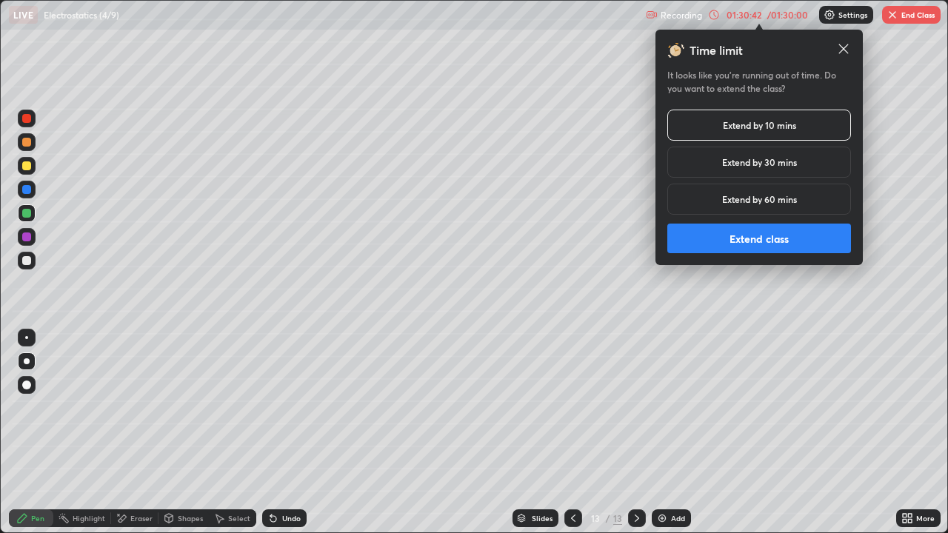
click at [717, 233] on button "Extend class" at bounding box center [760, 239] width 184 height 30
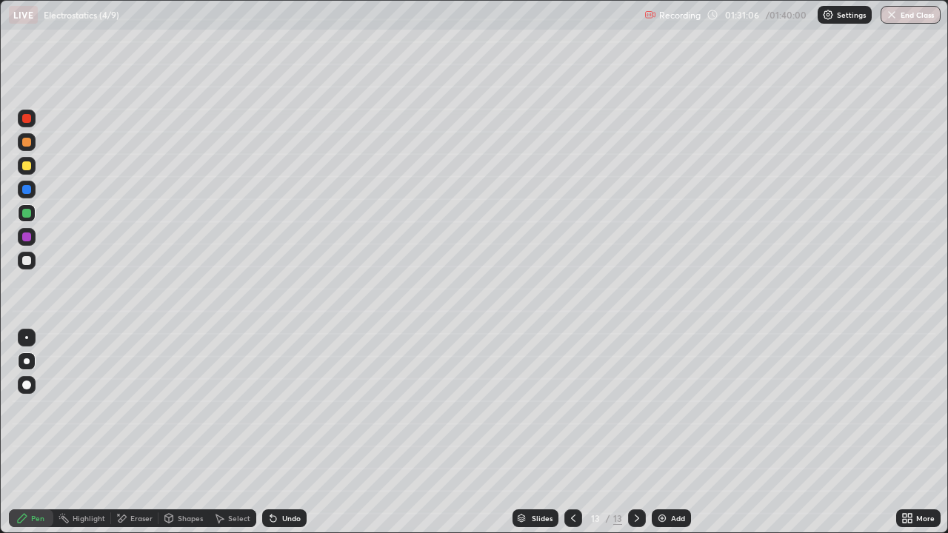
click at [27, 261] on div at bounding box center [26, 260] width 9 height 9
click at [666, 433] on img at bounding box center [662, 519] width 12 height 12
click at [30, 167] on div at bounding box center [26, 166] width 9 height 9
click at [188, 433] on div "Shapes" at bounding box center [190, 518] width 25 height 7
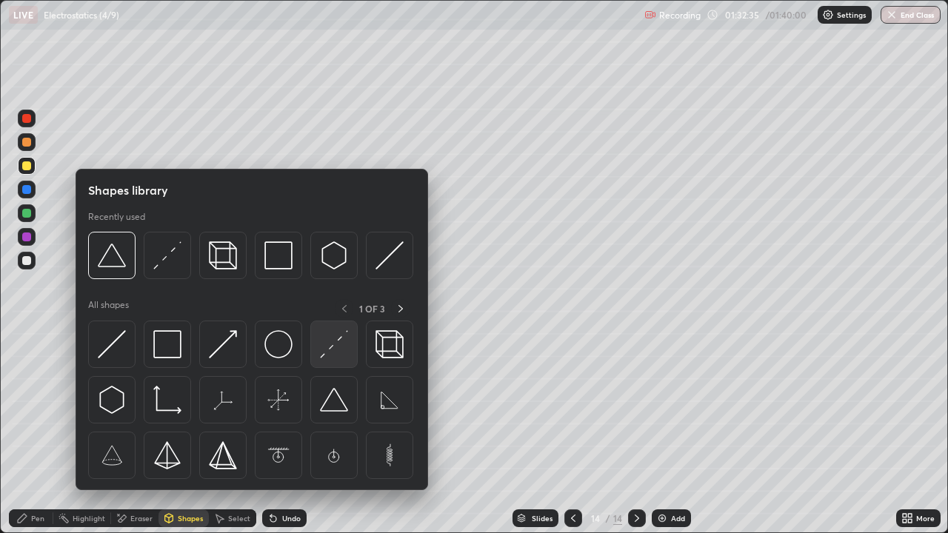
click at [328, 342] on img at bounding box center [334, 344] width 28 height 28
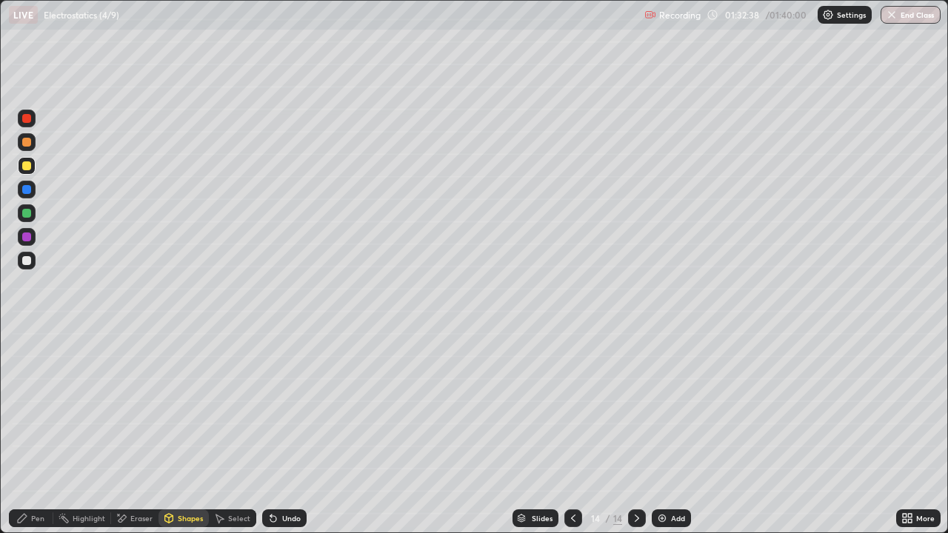
click at [41, 433] on div "Pen" at bounding box center [31, 519] width 44 height 18
click at [28, 266] on div at bounding box center [27, 261] width 18 height 18
click at [573, 433] on icon at bounding box center [574, 519] width 12 height 12
click at [629, 433] on div at bounding box center [637, 519] width 18 height 18
click at [636, 433] on icon at bounding box center [637, 519] width 12 height 12
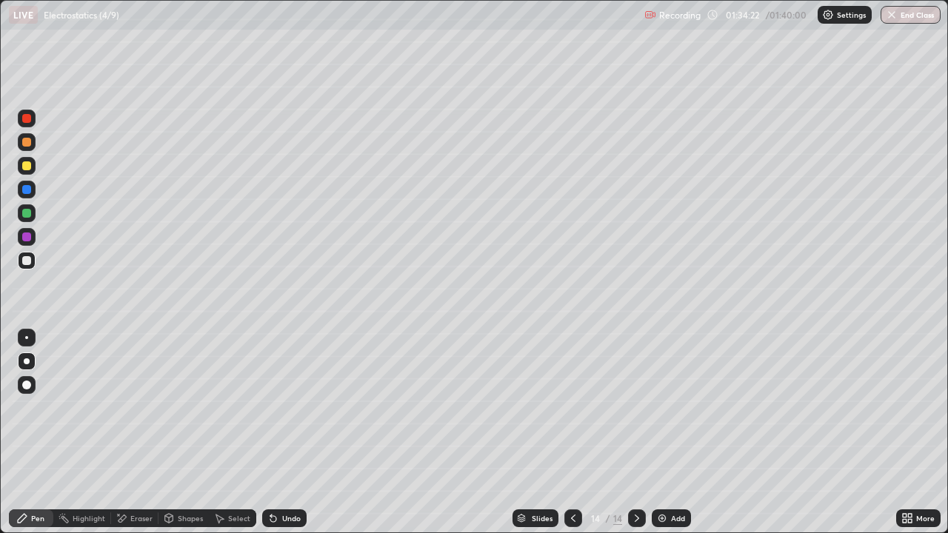
click at [571, 433] on icon at bounding box center [574, 519] width 12 height 12
click at [636, 433] on icon at bounding box center [637, 519] width 12 height 12
click at [289, 433] on div "Undo" at bounding box center [291, 518] width 19 height 7
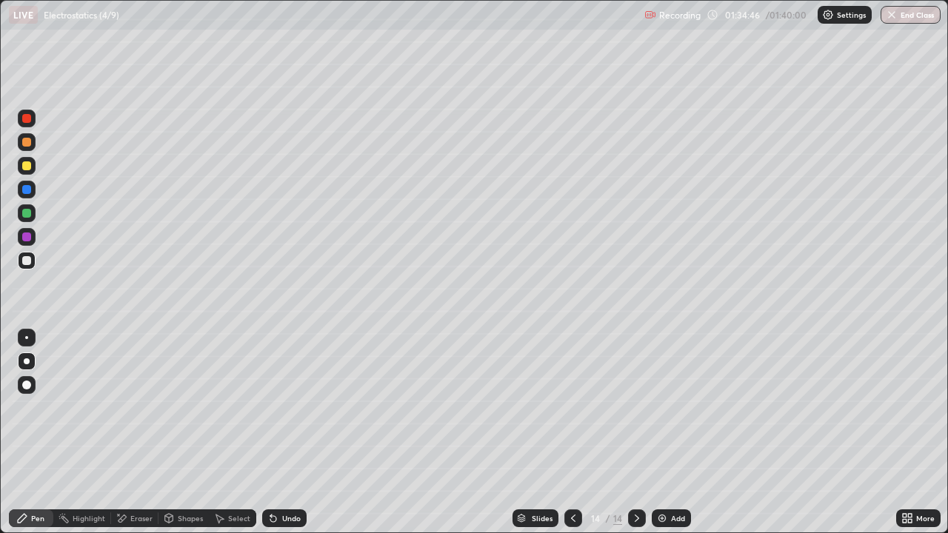
click at [287, 433] on div "Undo" at bounding box center [291, 518] width 19 height 7
click at [286, 433] on div "Undo" at bounding box center [291, 518] width 19 height 7
click at [284, 433] on div "Undo" at bounding box center [291, 518] width 19 height 7
click at [22, 216] on div at bounding box center [26, 213] width 9 height 9
click at [128, 433] on div "Eraser" at bounding box center [134, 519] width 47 height 18
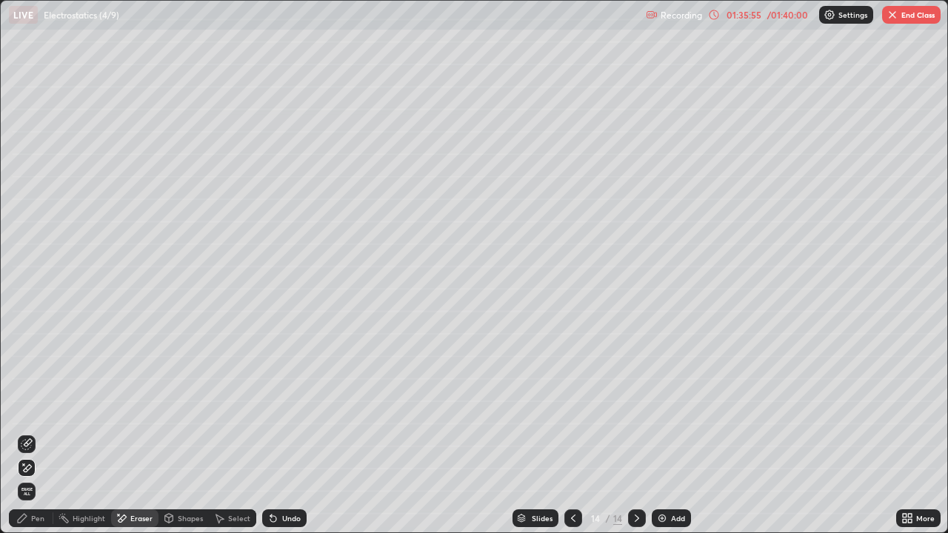
click at [45, 433] on div "Pen" at bounding box center [31, 519] width 44 height 18
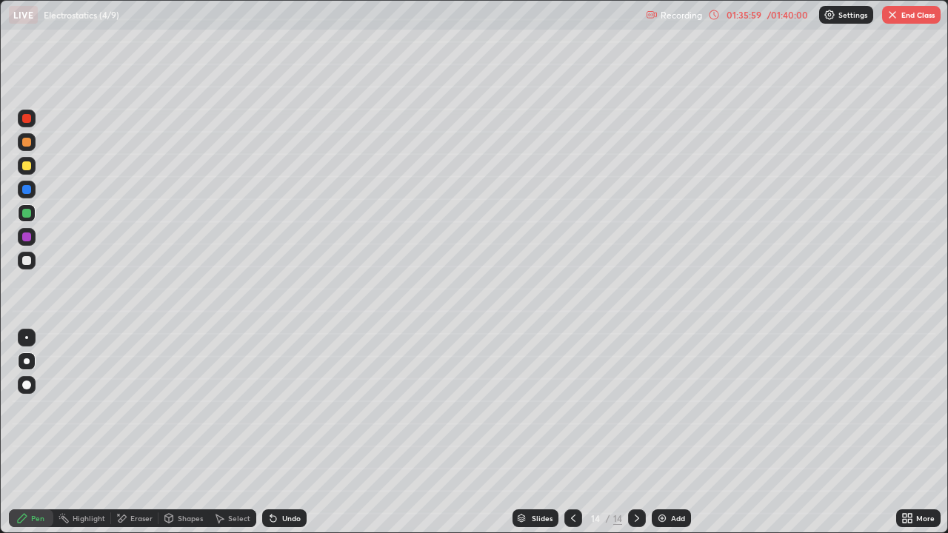
click at [28, 262] on div at bounding box center [26, 260] width 9 height 9
click at [27, 214] on div at bounding box center [26, 213] width 9 height 9
click at [24, 264] on div at bounding box center [26, 260] width 9 height 9
click at [30, 209] on div at bounding box center [27, 213] width 18 height 18
click at [33, 259] on div at bounding box center [27, 261] width 18 height 18
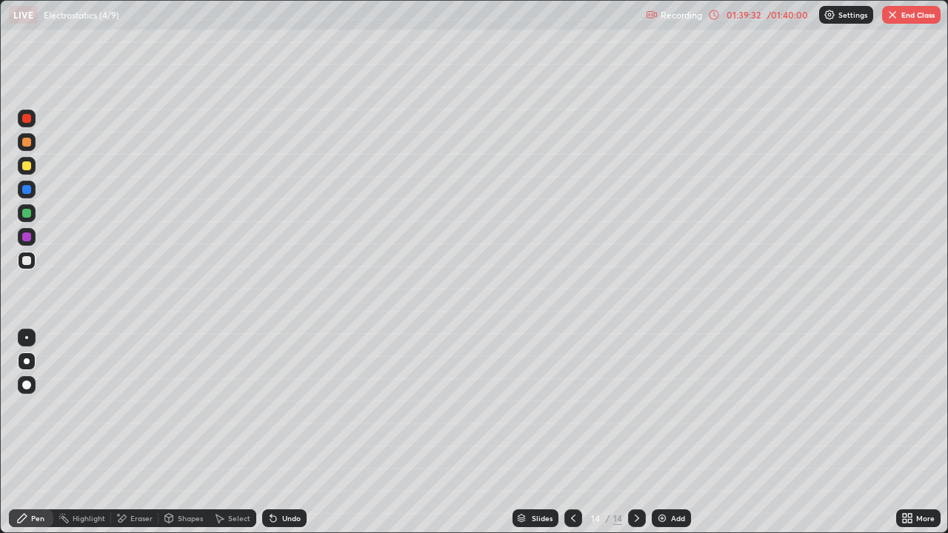
click at [298, 433] on div "Undo" at bounding box center [291, 518] width 19 height 7
click at [299, 433] on div "Undo" at bounding box center [284, 519] width 44 height 18
click at [27, 216] on div at bounding box center [26, 213] width 9 height 9
click at [28, 259] on div at bounding box center [26, 260] width 9 height 9
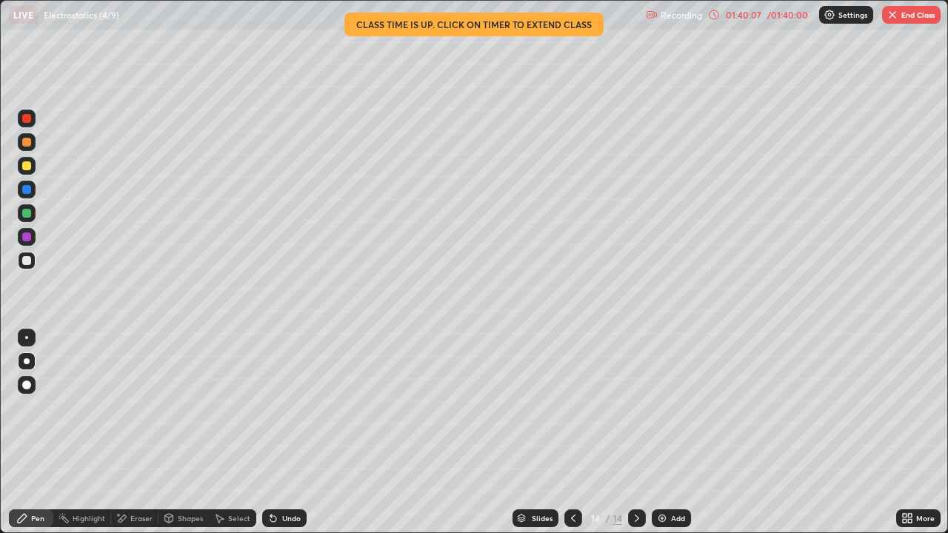
click at [29, 191] on div at bounding box center [26, 189] width 9 height 9
click at [27, 261] on div at bounding box center [26, 260] width 9 height 9
click at [769, 17] on div "/ 01:40:00" at bounding box center [788, 14] width 46 height 9
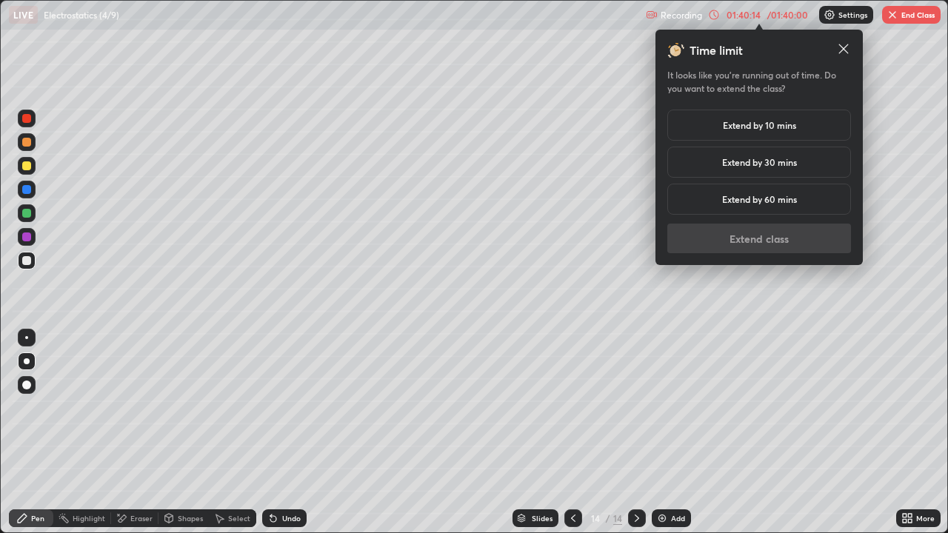
click at [766, 127] on h5 "Extend by 10 mins" at bounding box center [759, 125] width 73 height 13
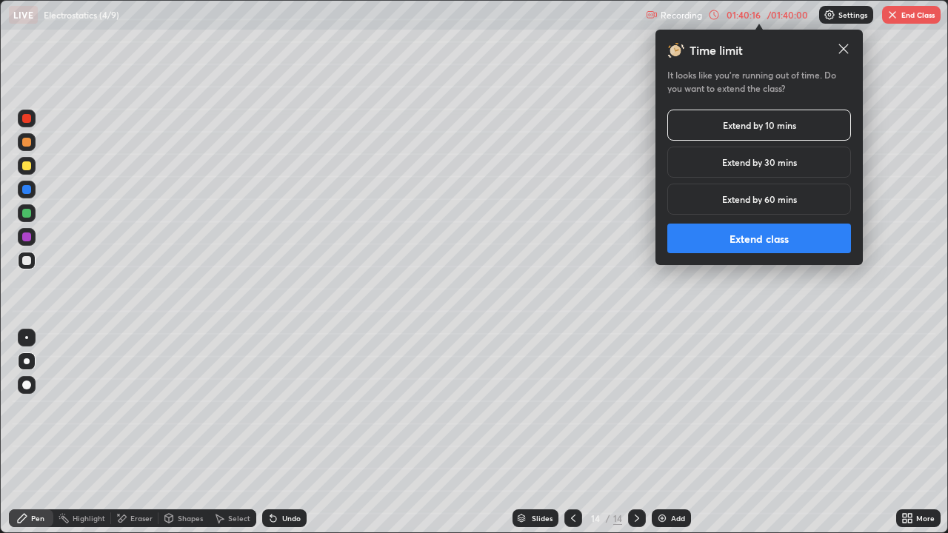
click at [785, 242] on button "Extend class" at bounding box center [760, 239] width 184 height 30
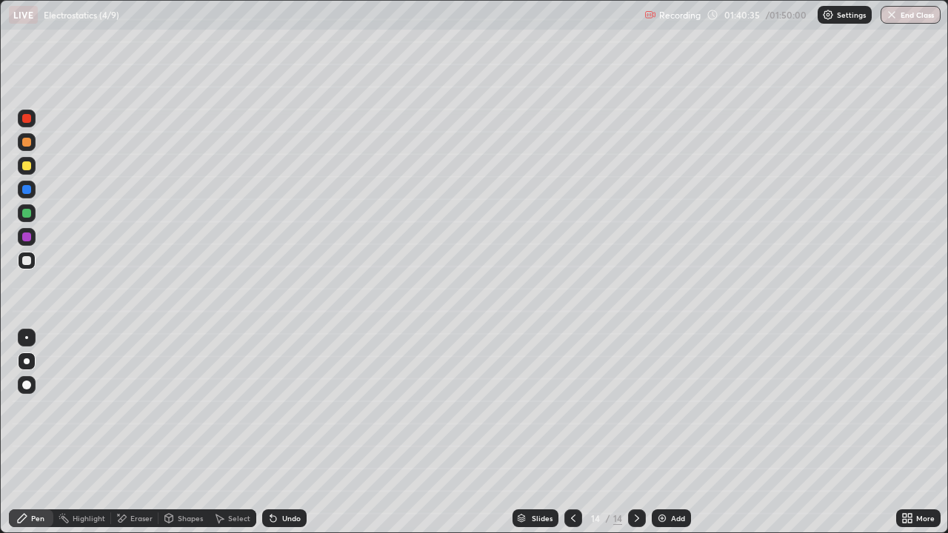
click at [30, 214] on div at bounding box center [26, 213] width 9 height 9
click at [27, 266] on div at bounding box center [27, 261] width 18 height 18
click at [571, 433] on icon at bounding box center [574, 519] width 12 height 12
click at [634, 433] on icon at bounding box center [637, 519] width 12 height 12
click at [902, 19] on button "End Class" at bounding box center [911, 15] width 59 height 18
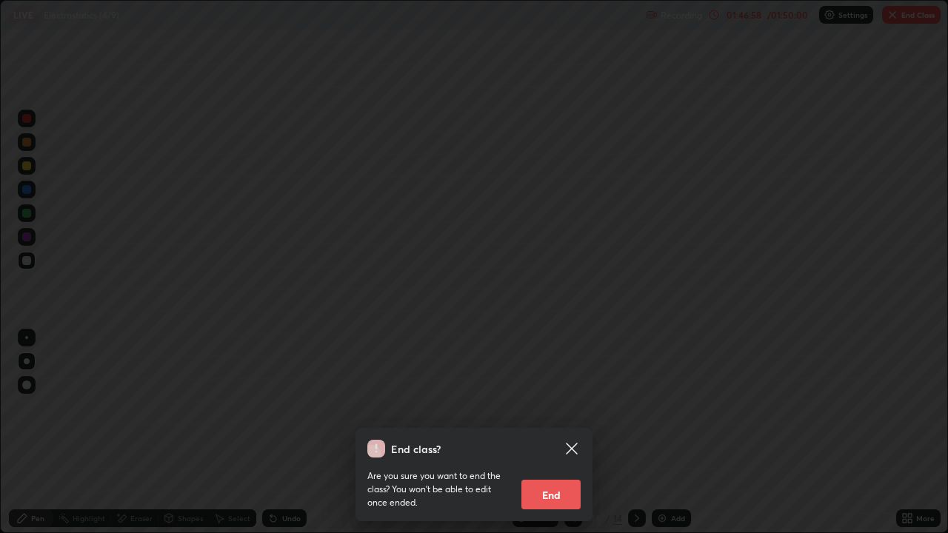
click at [559, 433] on button "End" at bounding box center [551, 495] width 59 height 30
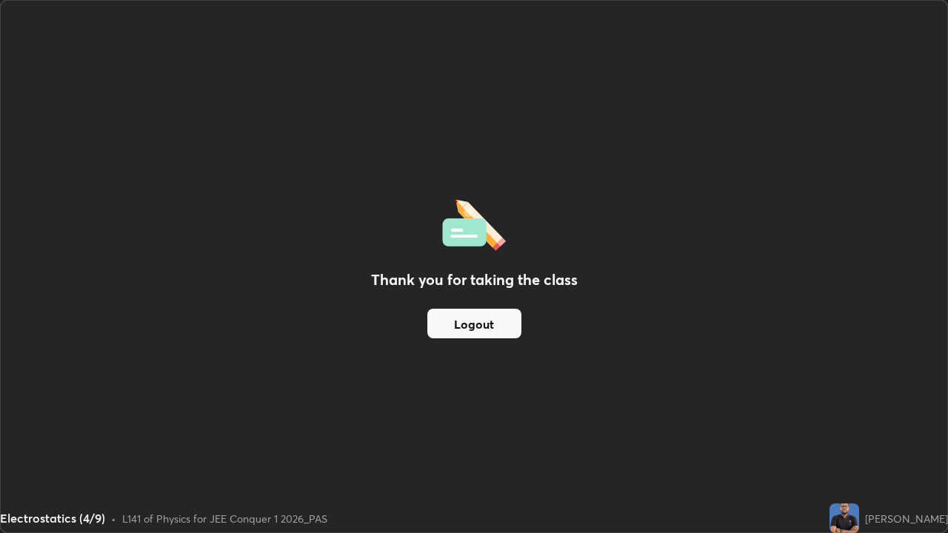
click at [505, 319] on button "Logout" at bounding box center [475, 324] width 94 height 30
